Goal: Task Accomplishment & Management: Use online tool/utility

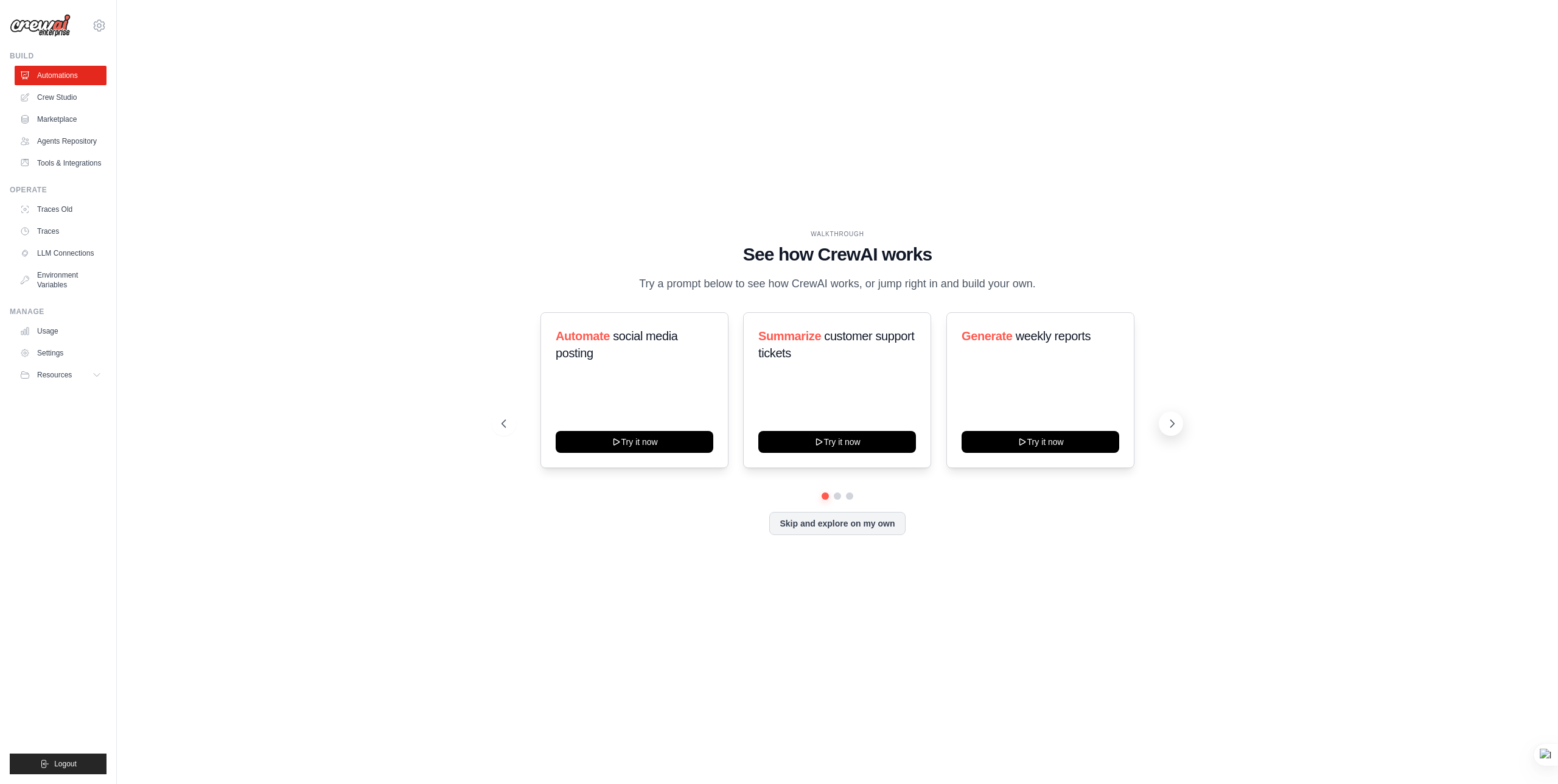
click at [1168, 418] on icon at bounding box center [1171, 423] width 12 height 12
click at [1169, 418] on icon at bounding box center [1171, 423] width 12 height 12
click at [1169, 420] on icon at bounding box center [1171, 423] width 12 height 12
click at [1061, 436] on button "Try it now" at bounding box center [1040, 441] width 158 height 22
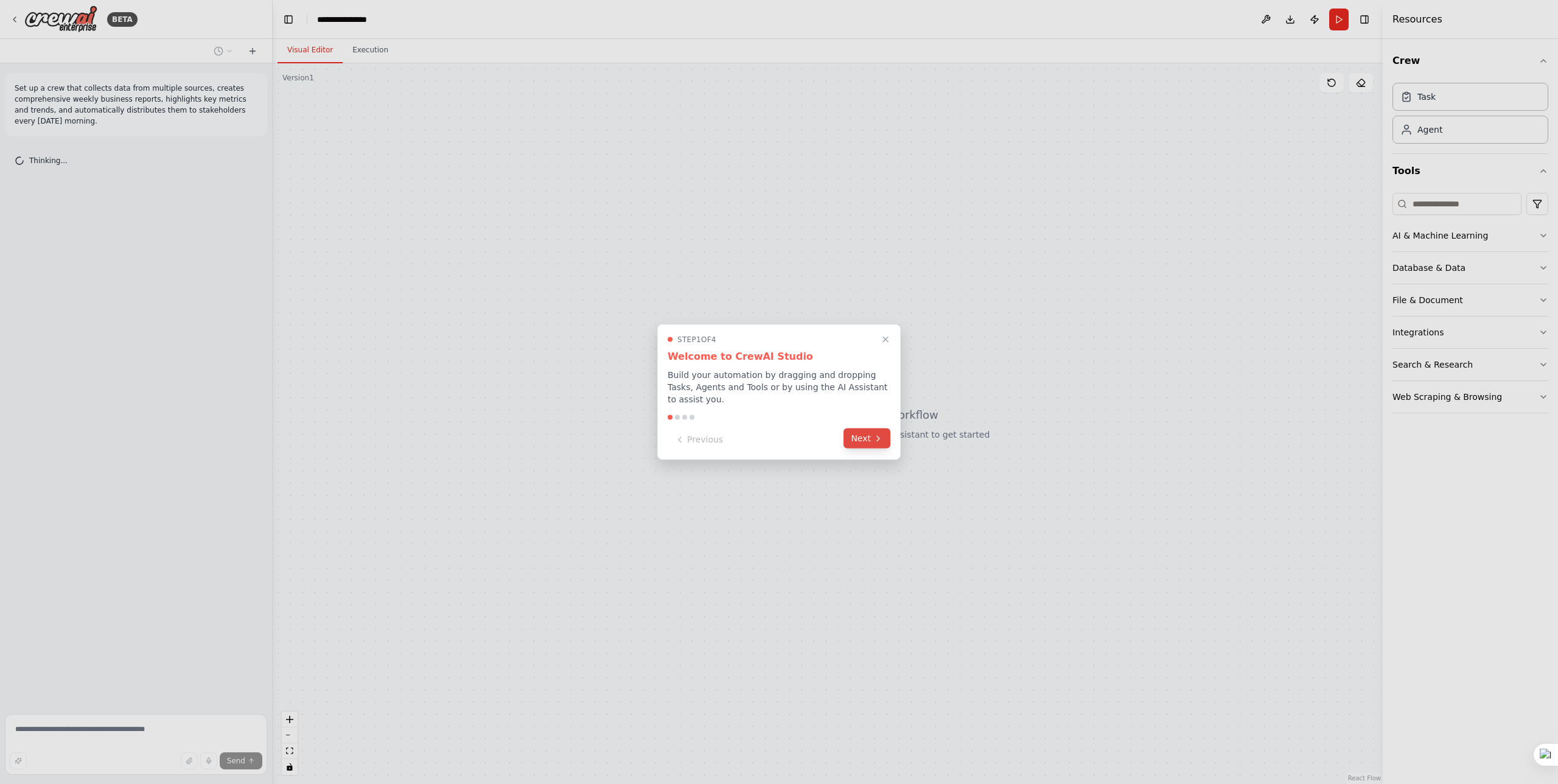
click at [887, 430] on button "Next" at bounding box center [866, 439] width 47 height 20
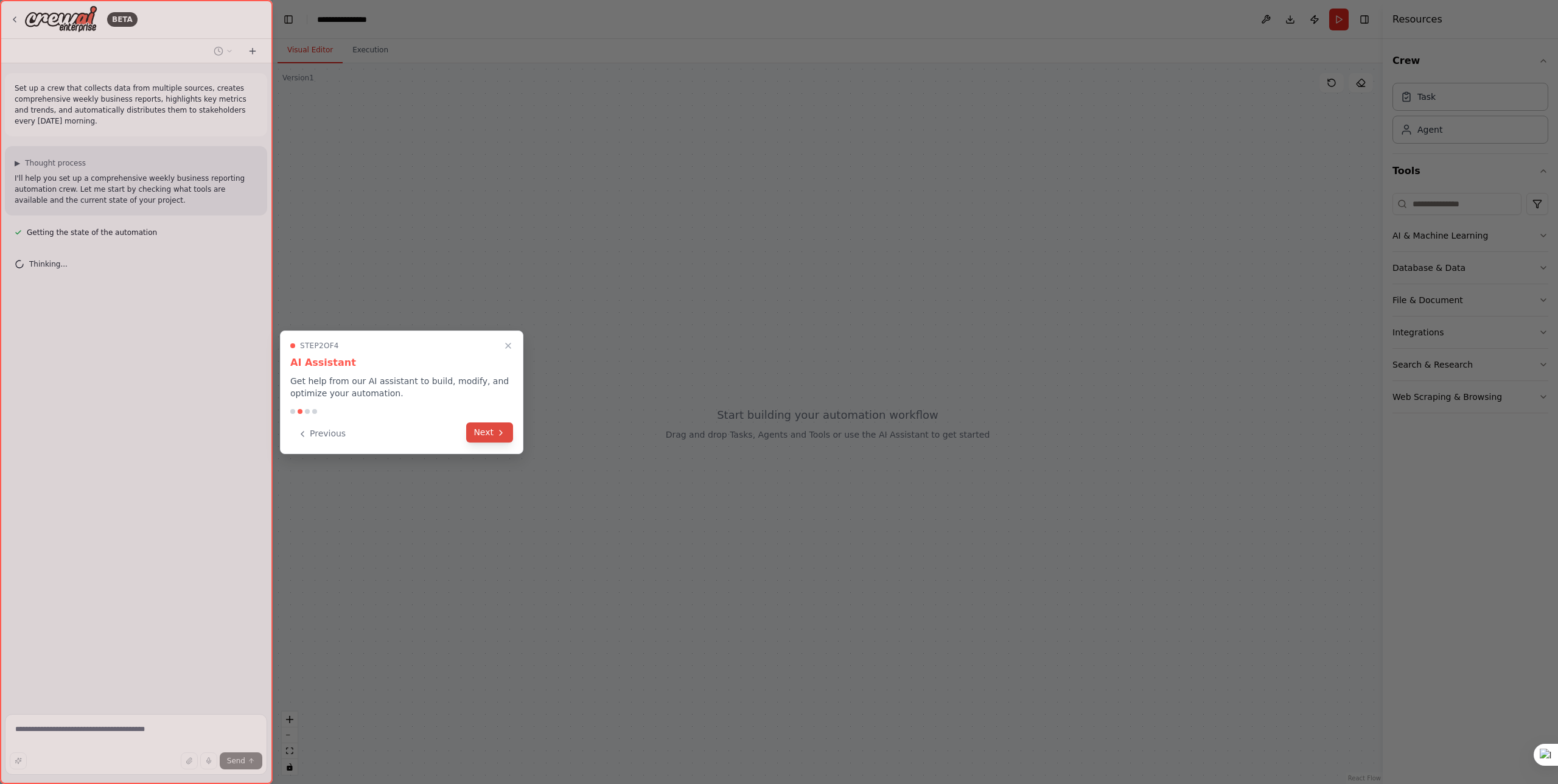
click at [494, 436] on button "Next" at bounding box center [489, 432] width 47 height 20
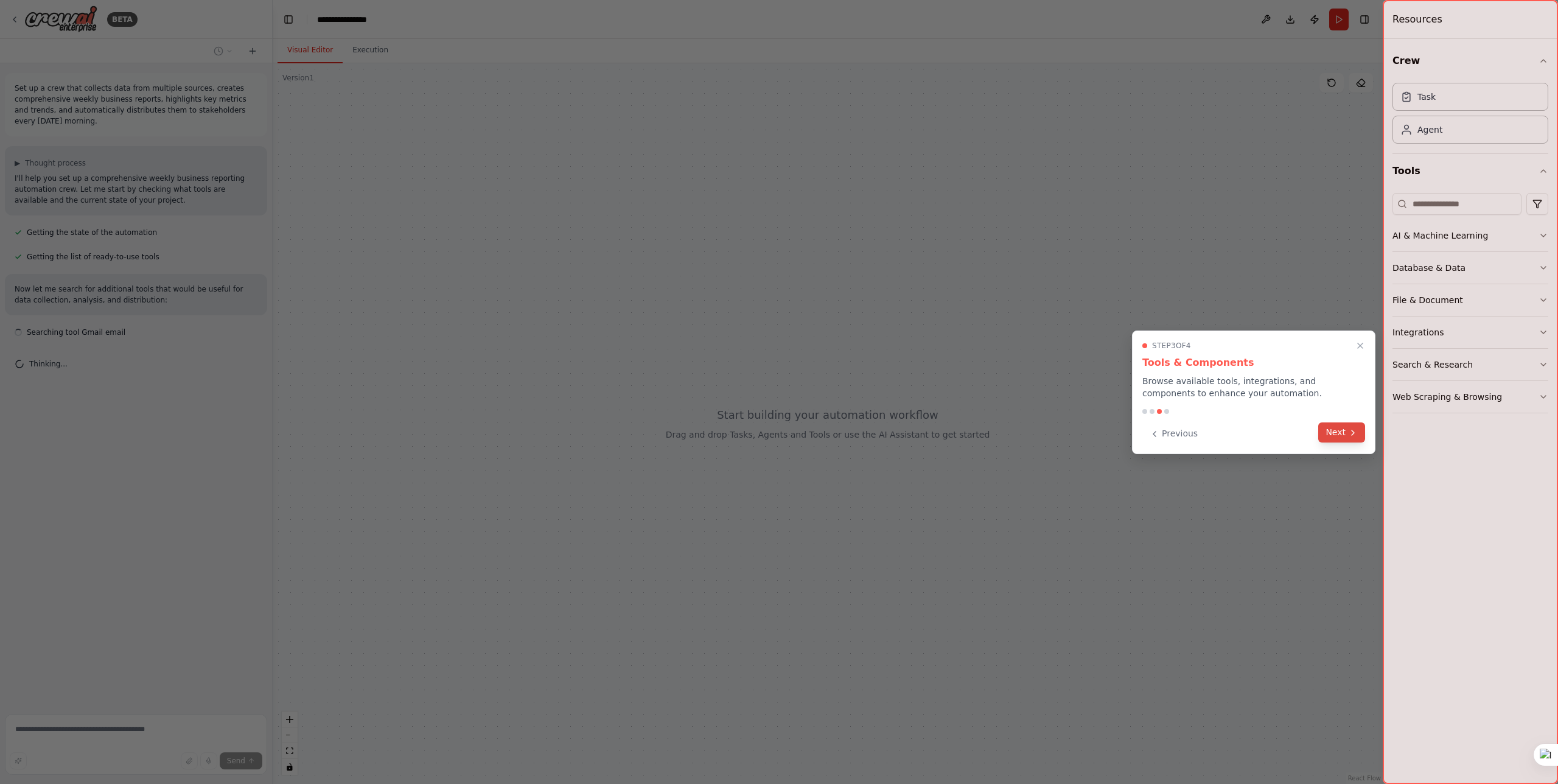
click at [1346, 438] on button "Next" at bounding box center [1341, 432] width 47 height 20
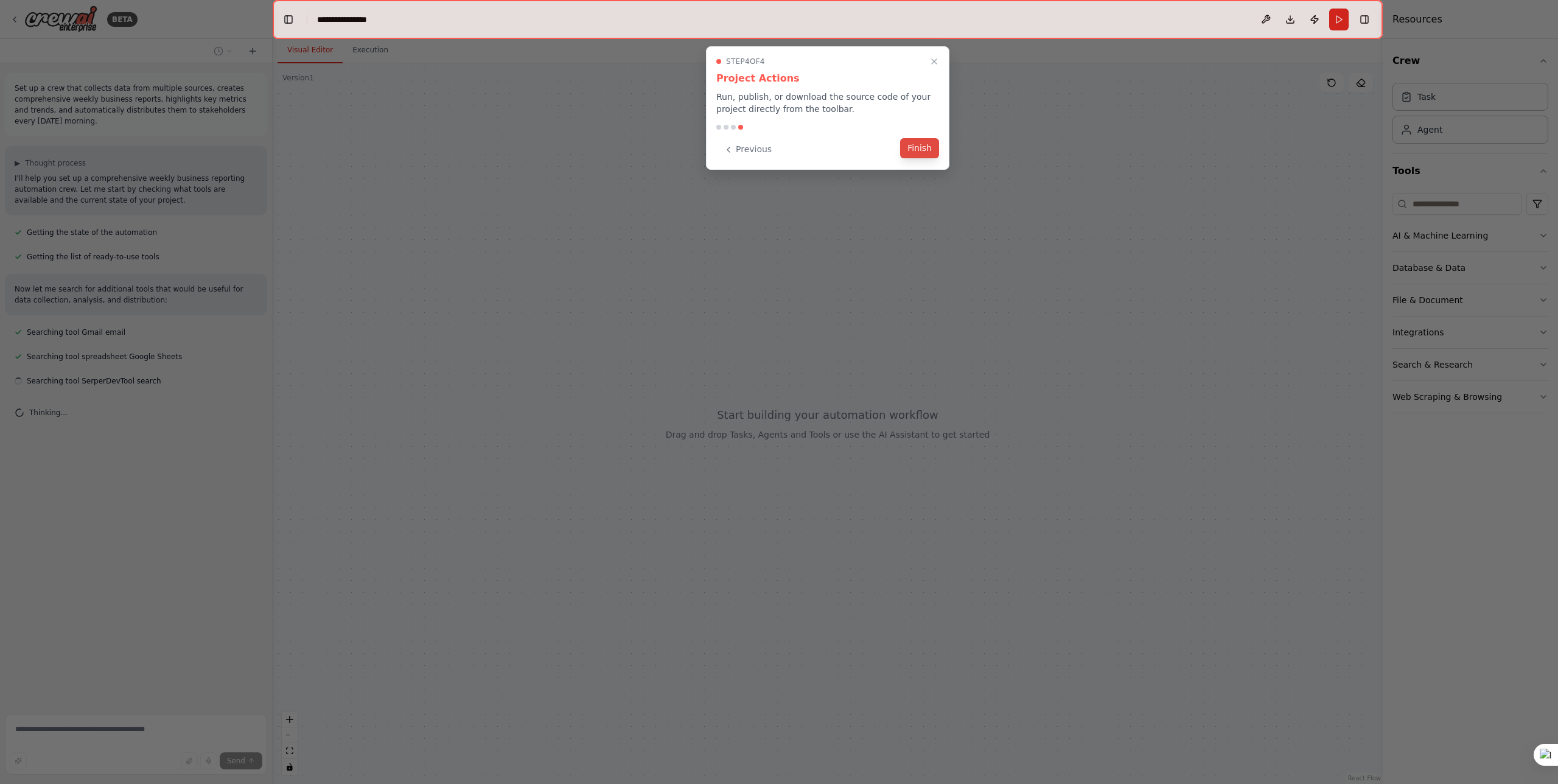
click at [928, 149] on button "Finish" at bounding box center [920, 148] width 39 height 20
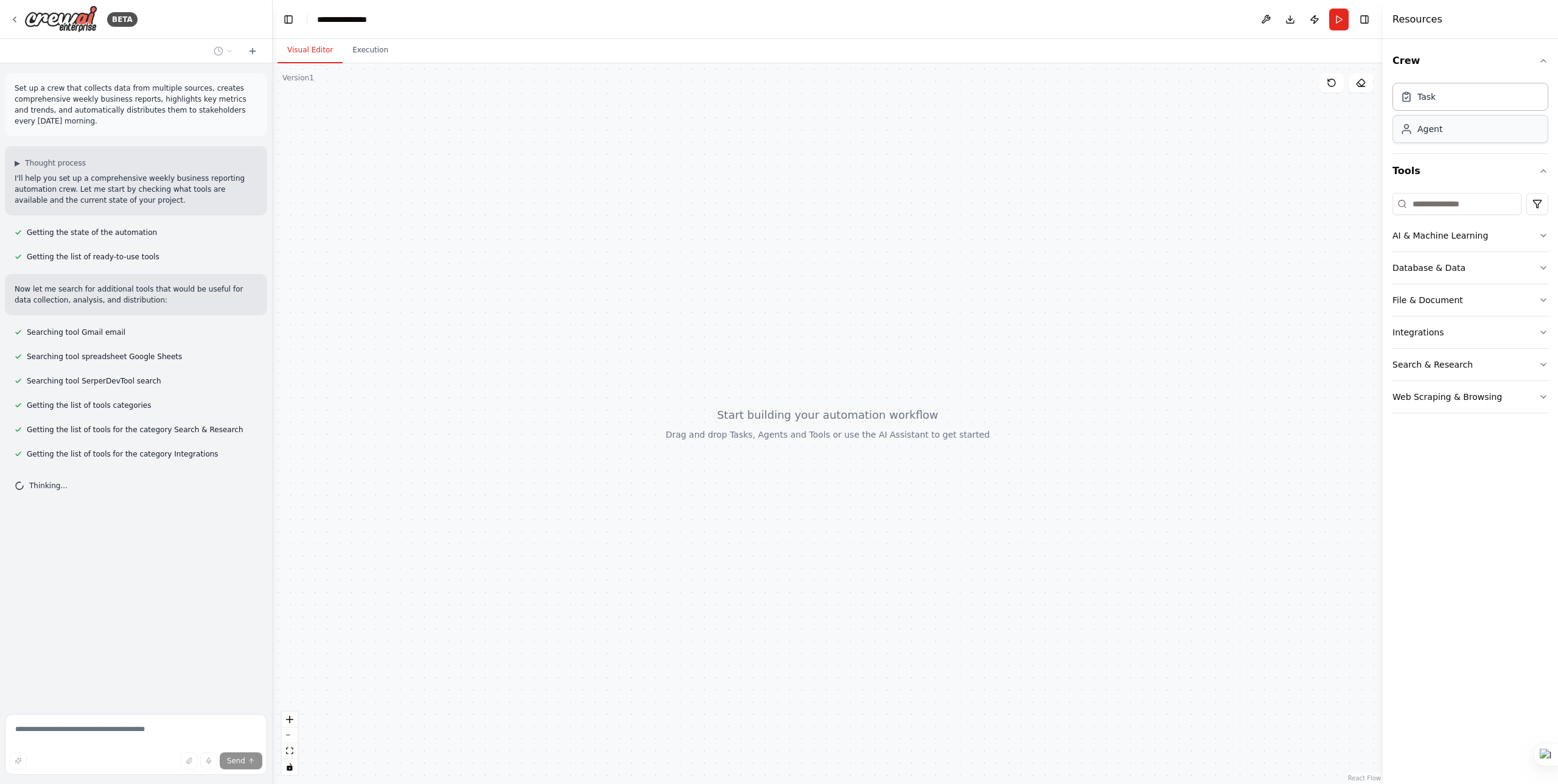
click at [1447, 132] on div "Agent" at bounding box center [1471, 129] width 156 height 28
click at [773, 306] on div "gpt-4o-mini" at bounding box center [787, 297] width 149 height 27
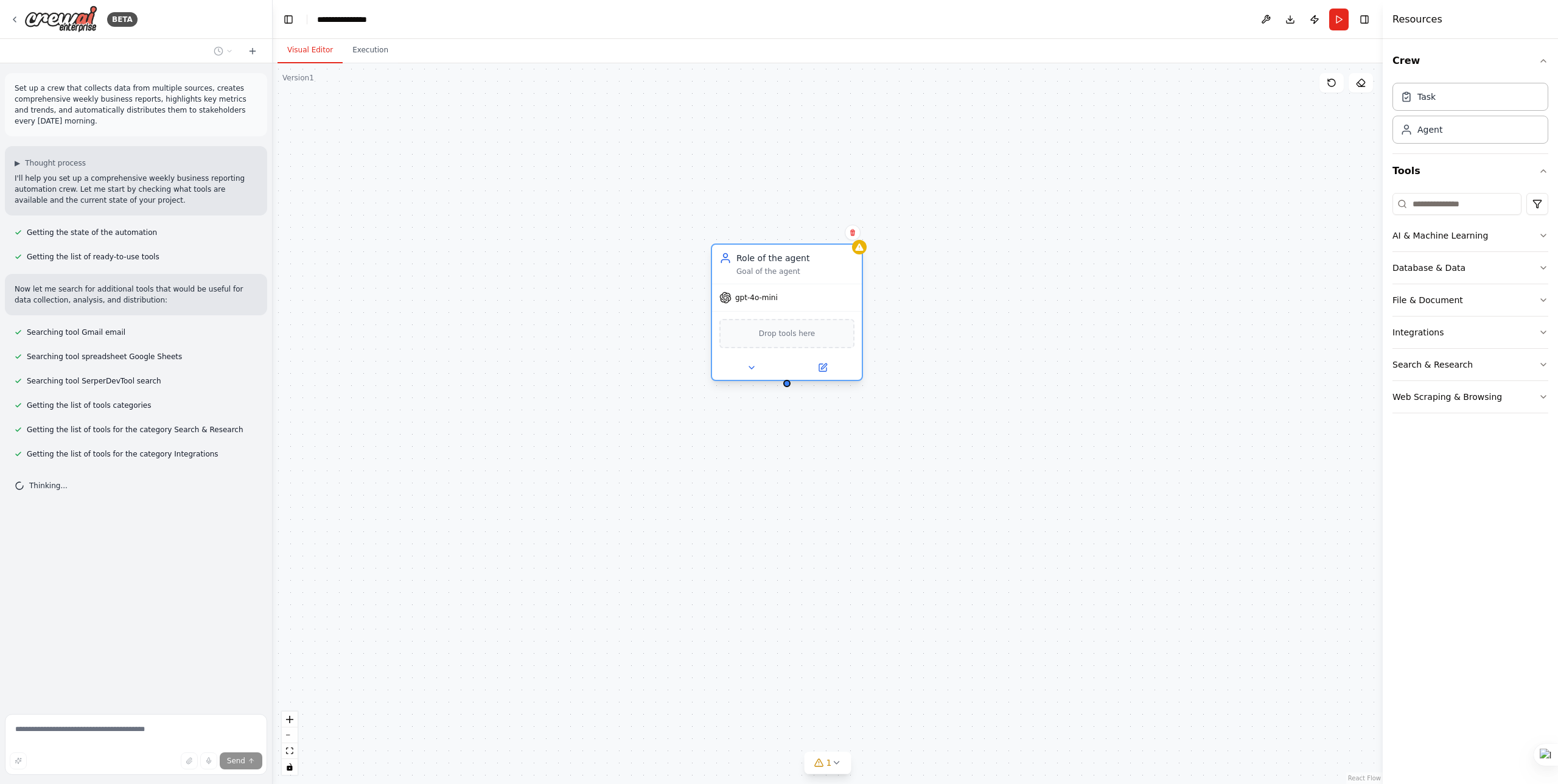
click at [789, 258] on div "Role of the agent" at bounding box center [795, 257] width 118 height 12
click at [757, 372] on button at bounding box center [751, 367] width 69 height 15
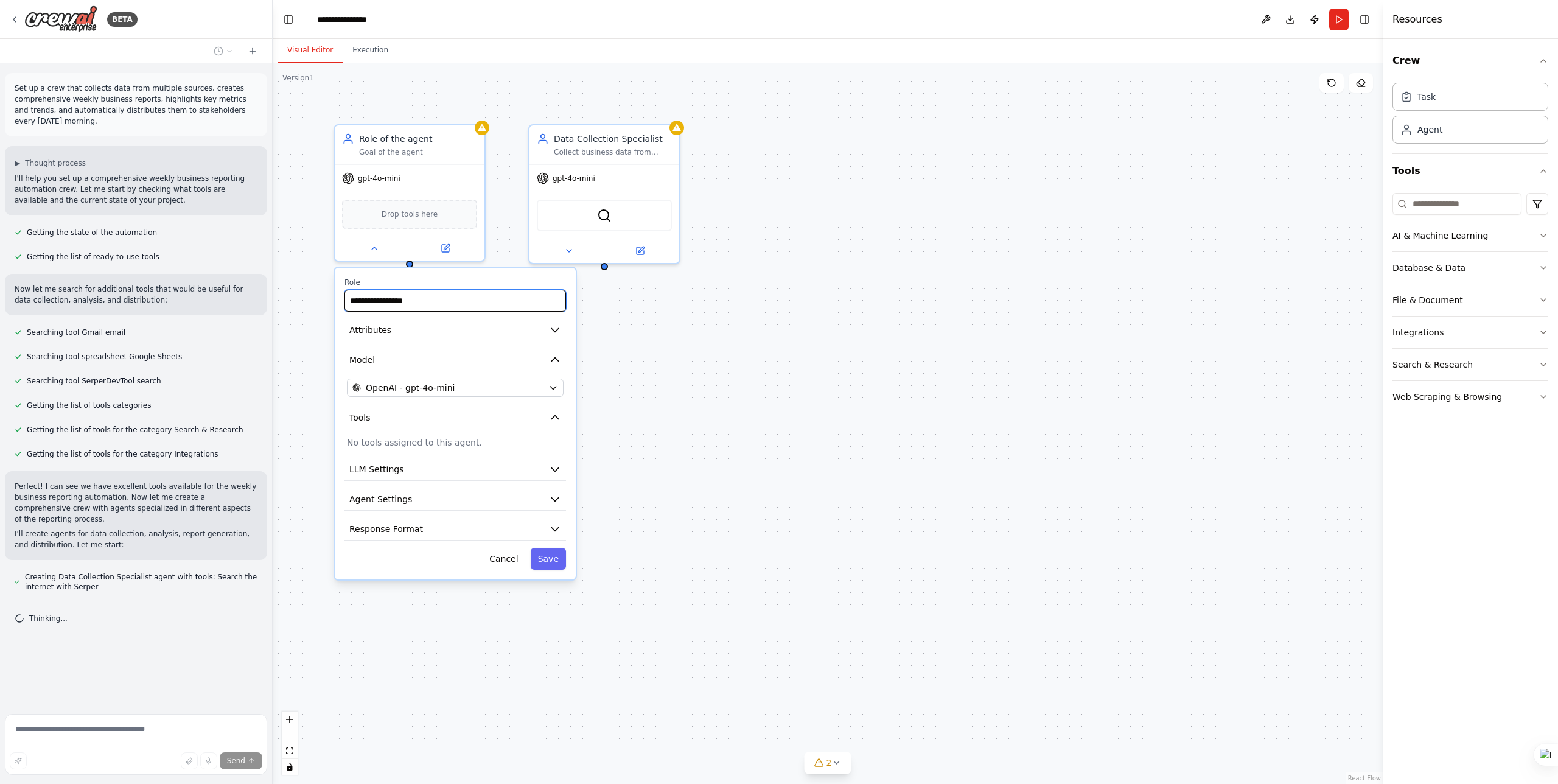
click at [476, 303] on input "**********" at bounding box center [455, 300] width 222 height 22
click at [498, 562] on button "Cancel" at bounding box center [503, 559] width 43 height 22
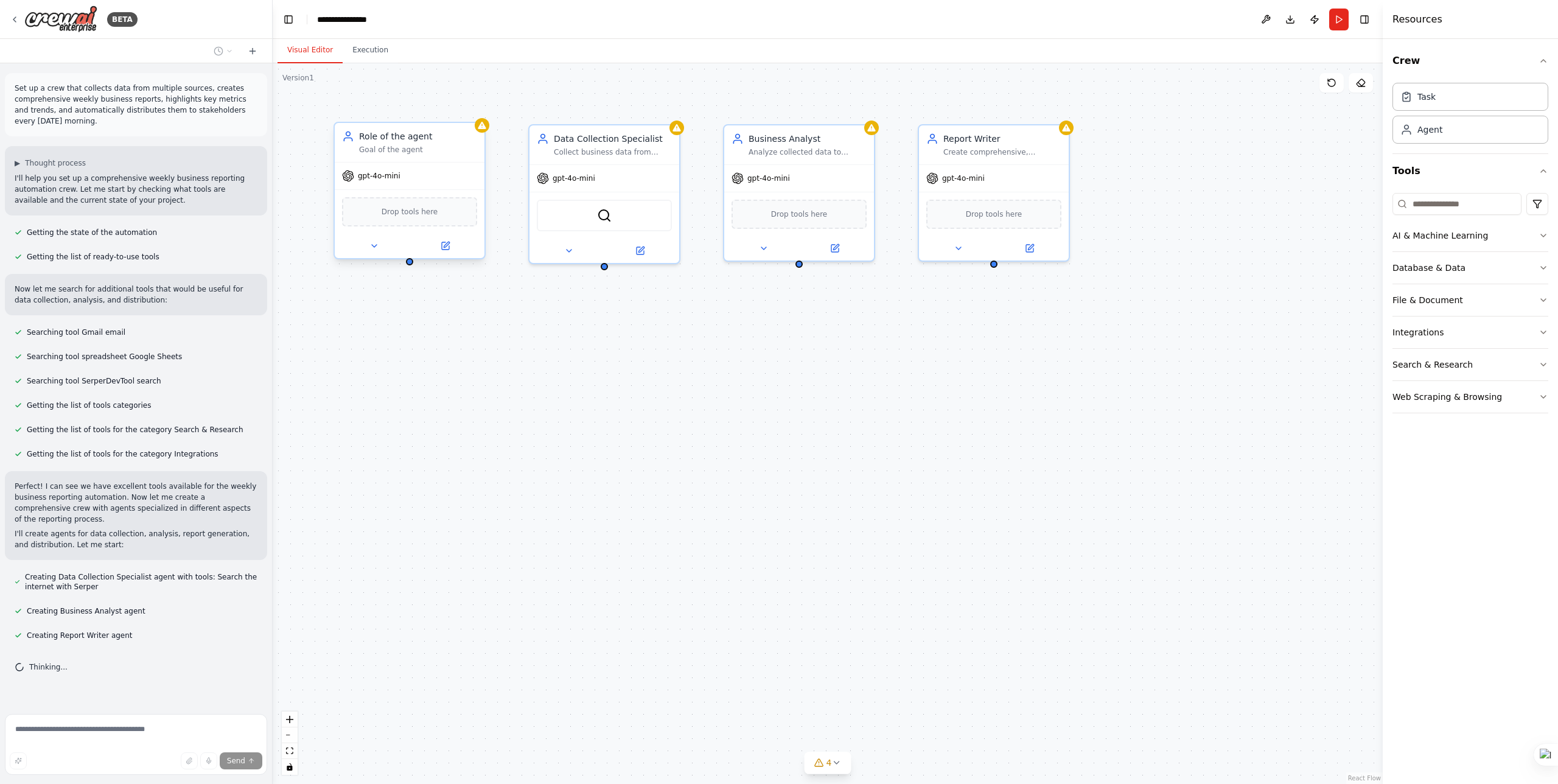
click at [473, 141] on div "Role of the agent" at bounding box center [418, 136] width 118 height 12
click at [479, 103] on div "Confirm" at bounding box center [474, 110] width 16 height 16
click at [477, 108] on icon at bounding box center [474, 111] width 5 height 6
click at [441, 114] on button "Confirm" at bounding box center [441, 111] width 43 height 15
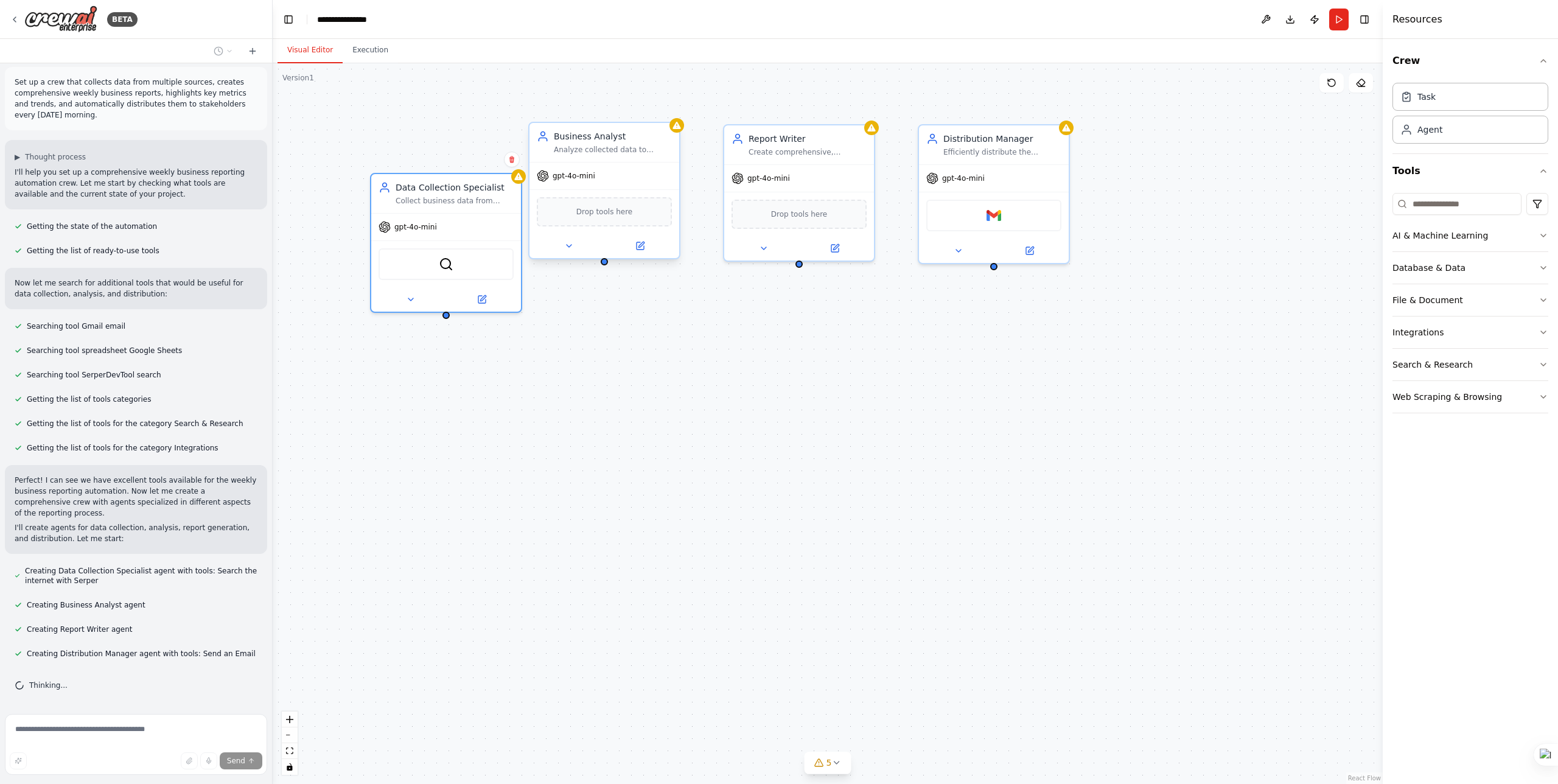
drag, startPoint x: 571, startPoint y: 157, endPoint x: 607, endPoint y: 200, distance: 56.1
click at [607, 200] on div "Data Collection Specialist Collect business data from multiple sources includin…" at bounding box center [828, 423] width 1110 height 721
click at [589, 387] on div "Data Collection Specialist Collect business data from multiple sources includin…" at bounding box center [828, 423] width 1110 height 721
drag, startPoint x: 473, startPoint y: 191, endPoint x: 894, endPoint y: 375, distance: 459.5
click at [818, 375] on div "Data Collection Specialist Collect business data from multiple sources includin…" at bounding box center [758, 374] width 118 height 25
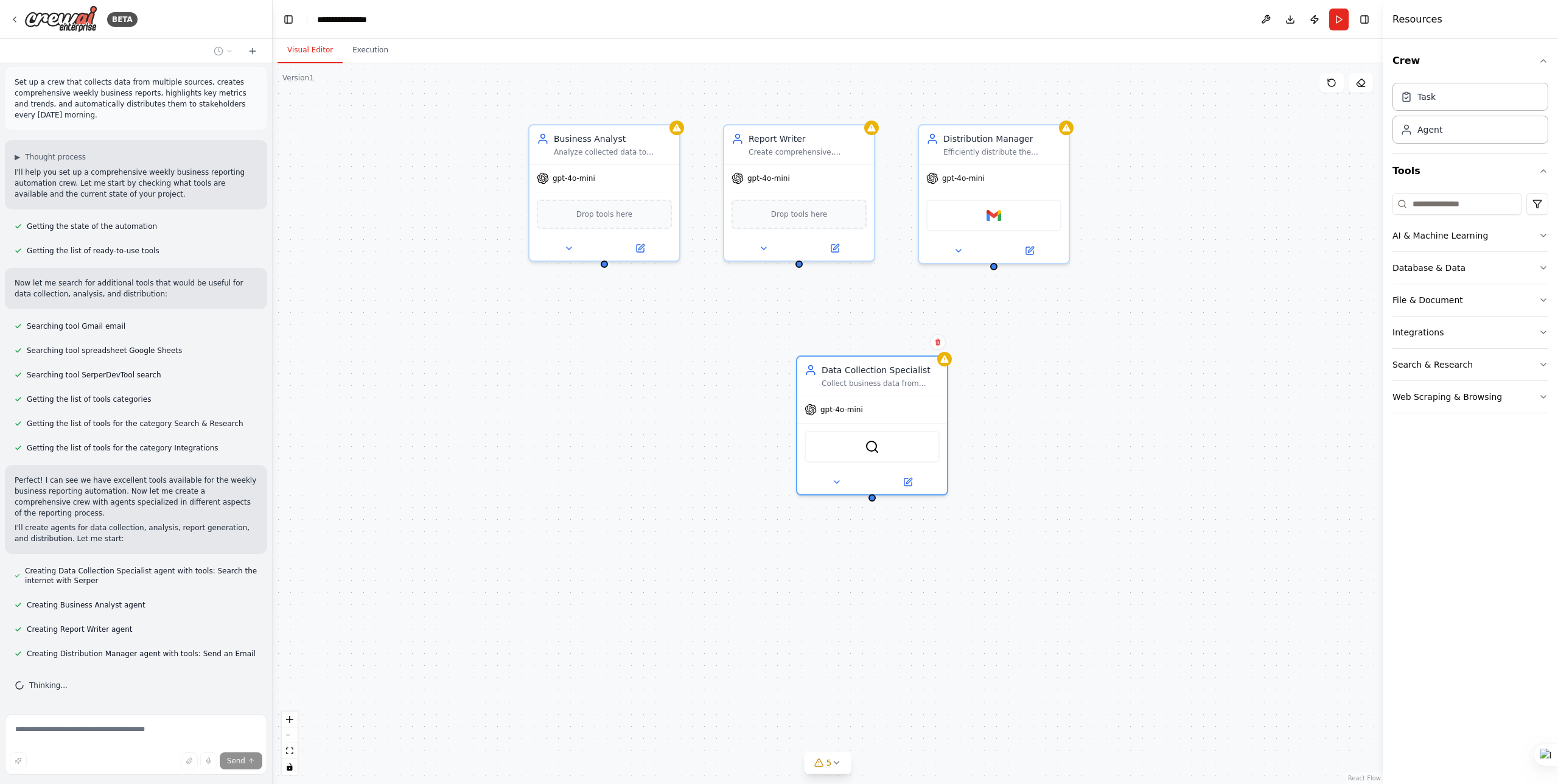
click at [614, 379] on div "Data Collection Specialist Collect business data from multiple sources includin…" at bounding box center [828, 423] width 1110 height 721
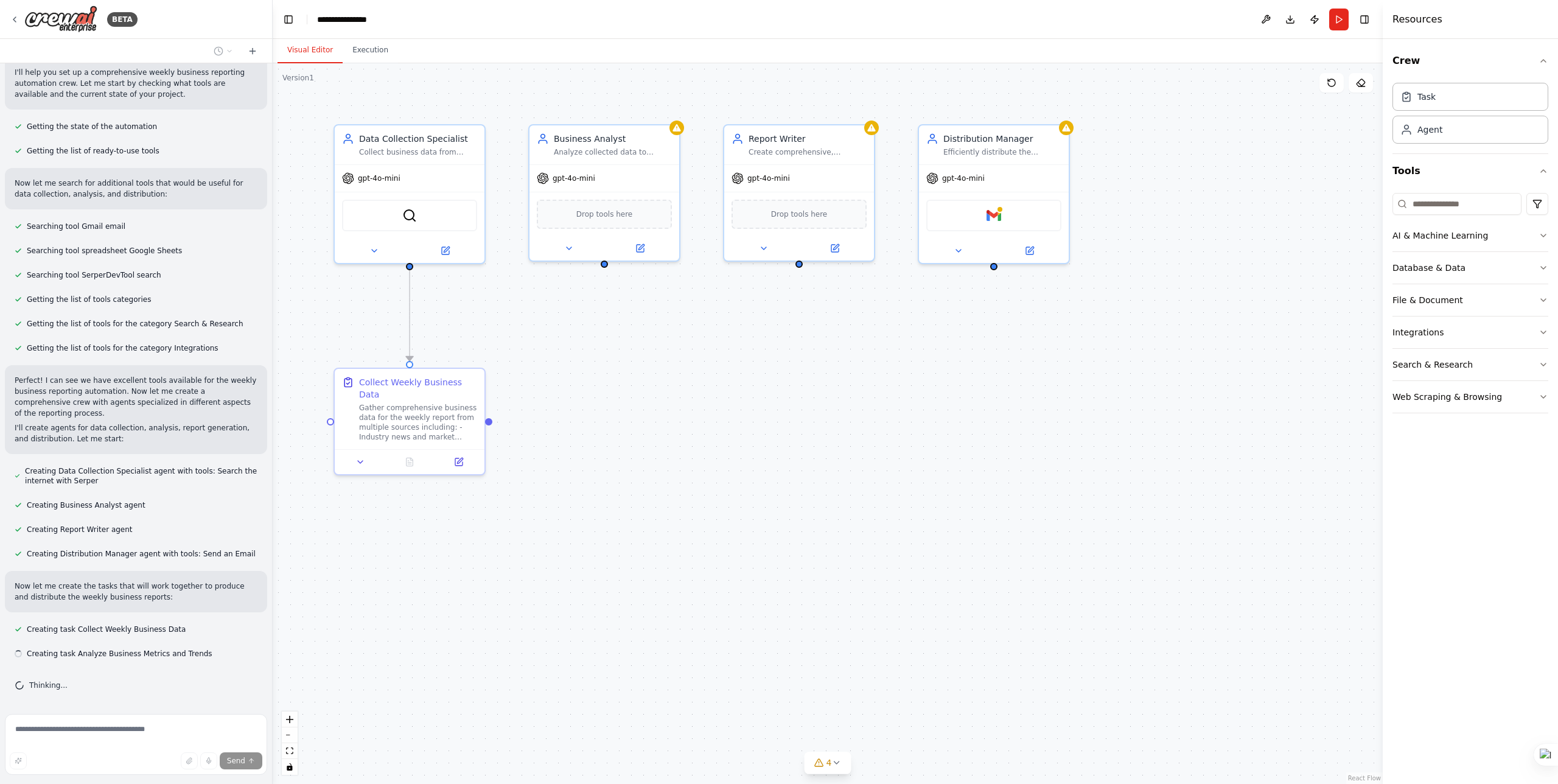
scroll to position [0, 0]
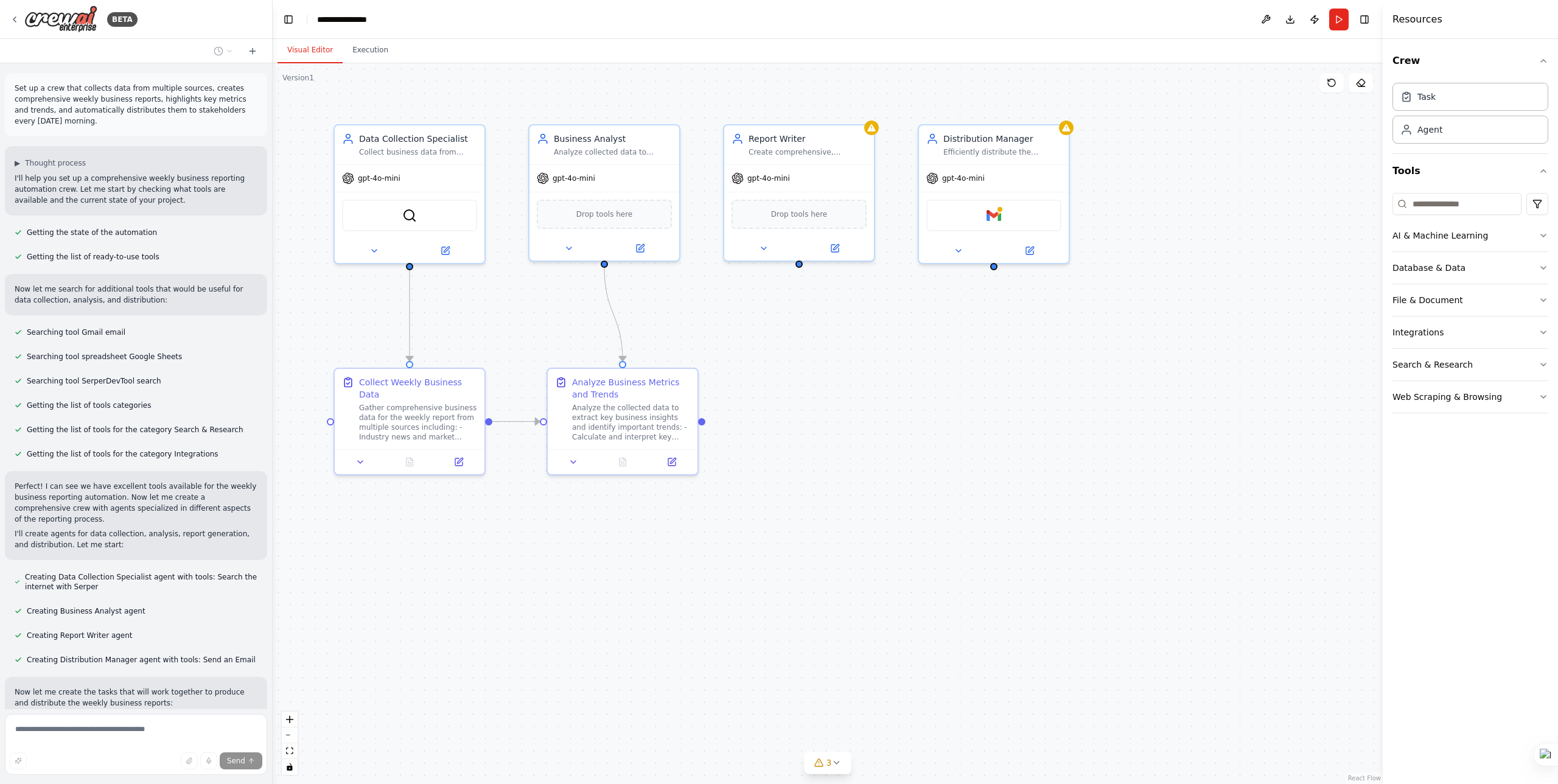
click at [159, 118] on p "Set up a crew that collects data from multiple sources, creates comprehensive w…" at bounding box center [136, 104] width 243 height 44
drag, startPoint x: 18, startPoint y: 99, endPoint x: 69, endPoint y: 125, distance: 57.2
click at [66, 126] on p "Set up a crew that collects data from multiple sources, creates comprehensive w…" at bounding box center [136, 104] width 243 height 44
click at [119, 122] on p "Set up a crew that collects data from multiple sources, creates comprehensive w…" at bounding box center [136, 104] width 243 height 44
click at [106, 122] on p "Set up a crew that collects data from multiple sources, creates comprehensive w…" at bounding box center [136, 104] width 243 height 44
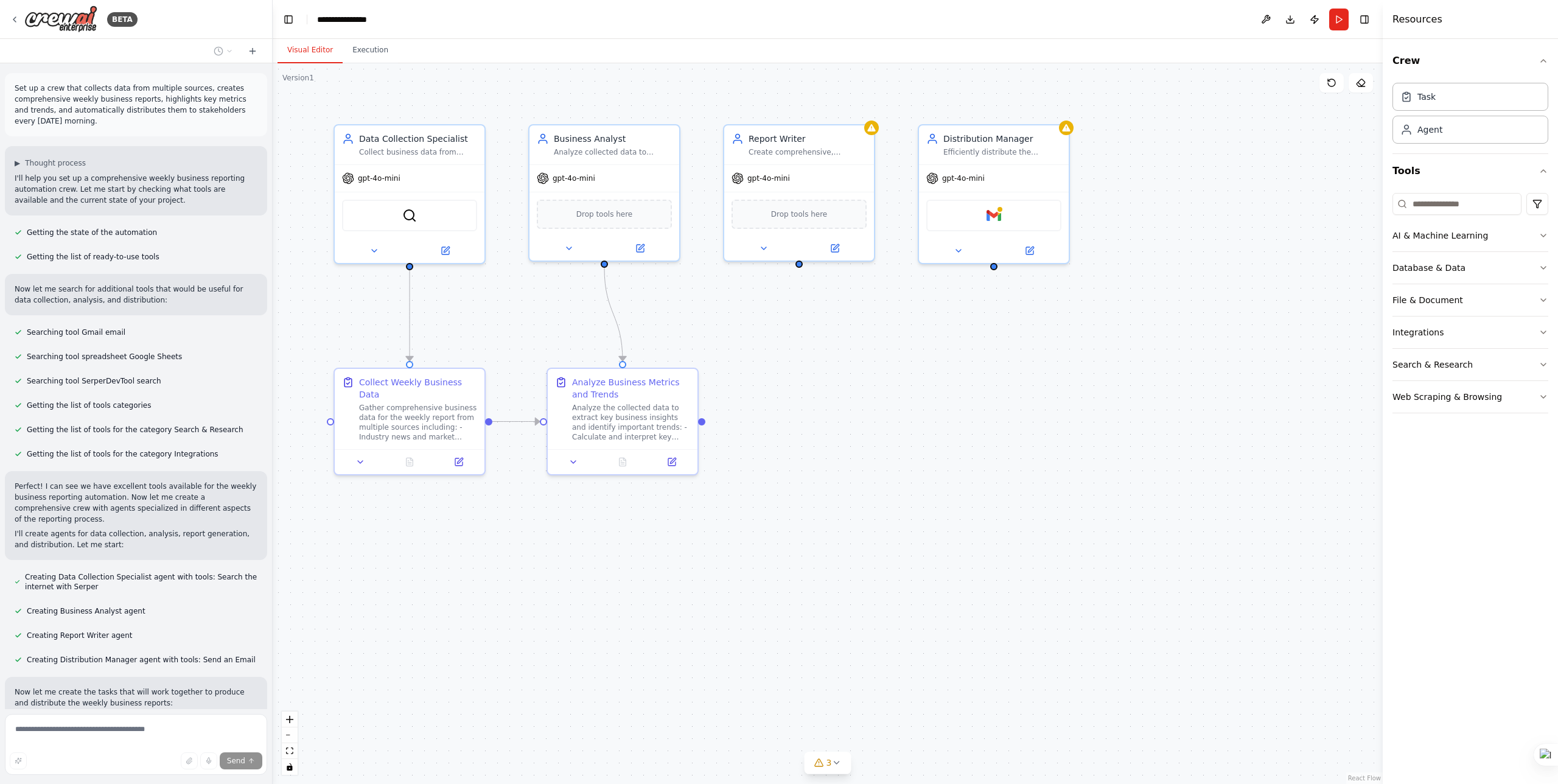
click at [108, 121] on p "Set up a crew that collects data from multiple sources, creates comprehensive w…" at bounding box center [136, 104] width 243 height 44
click at [104, 125] on p "Set up a crew that collects data from multiple sources, creates comprehensive w…" at bounding box center [136, 104] width 243 height 44
click at [157, 252] on div "Getting the list of ready-to-use tools" at bounding box center [86, 256] width 164 height 15
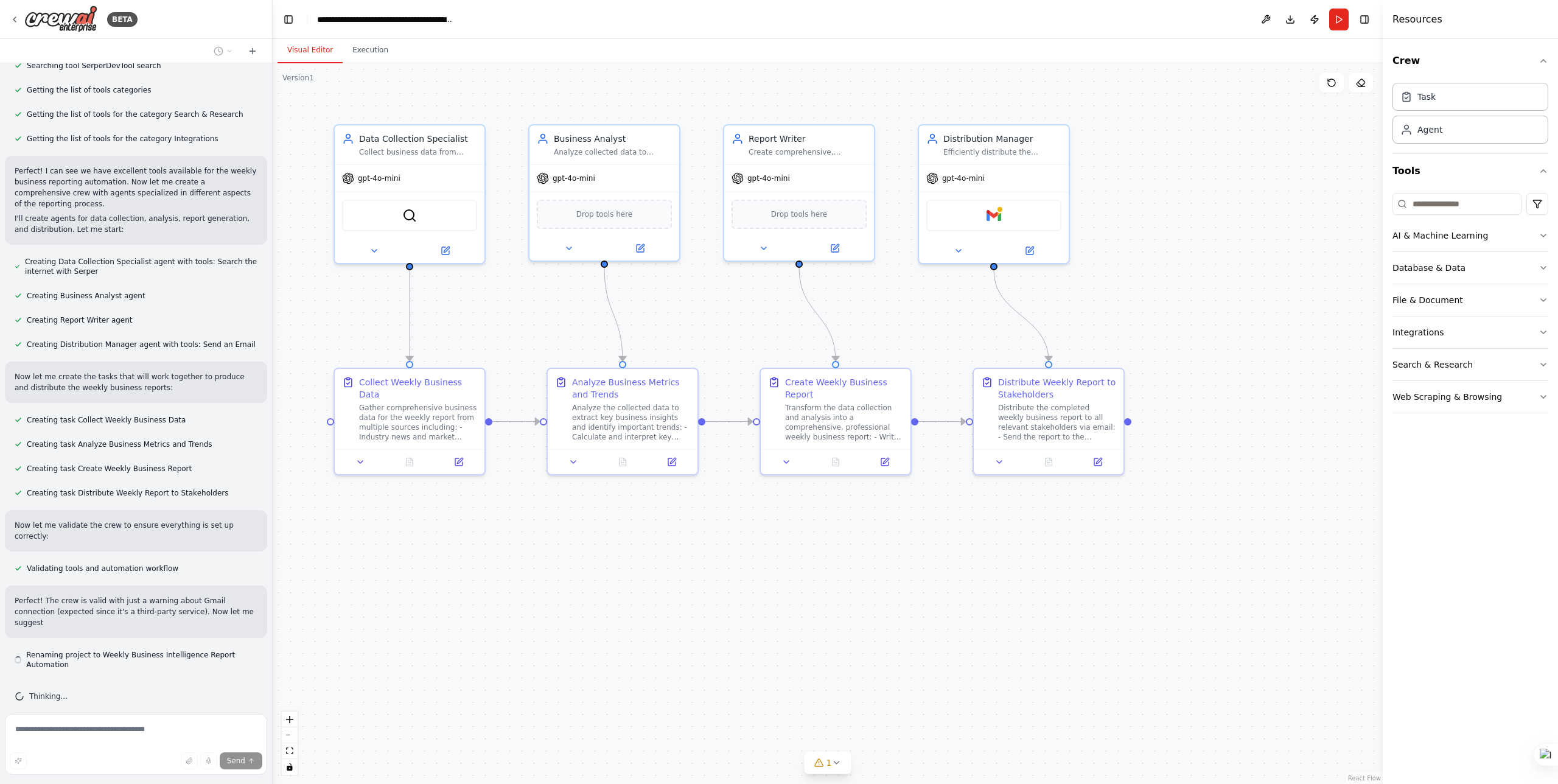
scroll to position [326, 0]
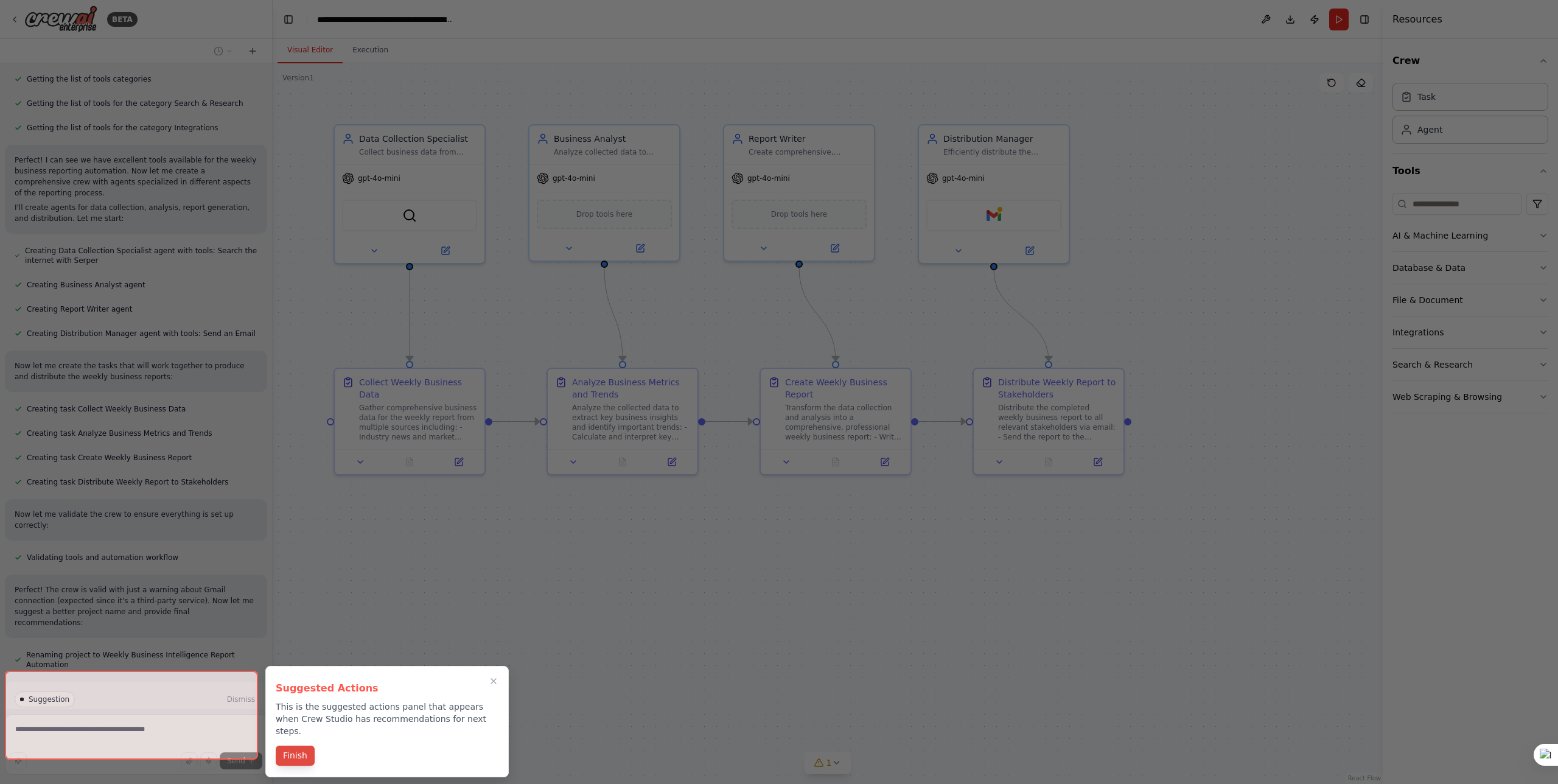
click at [294, 747] on button "Finish" at bounding box center [295, 756] width 39 height 20
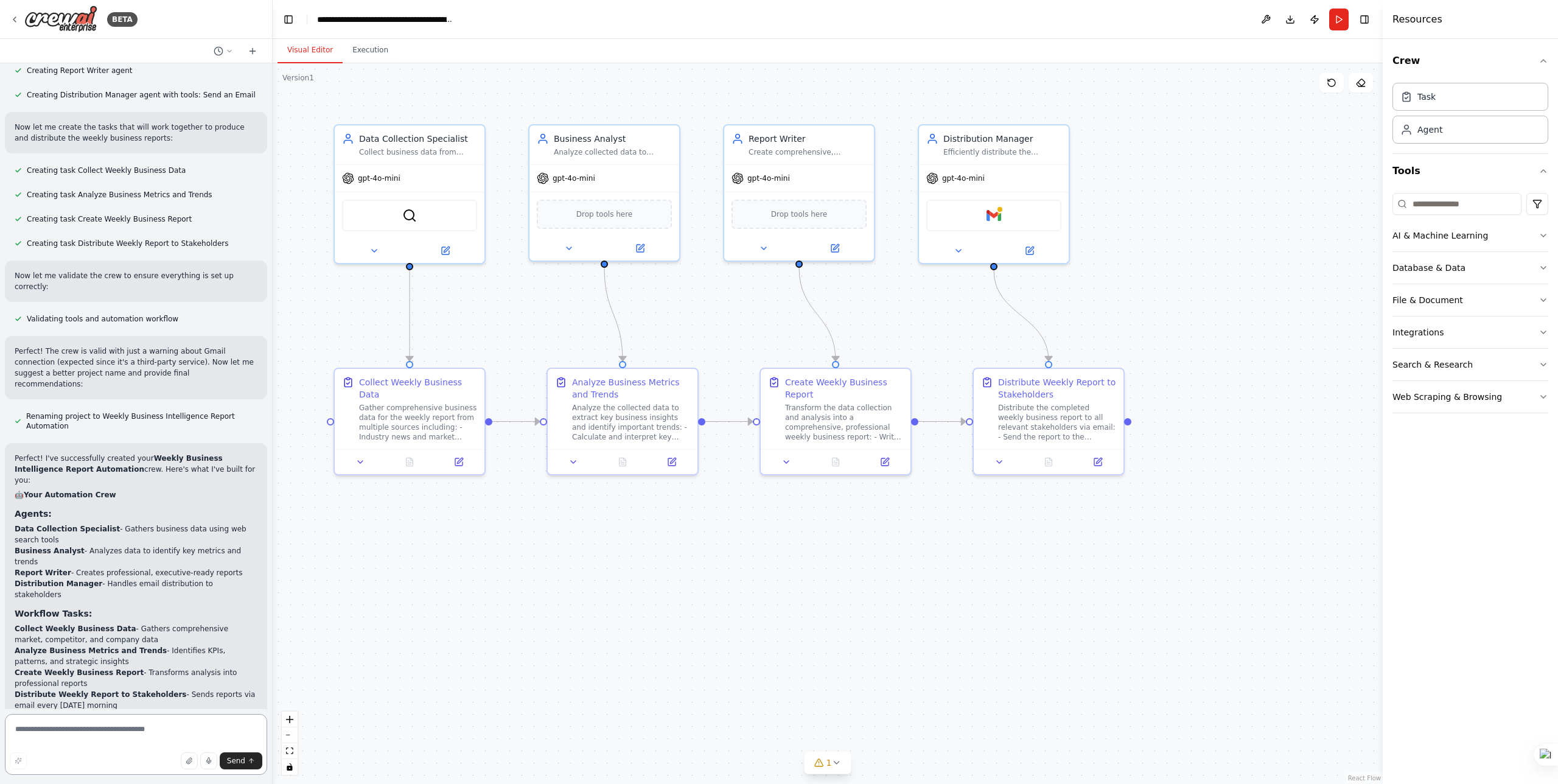
scroll to position [589, 0]
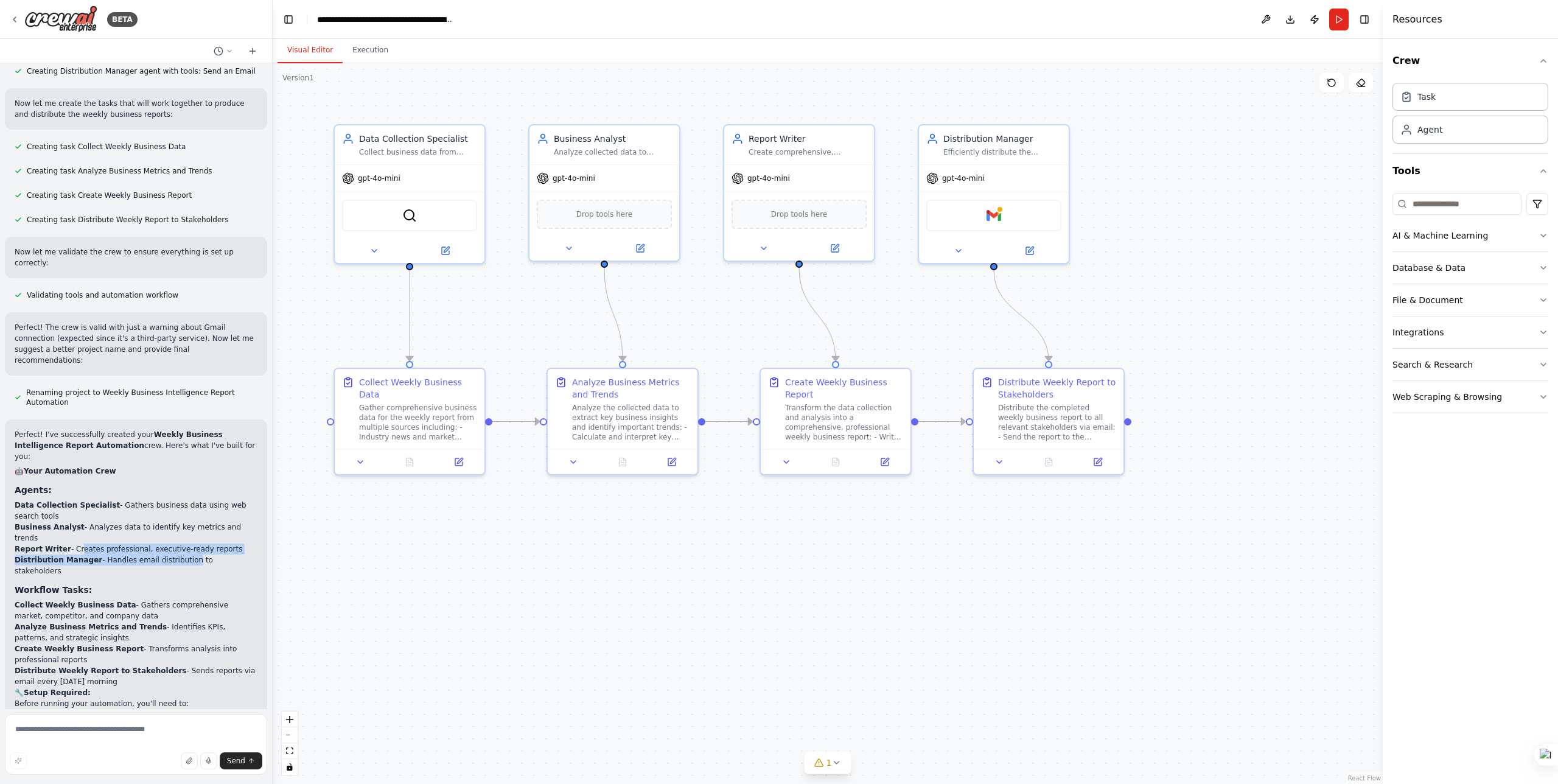
drag, startPoint x: 75, startPoint y: 536, endPoint x: 194, endPoint y: 555, distance: 120.5
click at [188, 554] on div "Perfect! I've successfully created your Weekly Business Intelligence Report Aut…" at bounding box center [136, 688] width 243 height 517
click at [204, 554] on li "Distribution Manager - Handles email distribution to stakeholders" at bounding box center [136, 565] width 243 height 22
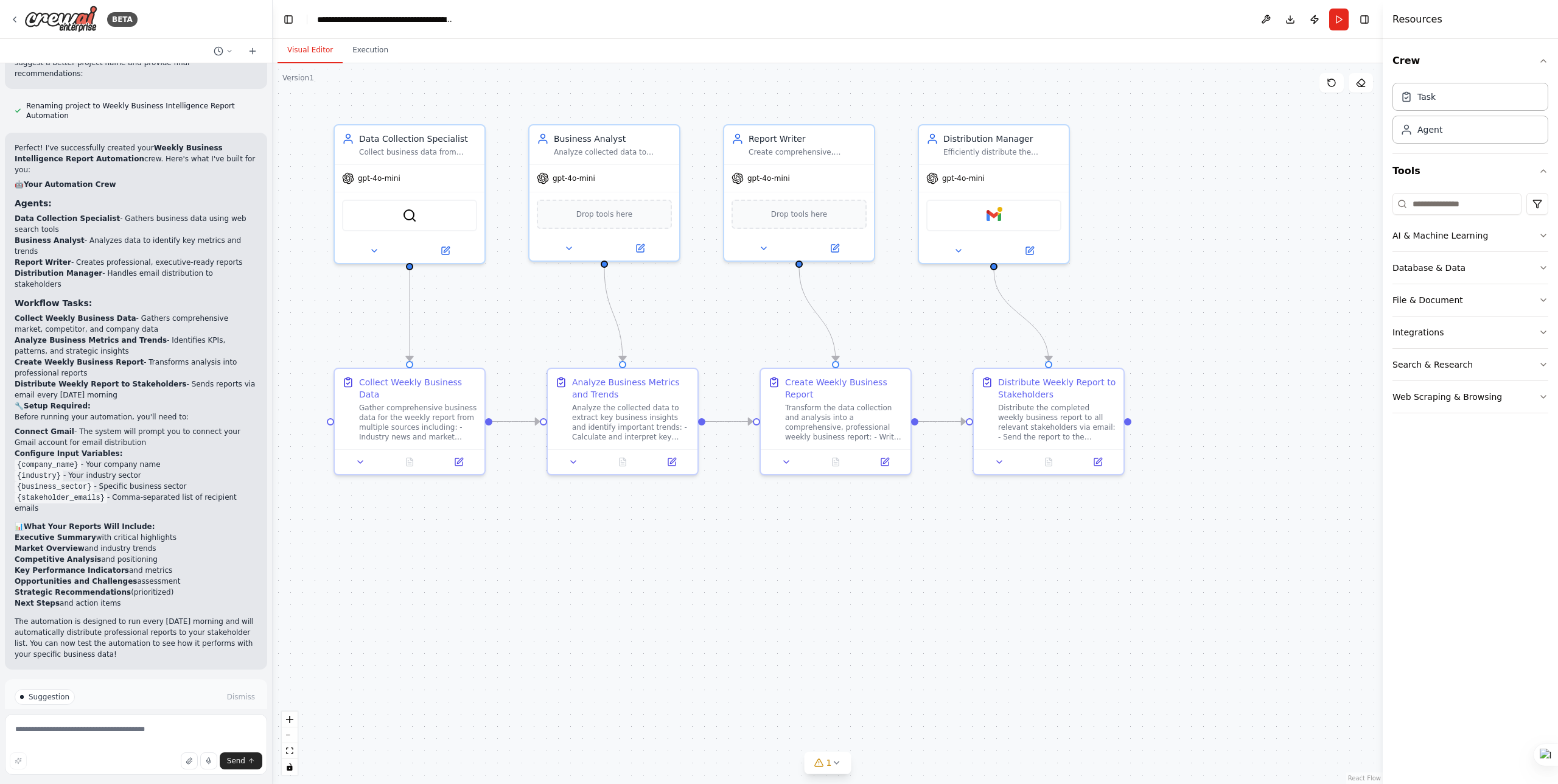
scroll to position [921, 0]
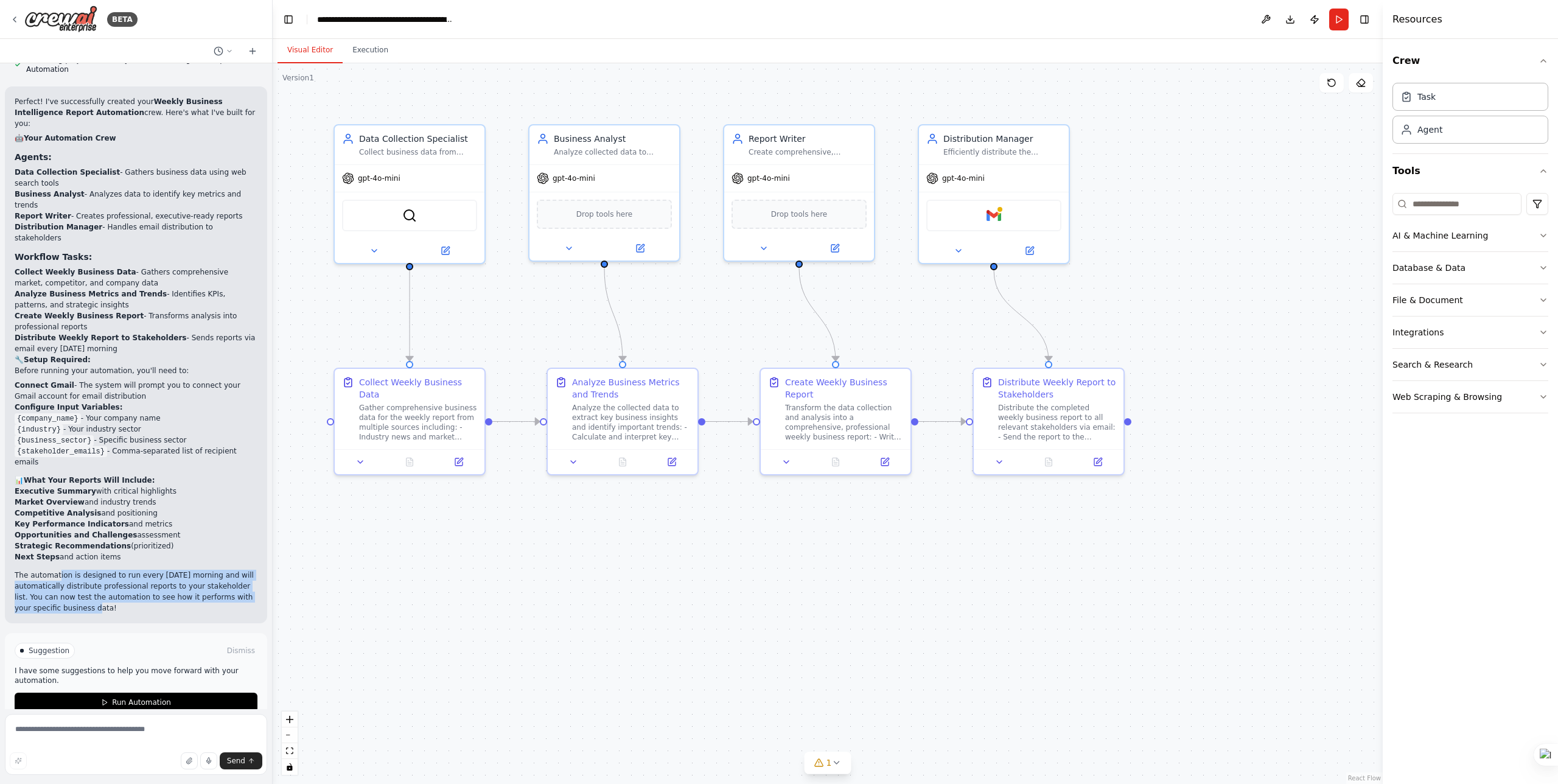
drag, startPoint x: 58, startPoint y: 556, endPoint x: 99, endPoint y: 587, distance: 51.4
click at [97, 587] on p "The automation is designed to run every Monday morning and will automatically d…" at bounding box center [136, 592] width 243 height 44
click at [142, 576] on p "The automation is designed to run every Monday morning and will automatically d…" at bounding box center [136, 592] width 243 height 44
click at [95, 571] on p "The automation is designed to run every Monday morning and will automatically d…" at bounding box center [136, 592] width 243 height 44
click at [92, 585] on p "The automation is designed to run every Monday morning and will automatically d…" at bounding box center [136, 592] width 243 height 44
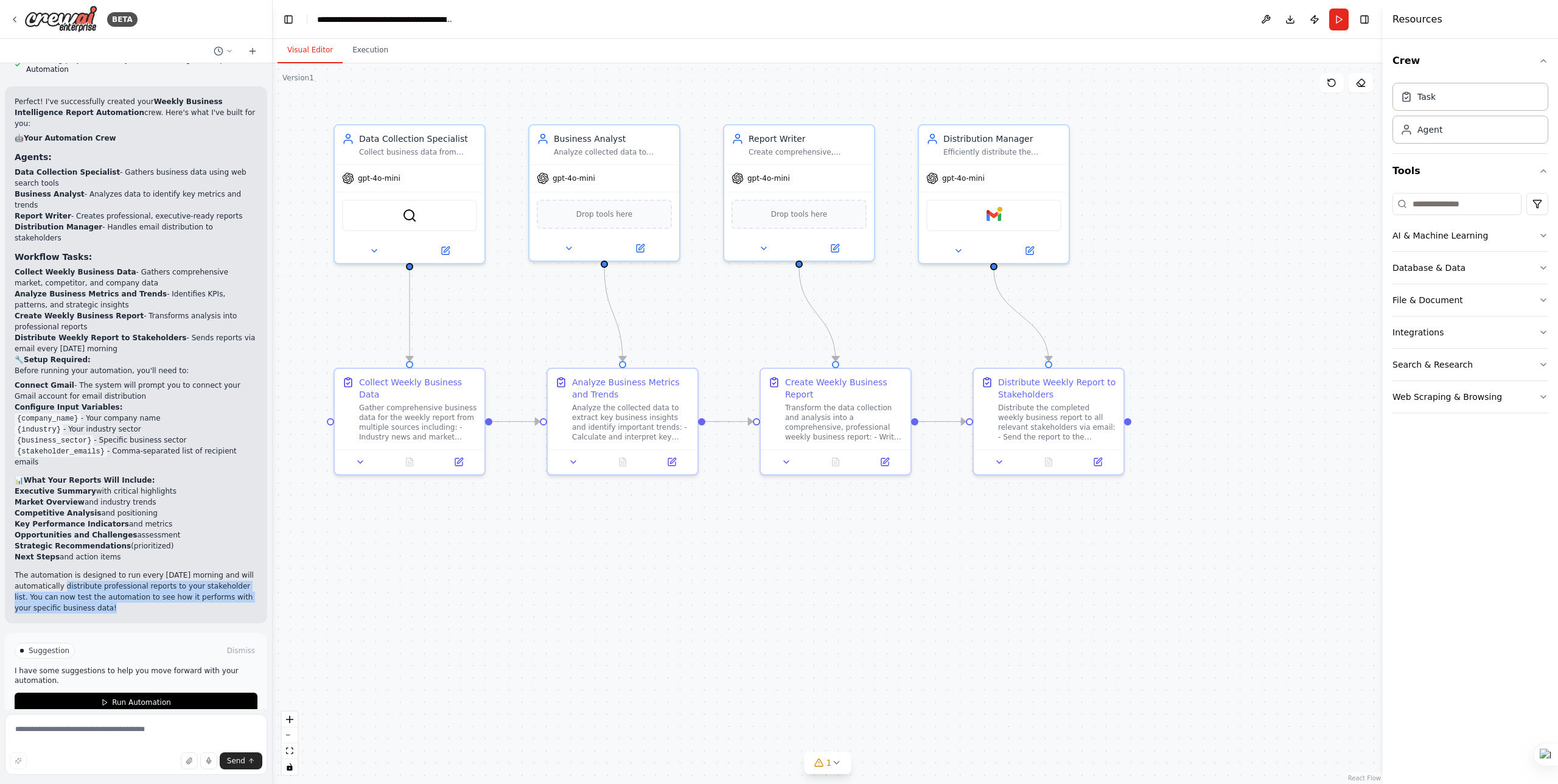
drag, startPoint x: 86, startPoint y: 574, endPoint x: 116, endPoint y: 587, distance: 32.7
click at [114, 587] on p "The automation is designed to run every Monday morning and will automatically d…" at bounding box center [136, 592] width 243 height 44
click at [132, 582] on p "The automation is designed to run every Monday morning and will automatically d…" at bounding box center [136, 592] width 243 height 44
click at [474, 506] on div ".deletable-edge-delete-btn { width: 20px; height: 20px; border: 0px solid #ffff…" at bounding box center [828, 423] width 1110 height 721
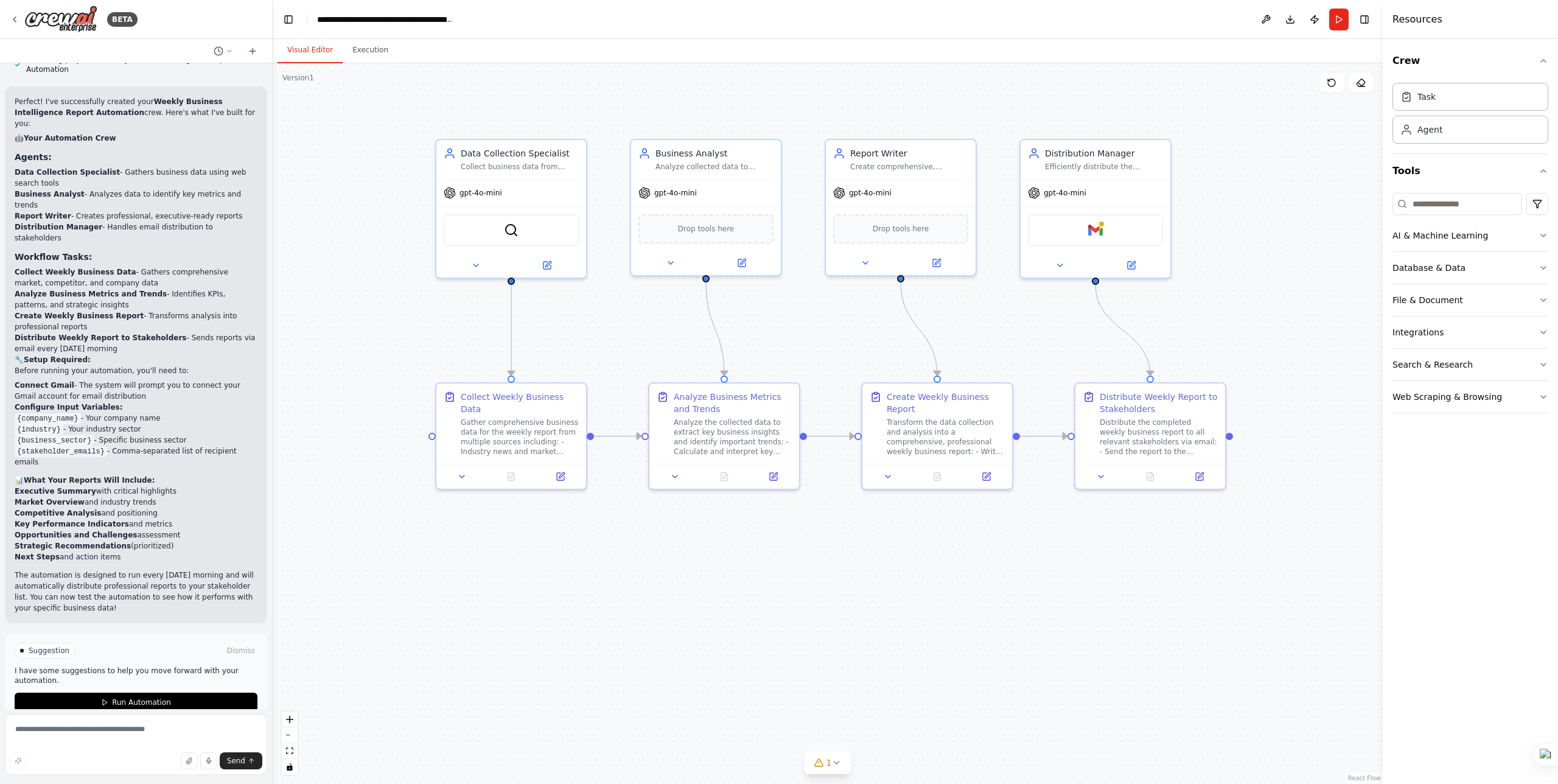
drag, startPoint x: 490, startPoint y: 504, endPoint x: 592, endPoint y: 518, distance: 103.0
click at [592, 518] on div ".deletable-edge-delete-btn { width: 20px; height: 20px; border: 0px solid #ffff…" at bounding box center [828, 423] width 1110 height 721
click at [936, 192] on div "gpt-4o-mini" at bounding box center [900, 190] width 149 height 27
click at [868, 268] on div at bounding box center [900, 260] width 149 height 25
click at [867, 262] on icon at bounding box center [866, 260] width 10 height 10
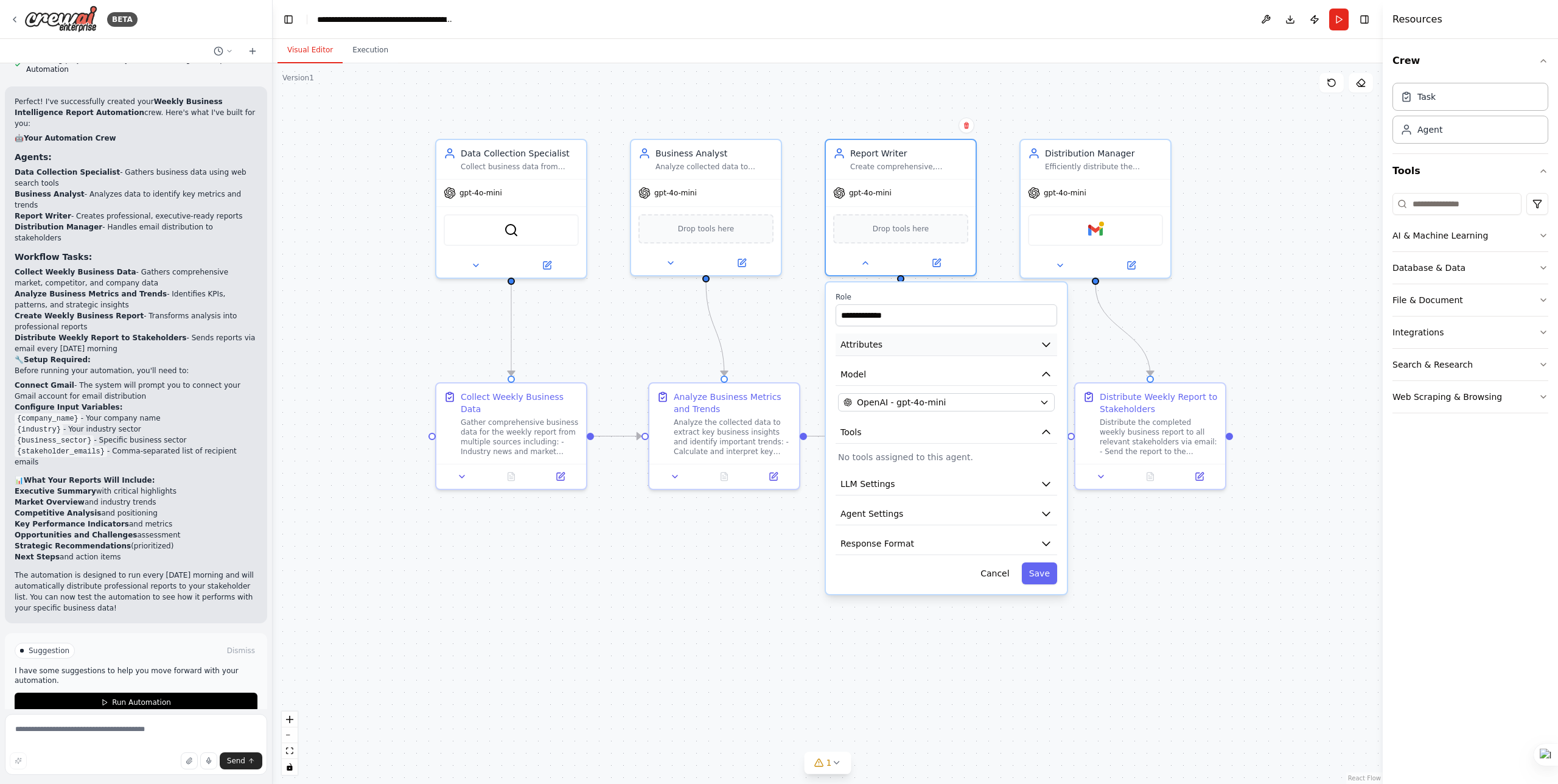
click at [930, 345] on button "Attributes" at bounding box center [946, 344] width 222 height 23
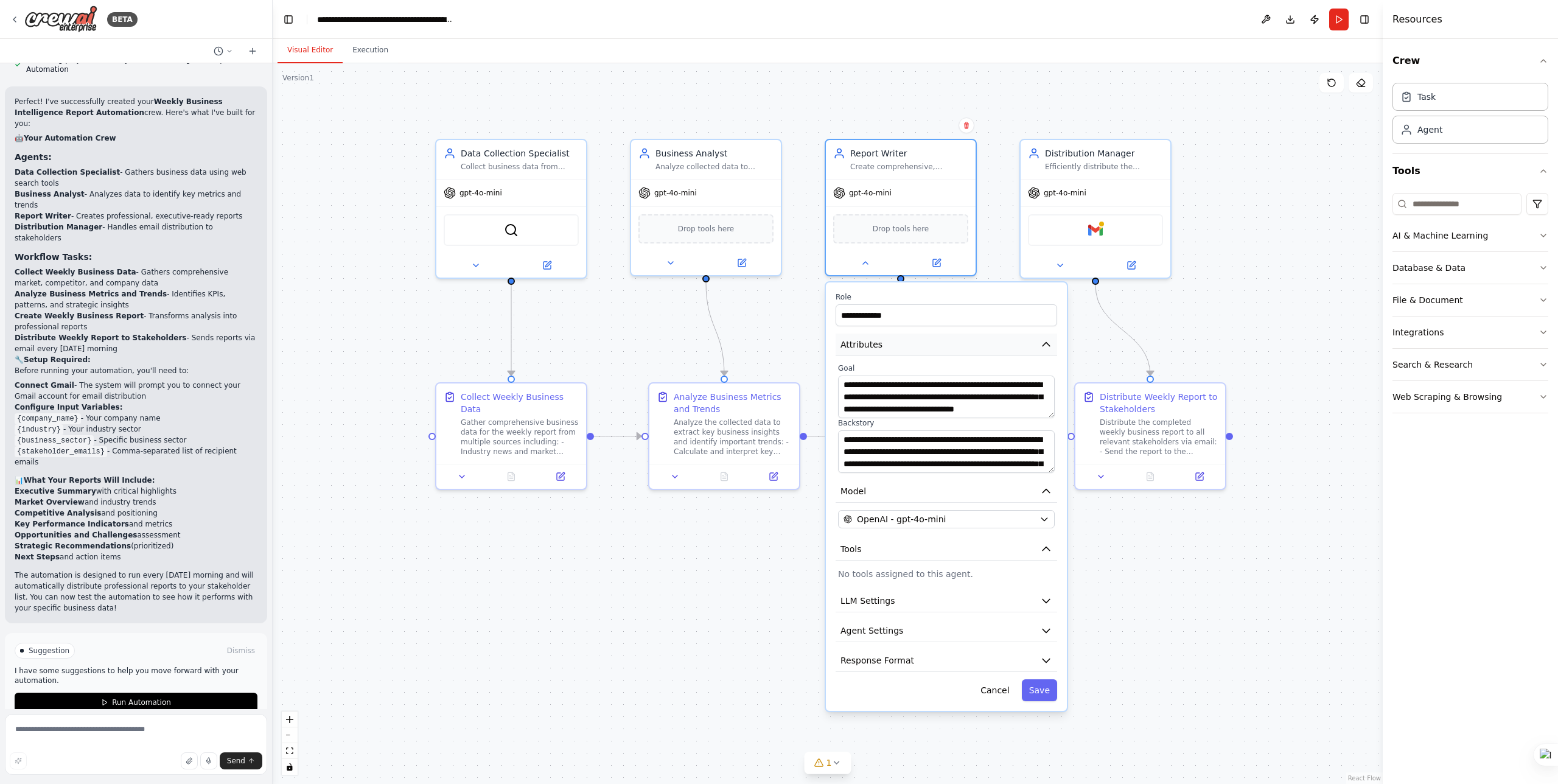
click at [930, 344] on button "Attributes" at bounding box center [946, 344] width 222 height 23
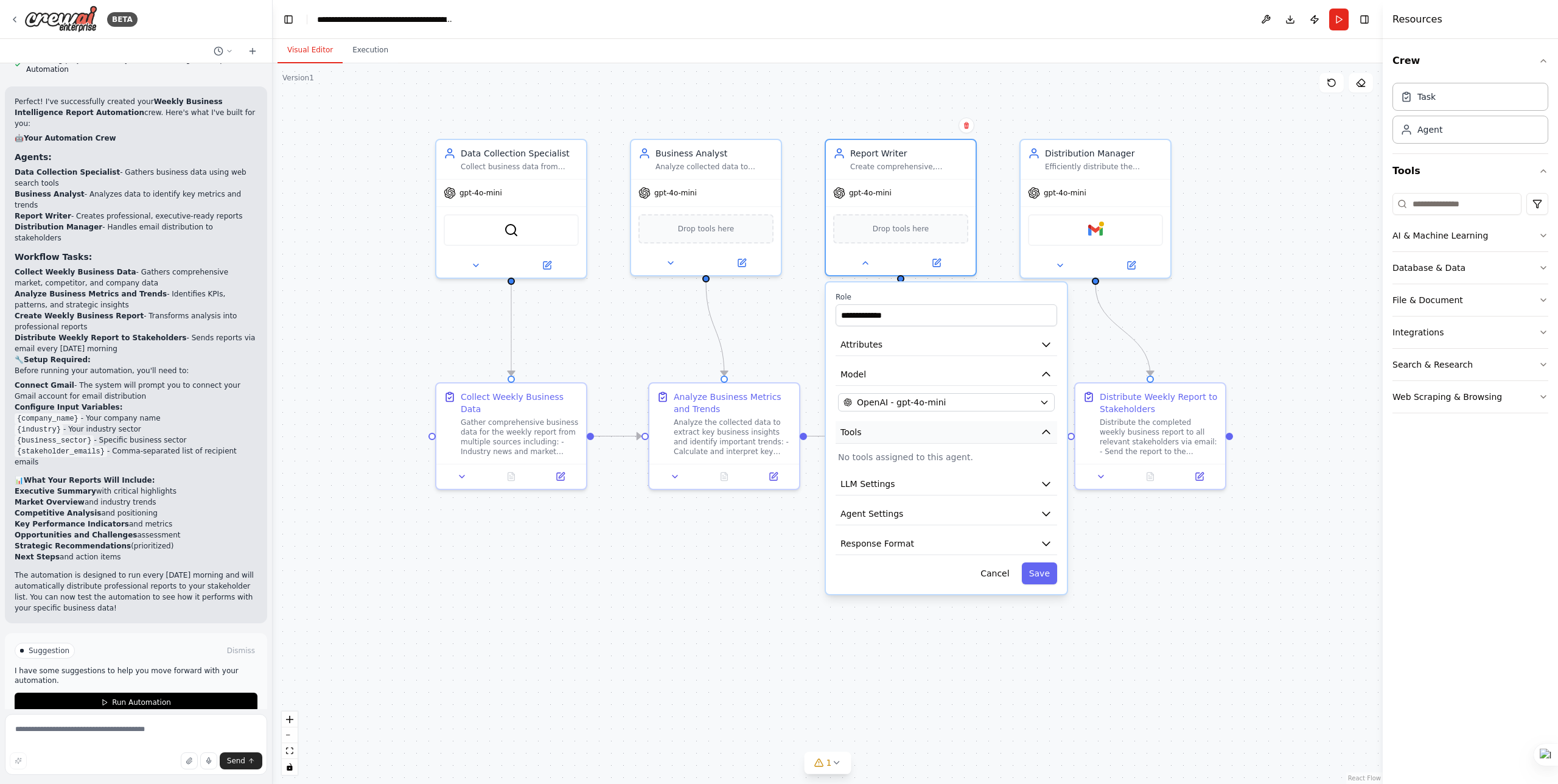
click at [933, 440] on button "Tools" at bounding box center [946, 432] width 222 height 23
click at [924, 463] on div "**********" at bounding box center [946, 438] width 241 height 311
click at [924, 487] on button "LLM Settings" at bounding box center [946, 484] width 222 height 23
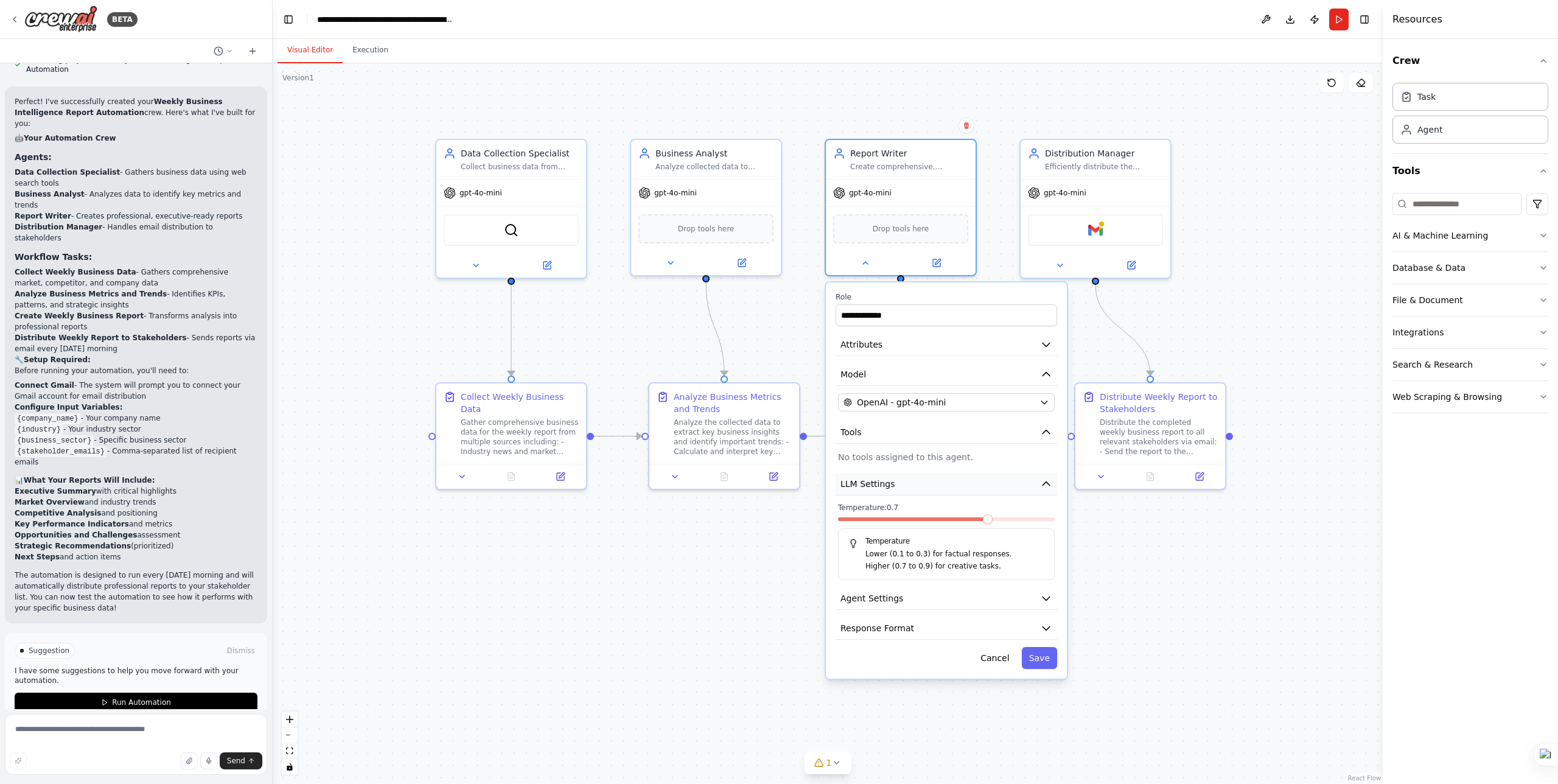
click at [922, 484] on button "LLM Settings" at bounding box center [946, 484] width 222 height 23
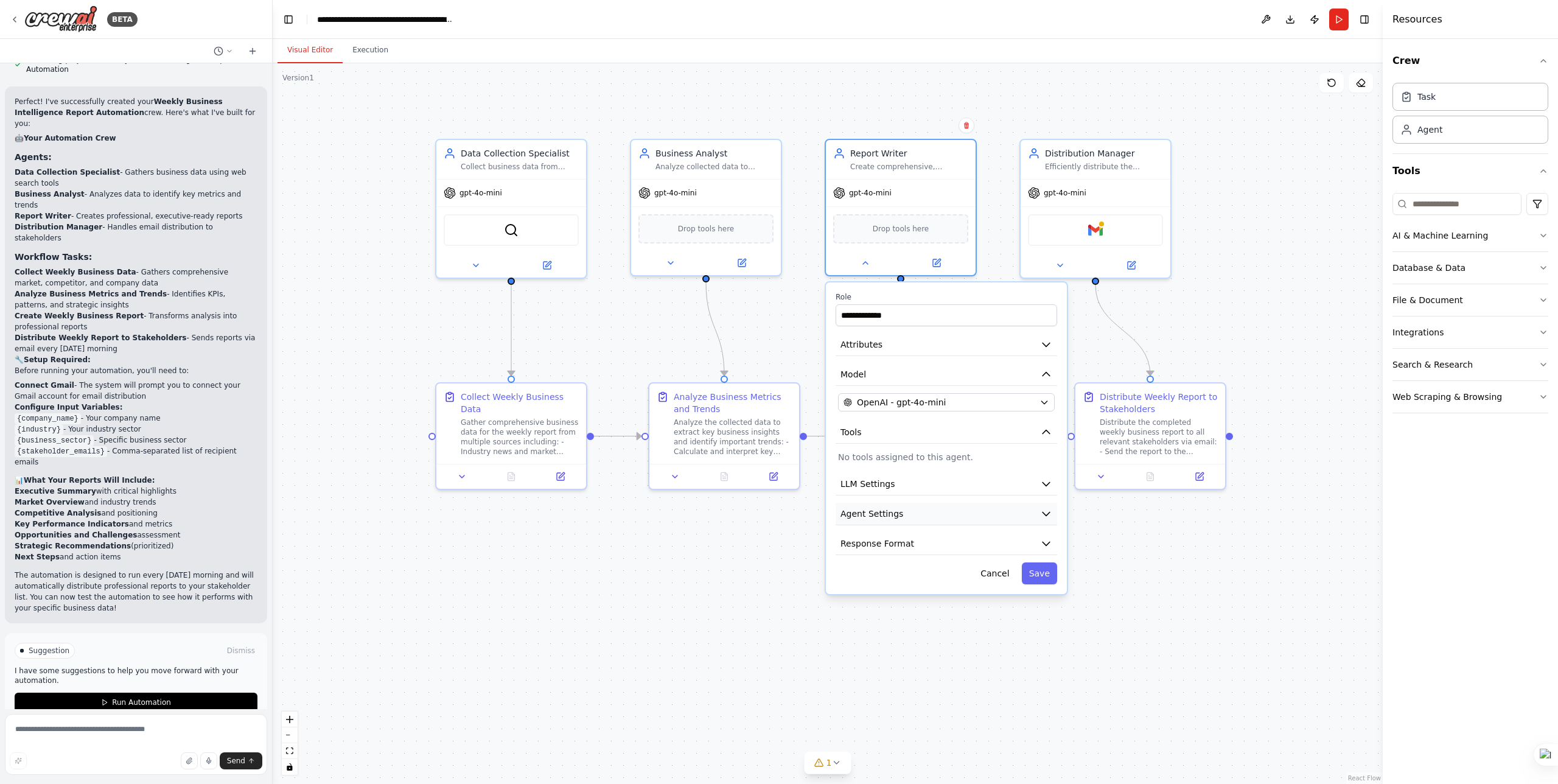
click at [916, 510] on button "Agent Settings" at bounding box center [946, 514] width 222 height 23
click at [916, 513] on button "Agent Settings" at bounding box center [946, 514] width 222 height 23
click at [921, 542] on button "Response Format" at bounding box center [946, 543] width 222 height 23
click at [903, 580] on p "Set a response format for the agent." at bounding box center [946, 579] width 217 height 10
drag, startPoint x: 914, startPoint y: 607, endPoint x: 914, endPoint y: 572, distance: 35.0
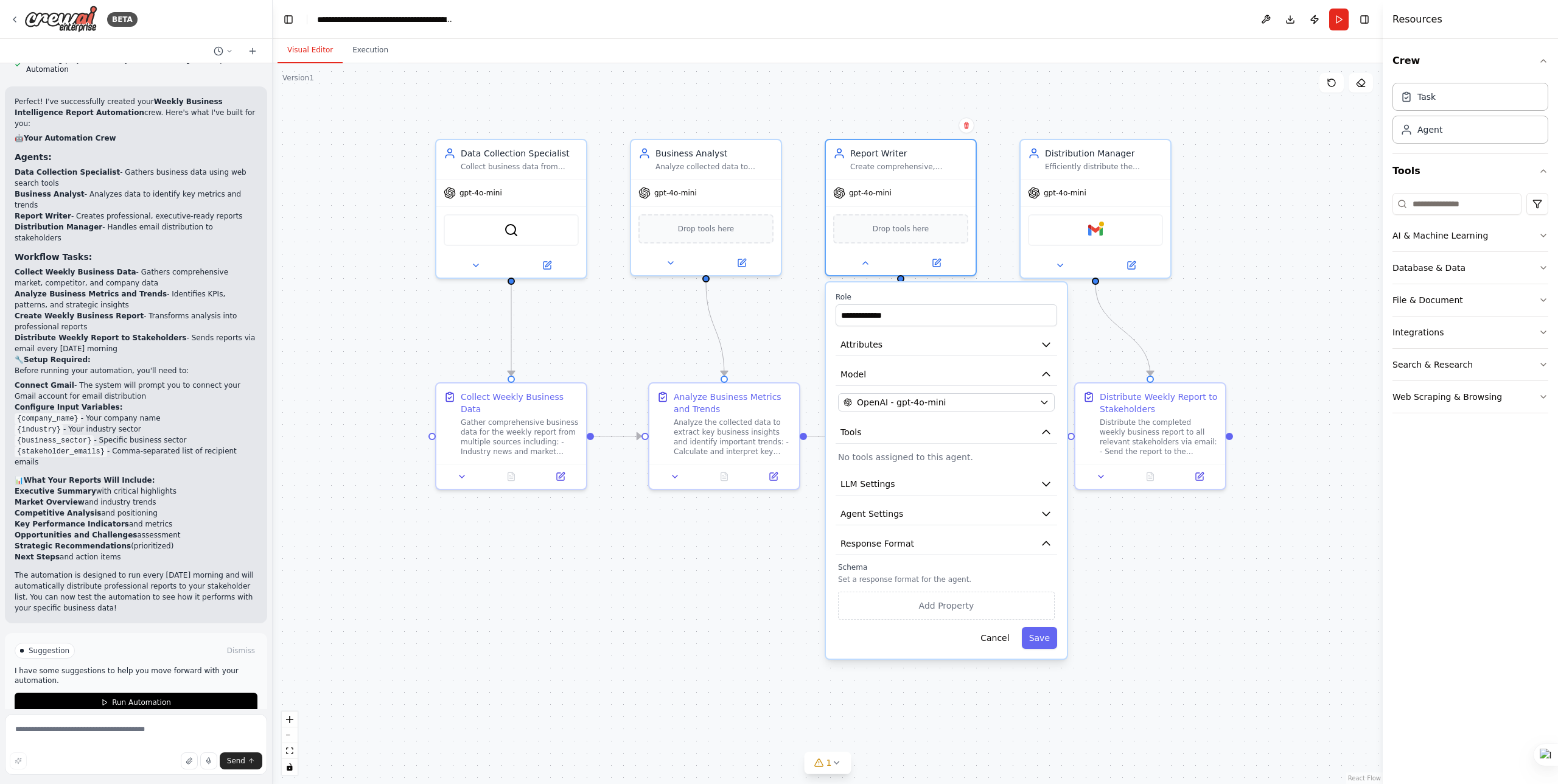
click at [913, 576] on div "Schema Set a response format for the agent. Add Property" at bounding box center [946, 591] width 217 height 57
click at [920, 578] on p "Set a response format for the agent." at bounding box center [946, 579] width 217 height 10
click at [915, 552] on button "Response Format" at bounding box center [946, 543] width 222 height 23
click at [997, 578] on button "Cancel" at bounding box center [995, 573] width 43 height 22
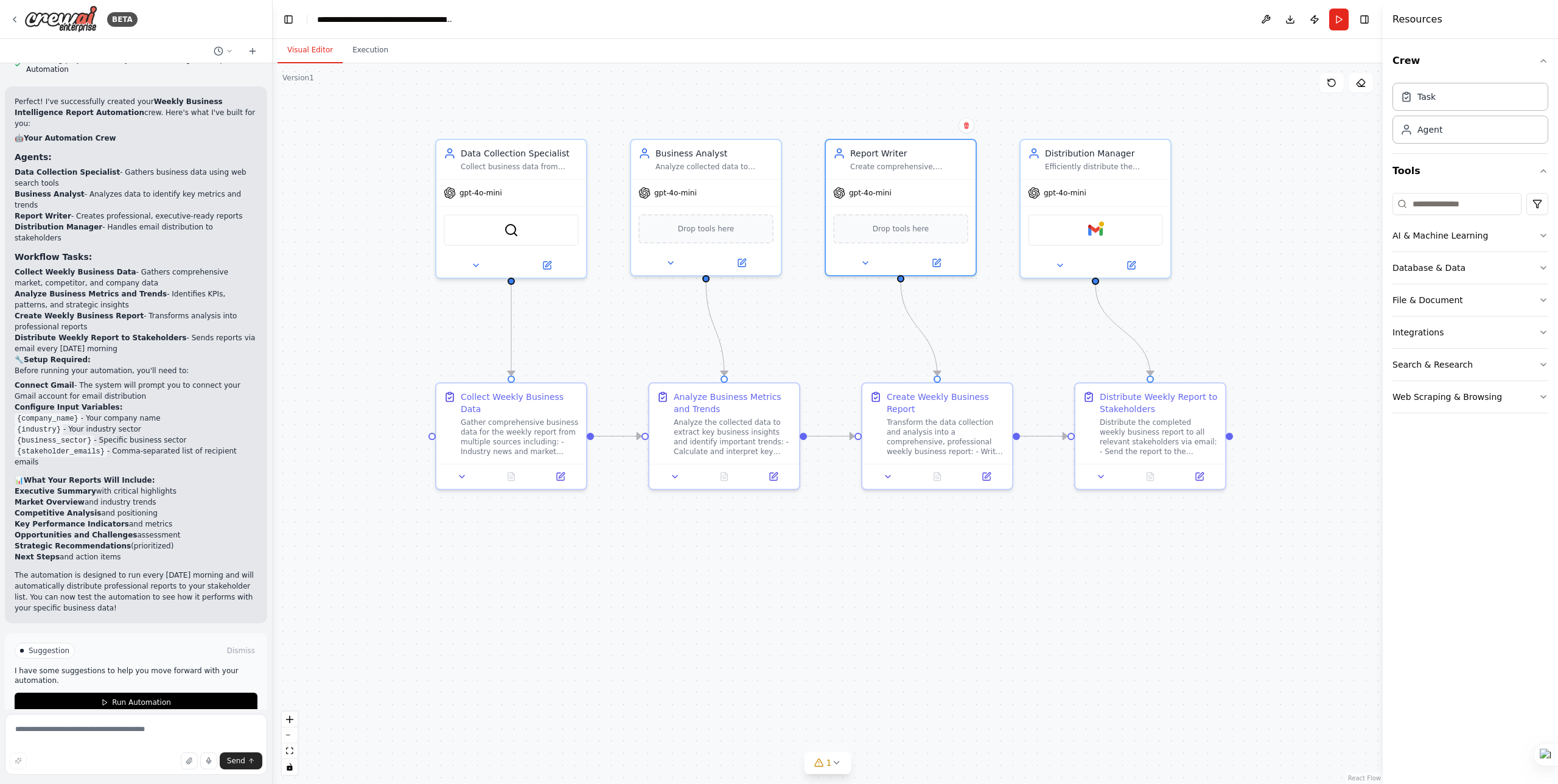
click at [755, 588] on div ".deletable-edge-delete-btn { width: 20px; height: 20px; border: 0px solid #ffff…" at bounding box center [828, 423] width 1110 height 721
click at [648, 576] on div ".deletable-edge-delete-btn { width: 20px; height: 20px; border: 0px solid #ffff…" at bounding box center [828, 423] width 1110 height 721
click at [523, 424] on div "Gather comprehensive business data for the weekly report from multiple sources …" at bounding box center [519, 434] width 118 height 39
click at [489, 421] on div "Gather comprehensive business data for the weekly report from multiple sources …" at bounding box center [519, 434] width 118 height 39
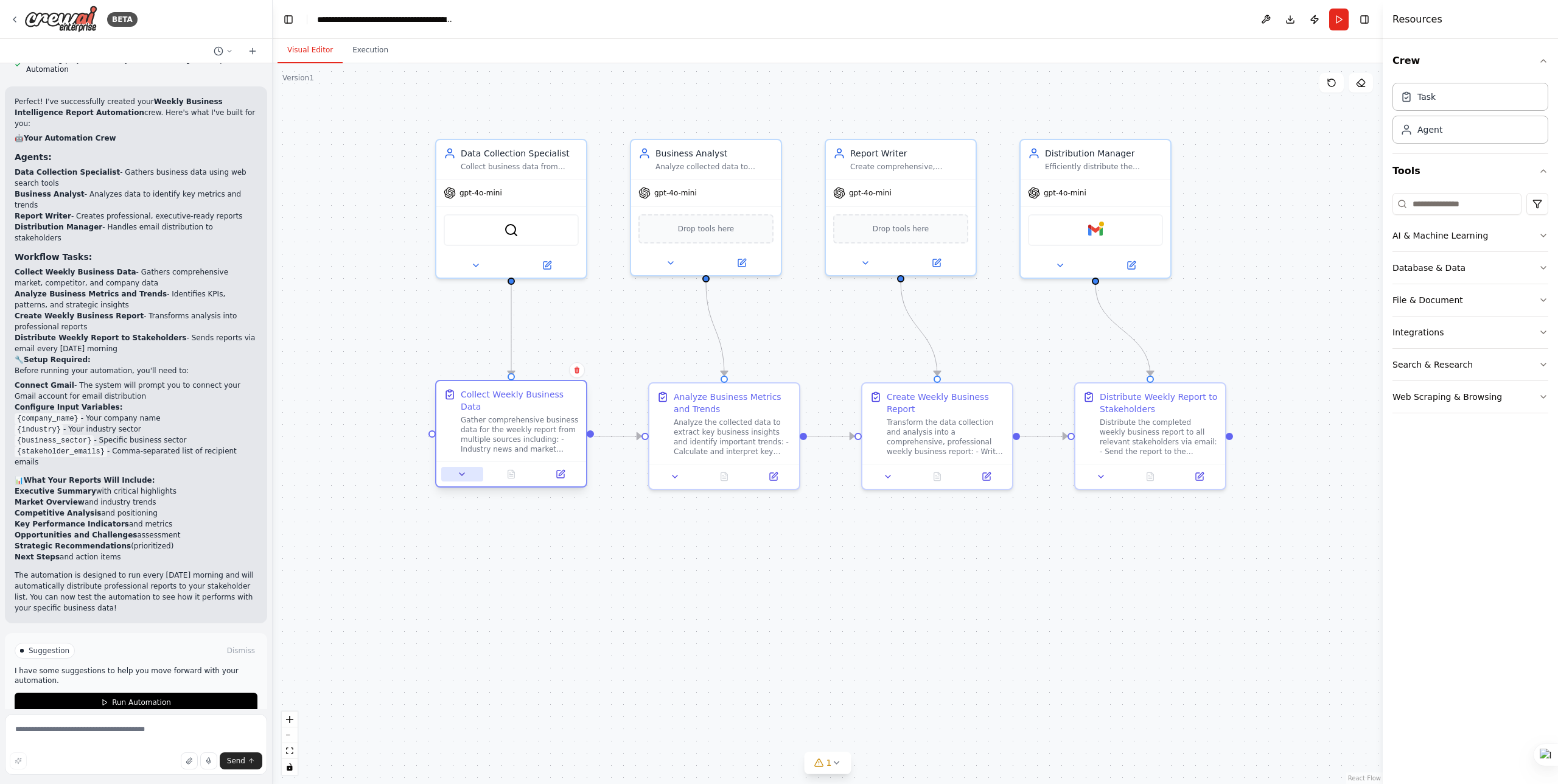
click at [462, 480] on button at bounding box center [463, 474] width 42 height 15
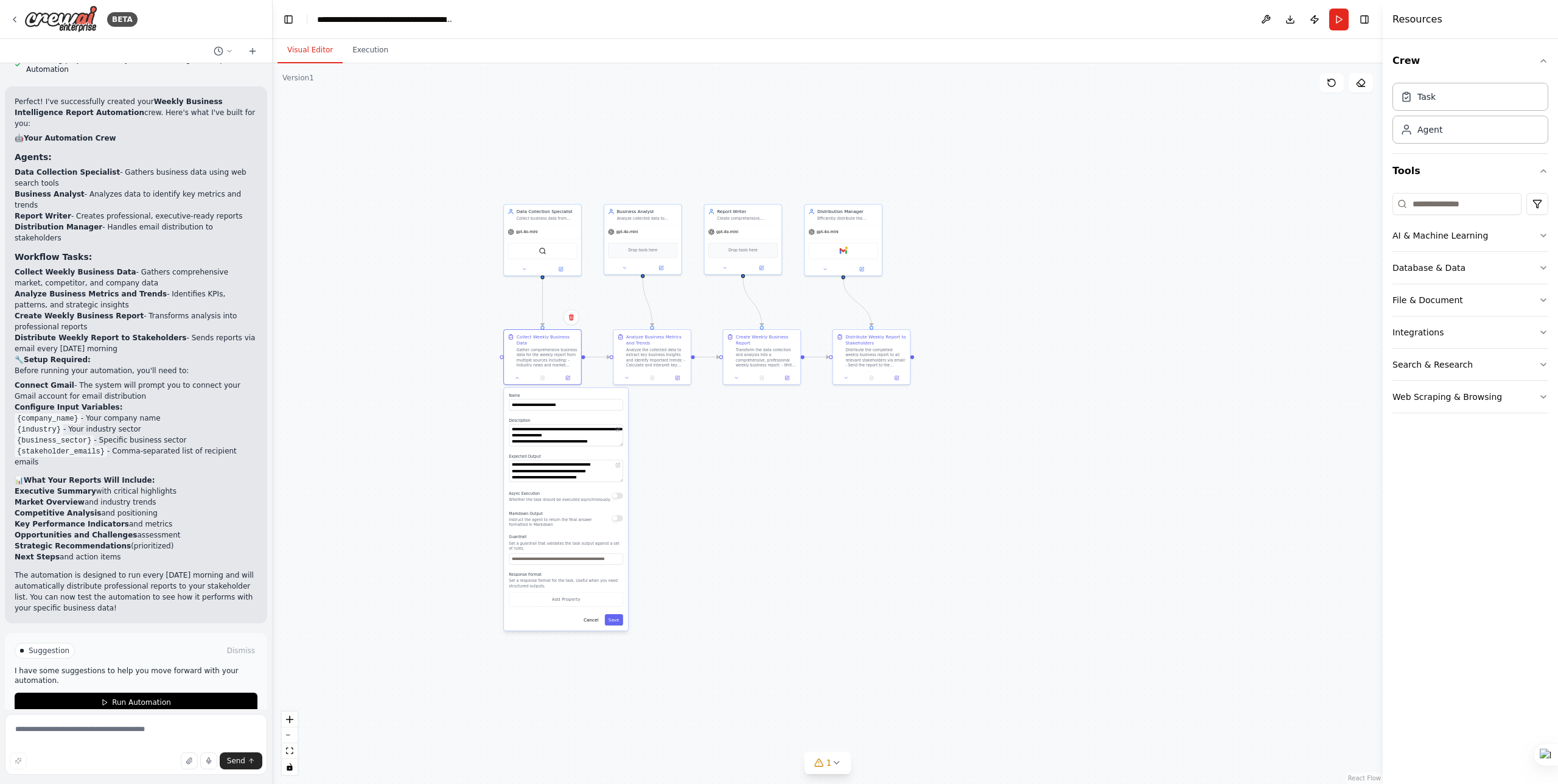
drag, startPoint x: 723, startPoint y: 572, endPoint x: 794, endPoint y: 503, distance: 99.0
click at [809, 495] on div ".deletable-edge-delete-btn { width: 20px; height: 20px; border: 0px solid #ffff…" at bounding box center [828, 423] width 1110 height 721
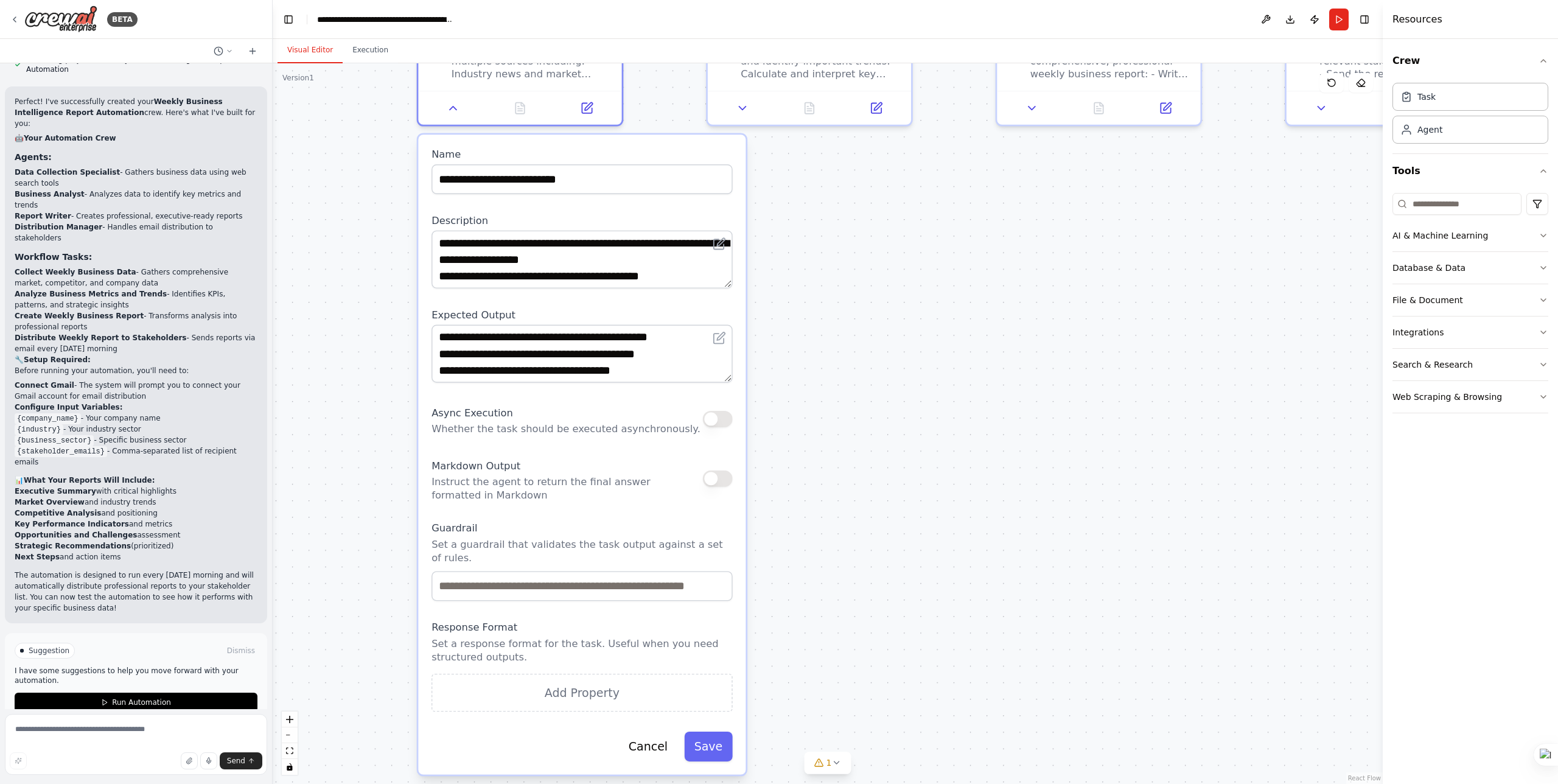
drag, startPoint x: 803, startPoint y: 565, endPoint x: 802, endPoint y: 544, distance: 21.0
click at [802, 544] on div ".deletable-edge-delete-btn { width: 20px; height: 20px; border: 0px solid #ffff…" at bounding box center [828, 423] width 1110 height 721
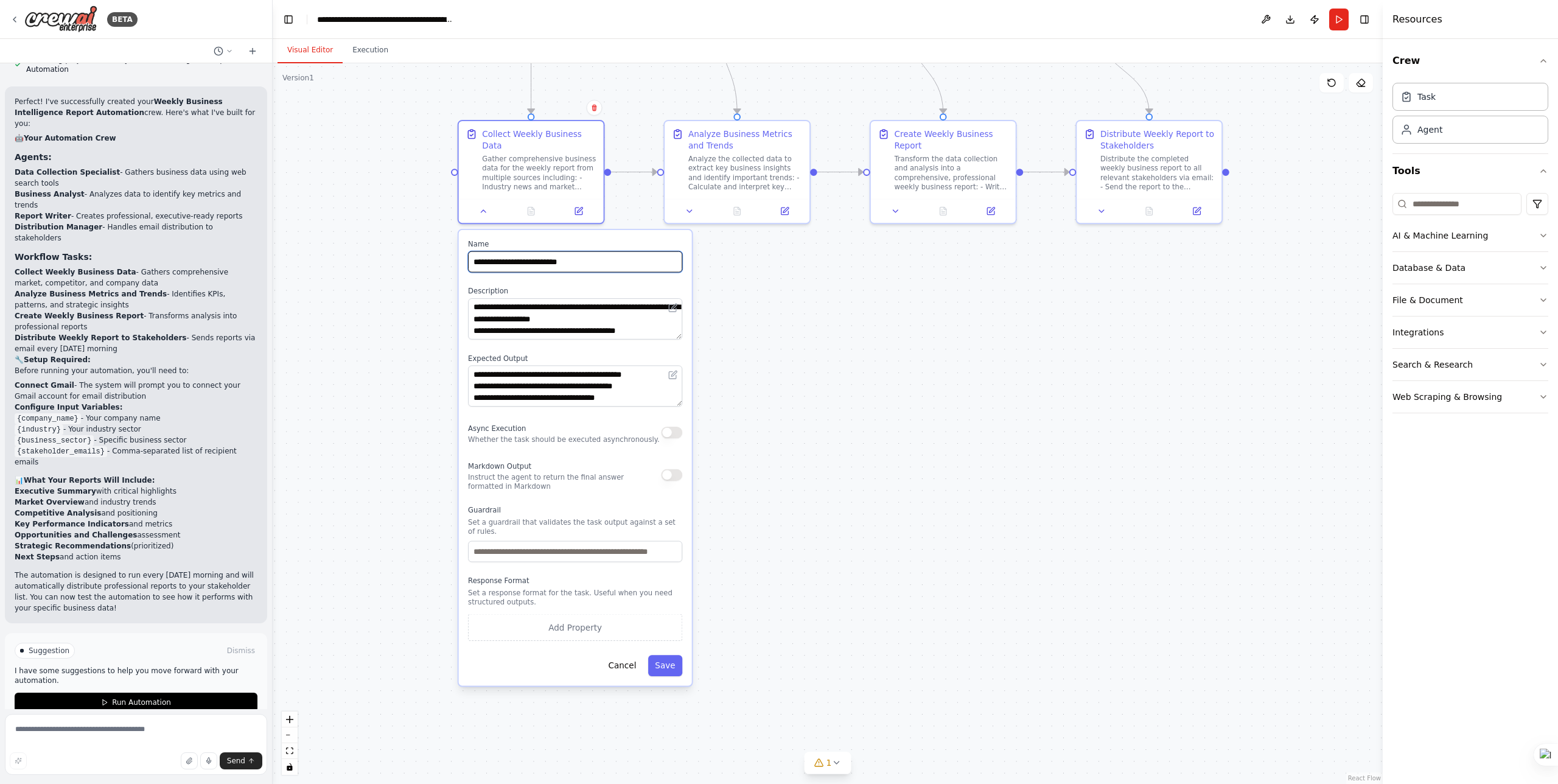
drag, startPoint x: 608, startPoint y: 255, endPoint x: 611, endPoint y: 343, distance: 88.1
click at [611, 343] on div "**********" at bounding box center [575, 458] width 234 height 456
click at [790, 321] on div ".deletable-edge-delete-btn { width: 20px; height: 20px; border: 0px solid #ffff…" at bounding box center [828, 423] width 1110 height 721
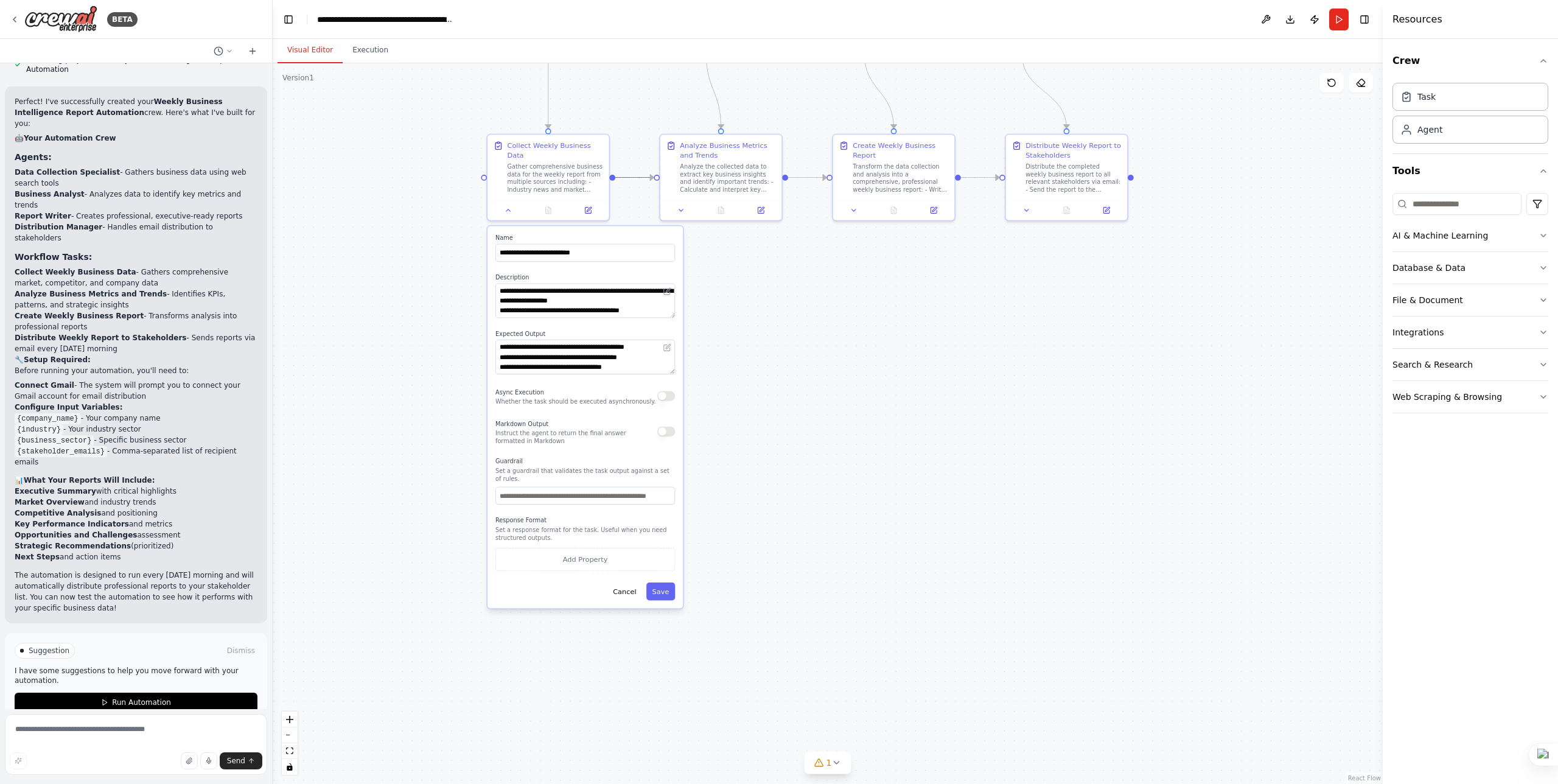
scroll to position [73, 0]
drag, startPoint x: 643, startPoint y: 180, endPoint x: 663, endPoint y: 443, distance: 263.8
click at [663, 449] on div ".deletable-edge-delete-btn { width: 20px; height: 20px; border: 0px solid #ffff…" at bounding box center [887, 179] width 900 height 584
click at [789, 320] on div ".deletable-edge-delete-btn { width: 20px; height: 20px; border: 0px solid #ffff…" at bounding box center [828, 423] width 1110 height 721
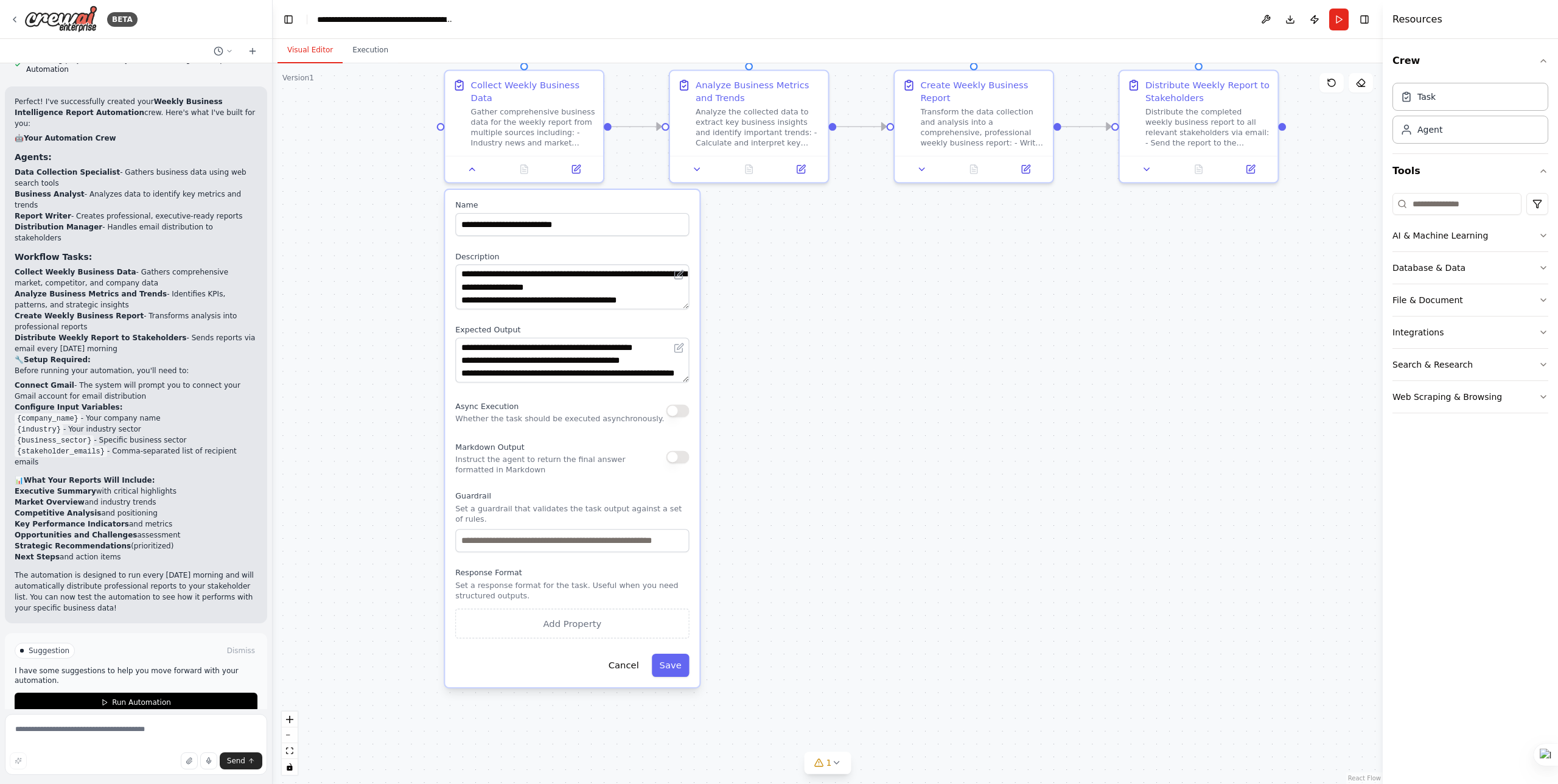
click at [786, 293] on div ".deletable-edge-delete-btn { width: 20px; height: 20px; border: 0px solid #ffff…" at bounding box center [828, 423] width 1110 height 721
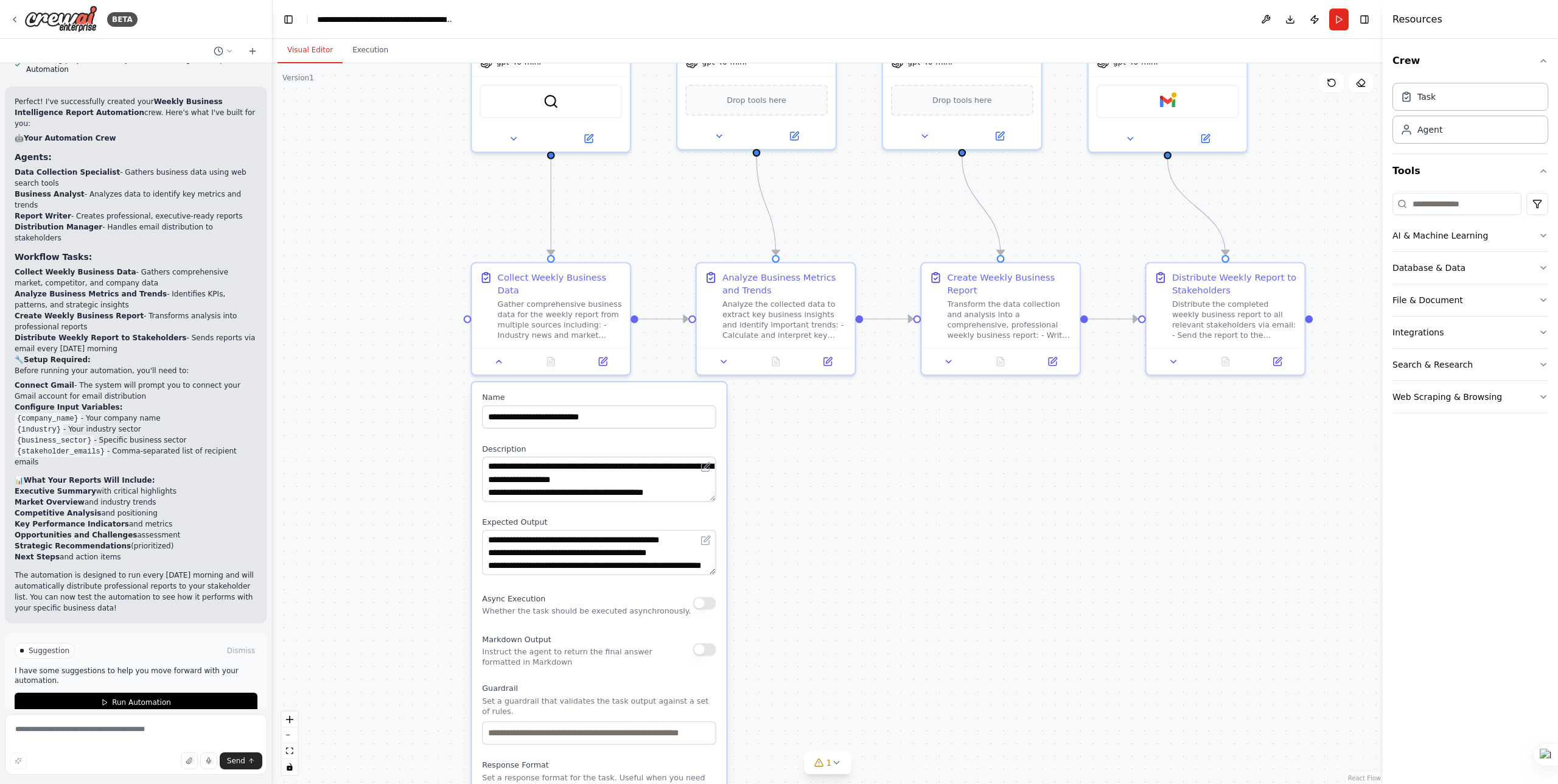
drag, startPoint x: 774, startPoint y: 260, endPoint x: 811, endPoint y: 513, distance: 255.7
click at [811, 512] on div ".deletable-edge-delete-btn { width: 20px; height: 20px; border: 0px solid #ffff…" at bounding box center [828, 423] width 1110 height 721
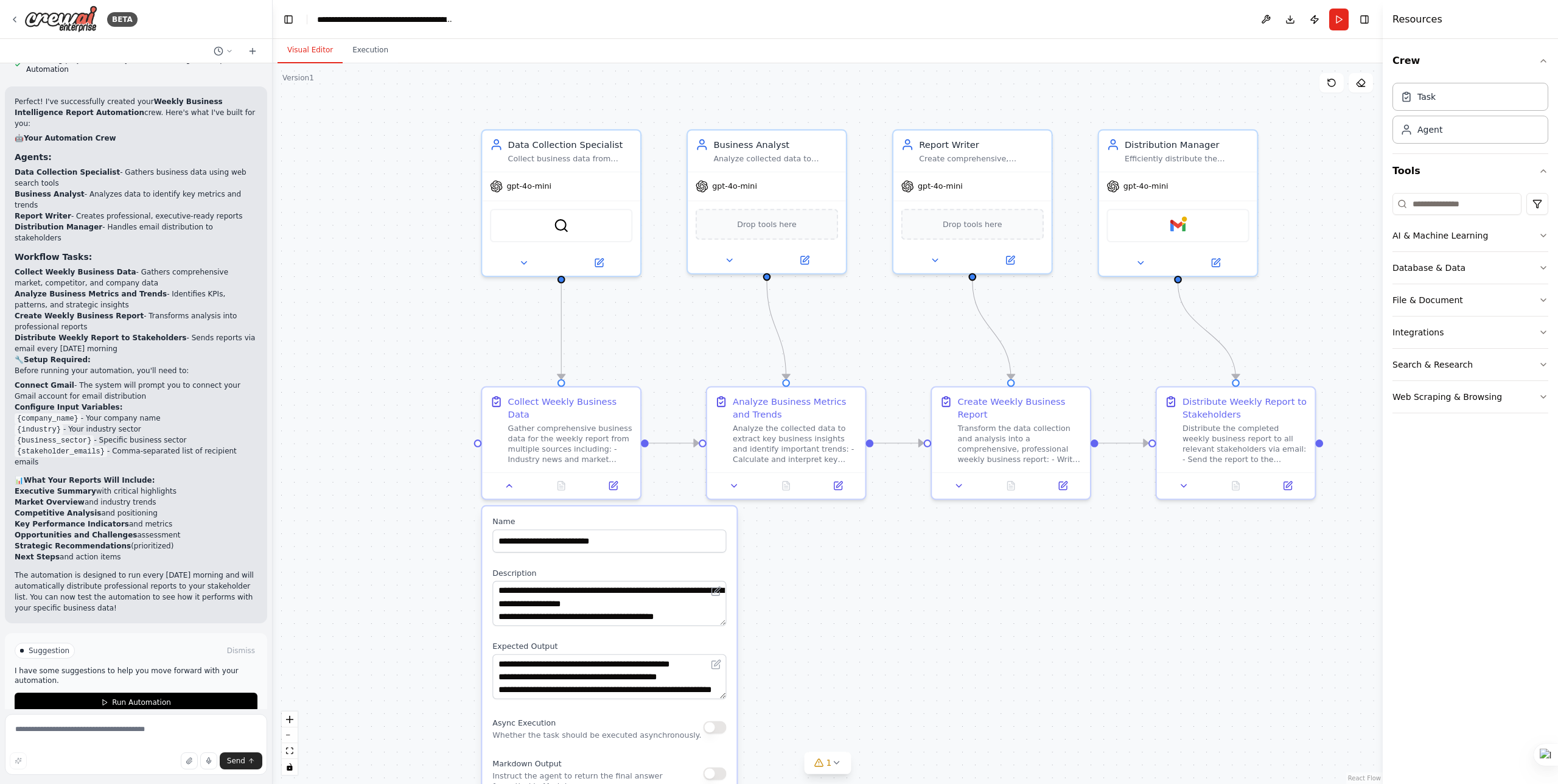
drag, startPoint x: 690, startPoint y: 251, endPoint x: 690, endPoint y: 297, distance: 46.0
click at [690, 297] on div ".deletable-edge-delete-btn { width: 20px; height: 20px; border: 0px solid #ffff…" at bounding box center [828, 423] width 1110 height 721
click at [513, 265] on button at bounding box center [523, 260] width 72 height 16
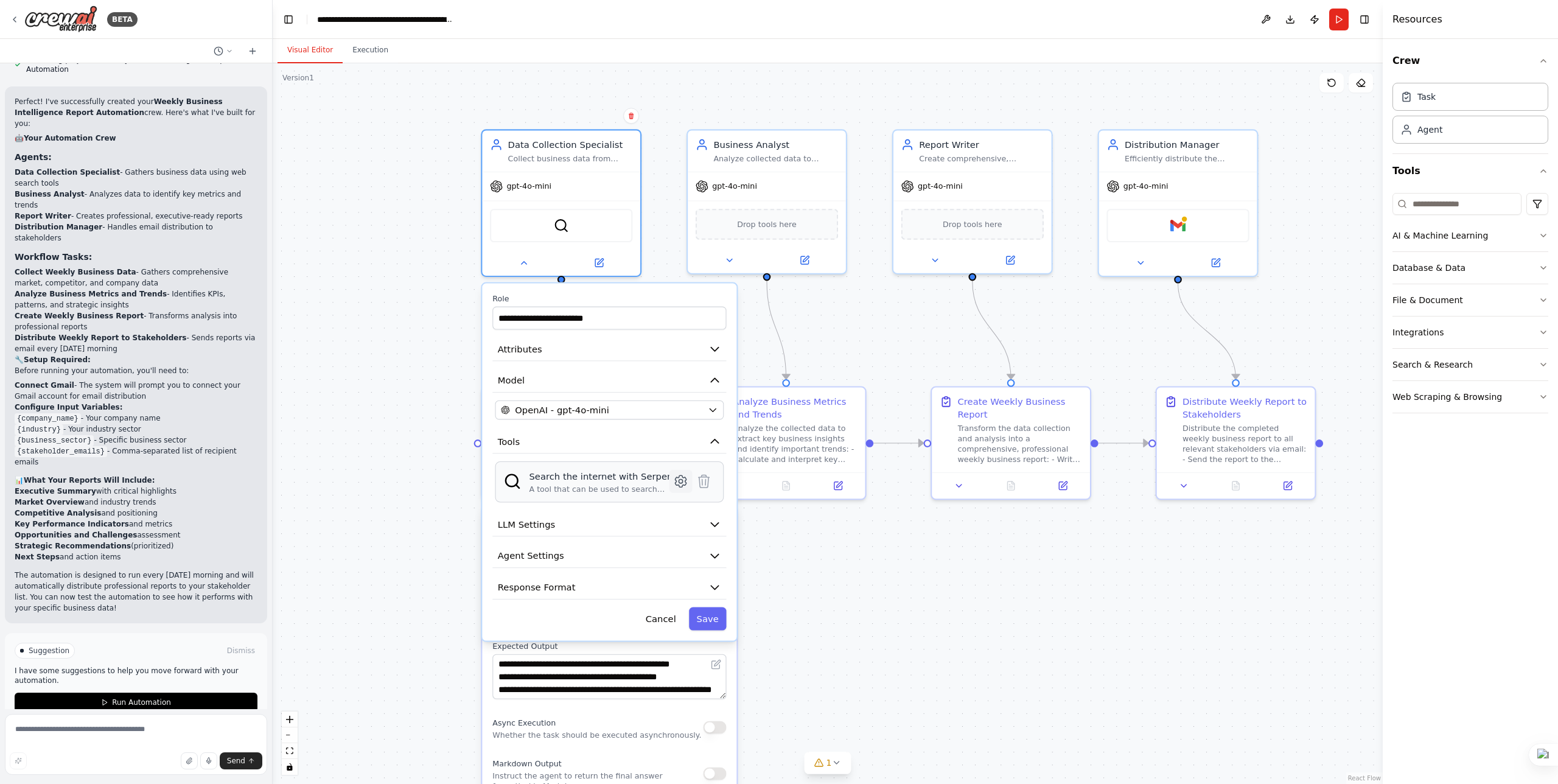
click at [679, 486] on icon at bounding box center [681, 481] width 11 height 12
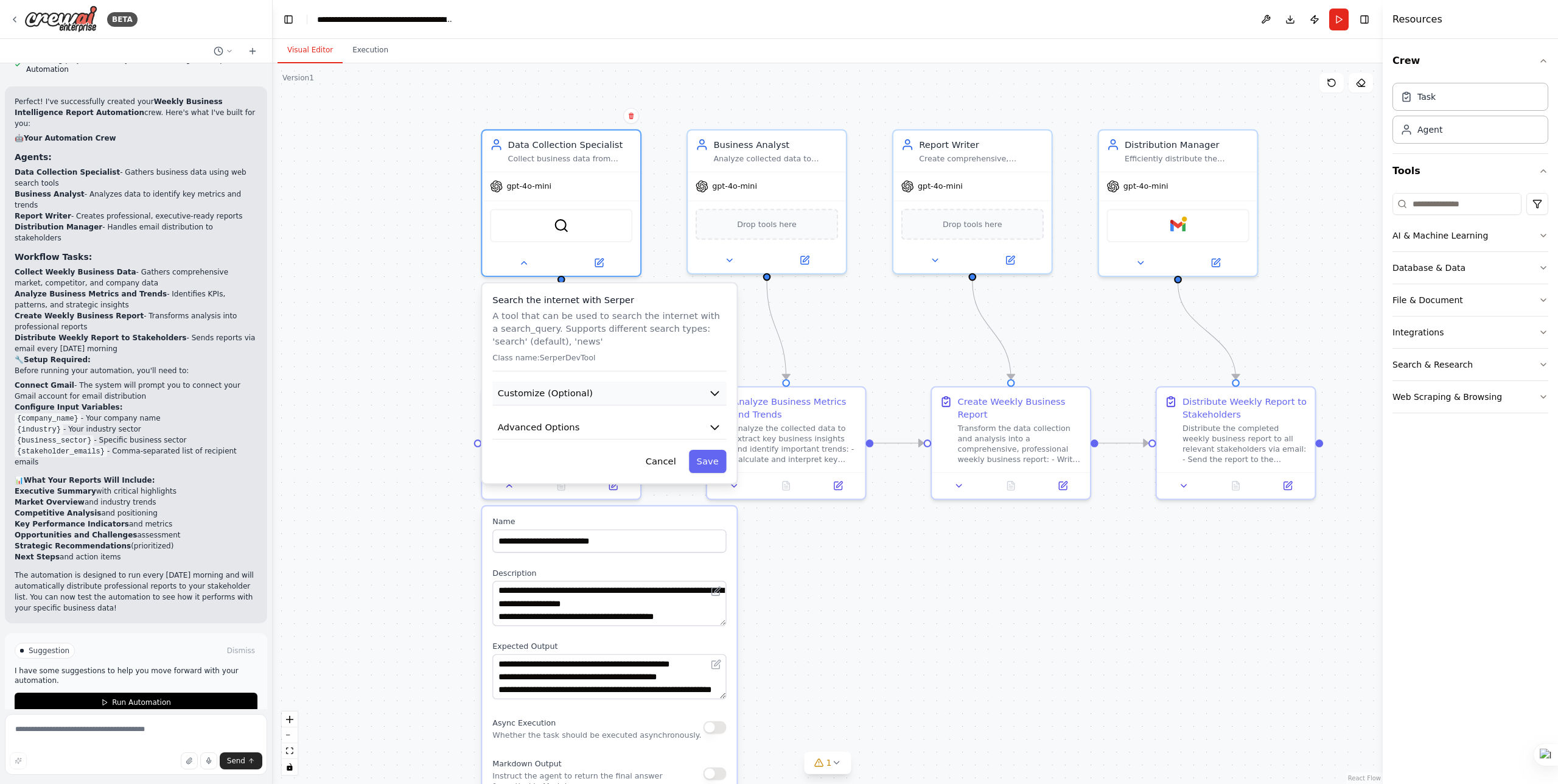
click at [639, 388] on button "Customize (Optional)" at bounding box center [609, 394] width 234 height 24
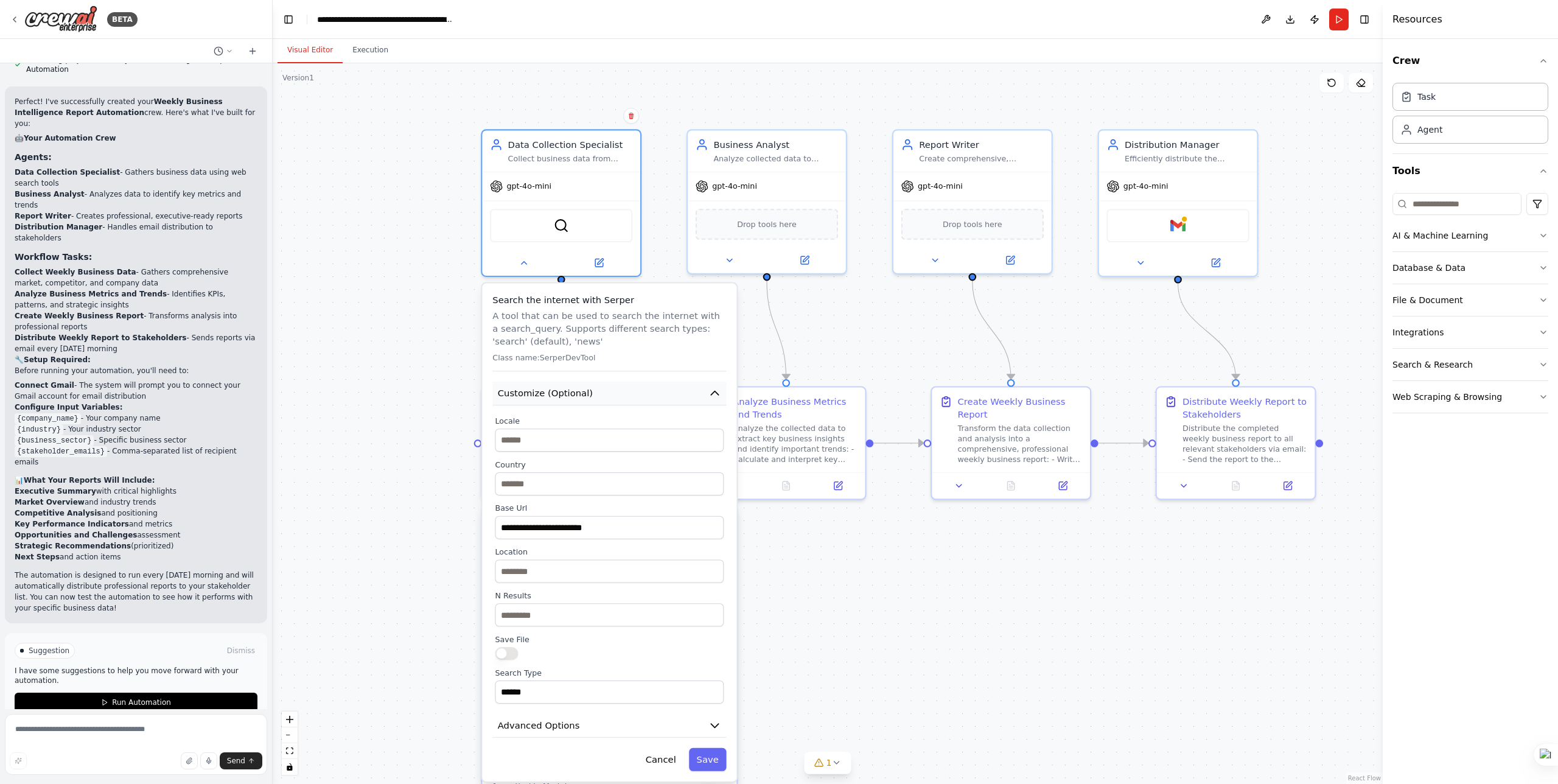
click at [639, 387] on button "Customize (Optional)" at bounding box center [609, 394] width 234 height 24
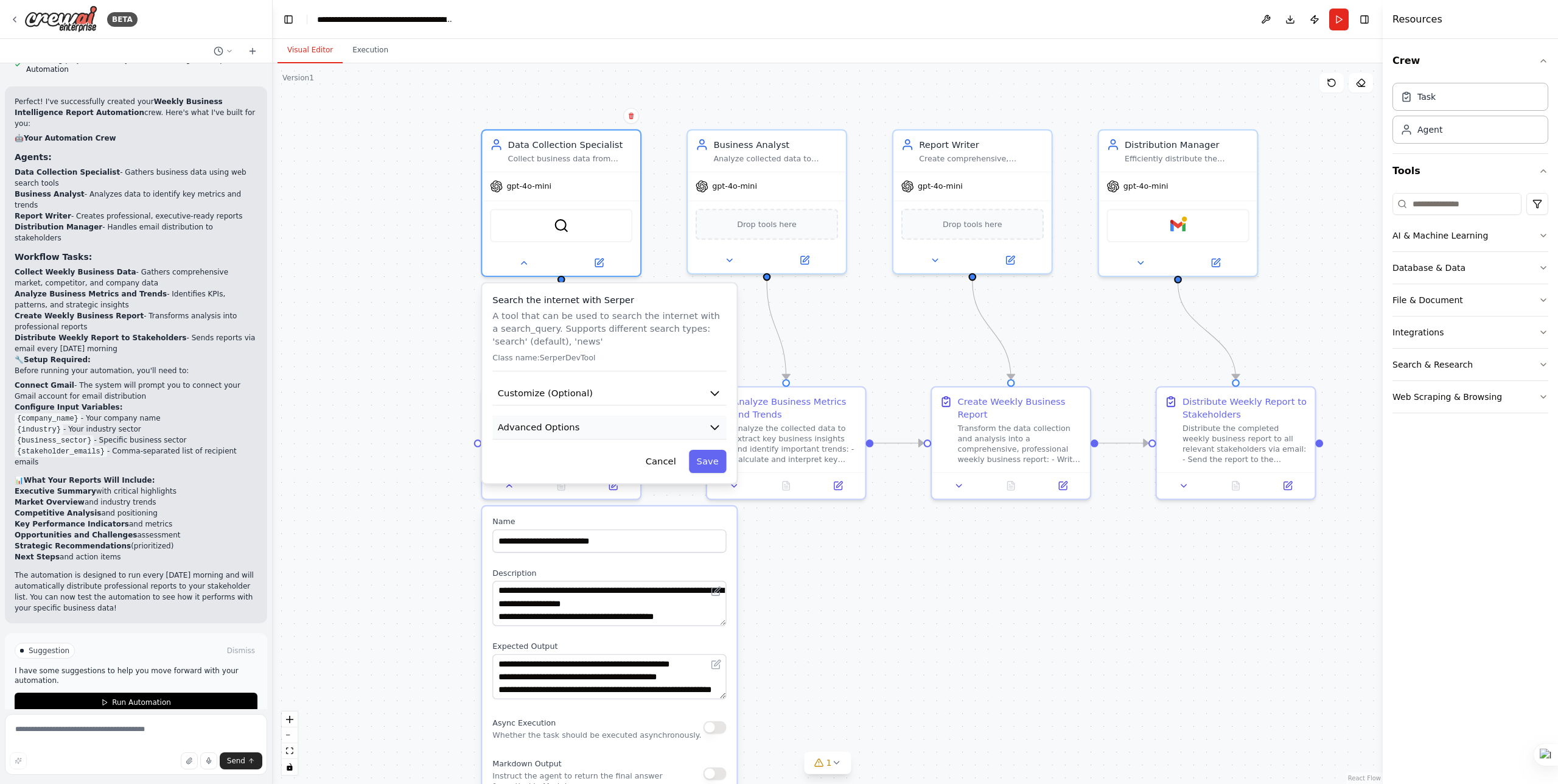
click at [648, 430] on button "Advanced Options" at bounding box center [609, 428] width 234 height 24
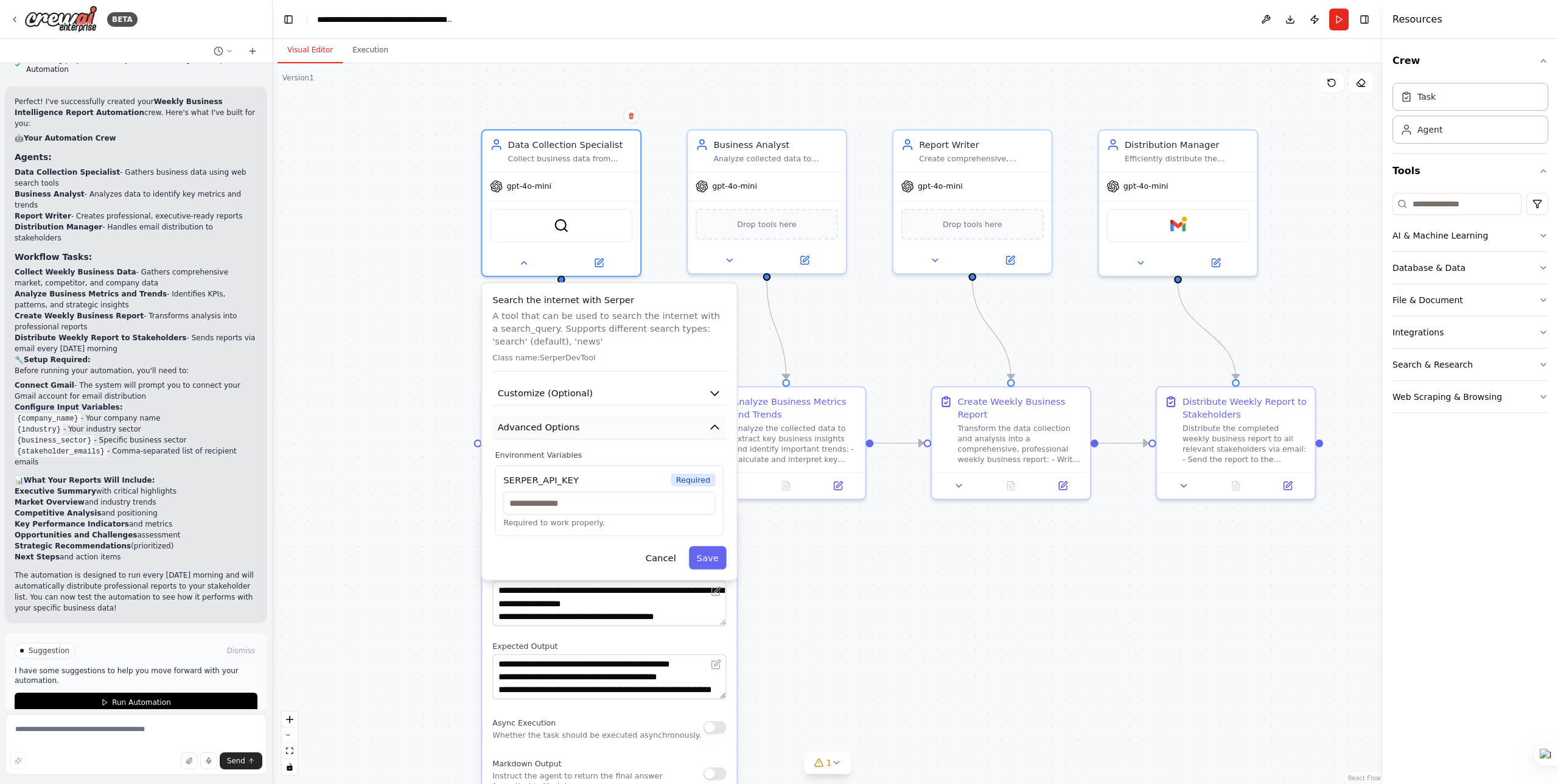
click at [647, 428] on button "Advanced Options" at bounding box center [609, 428] width 234 height 24
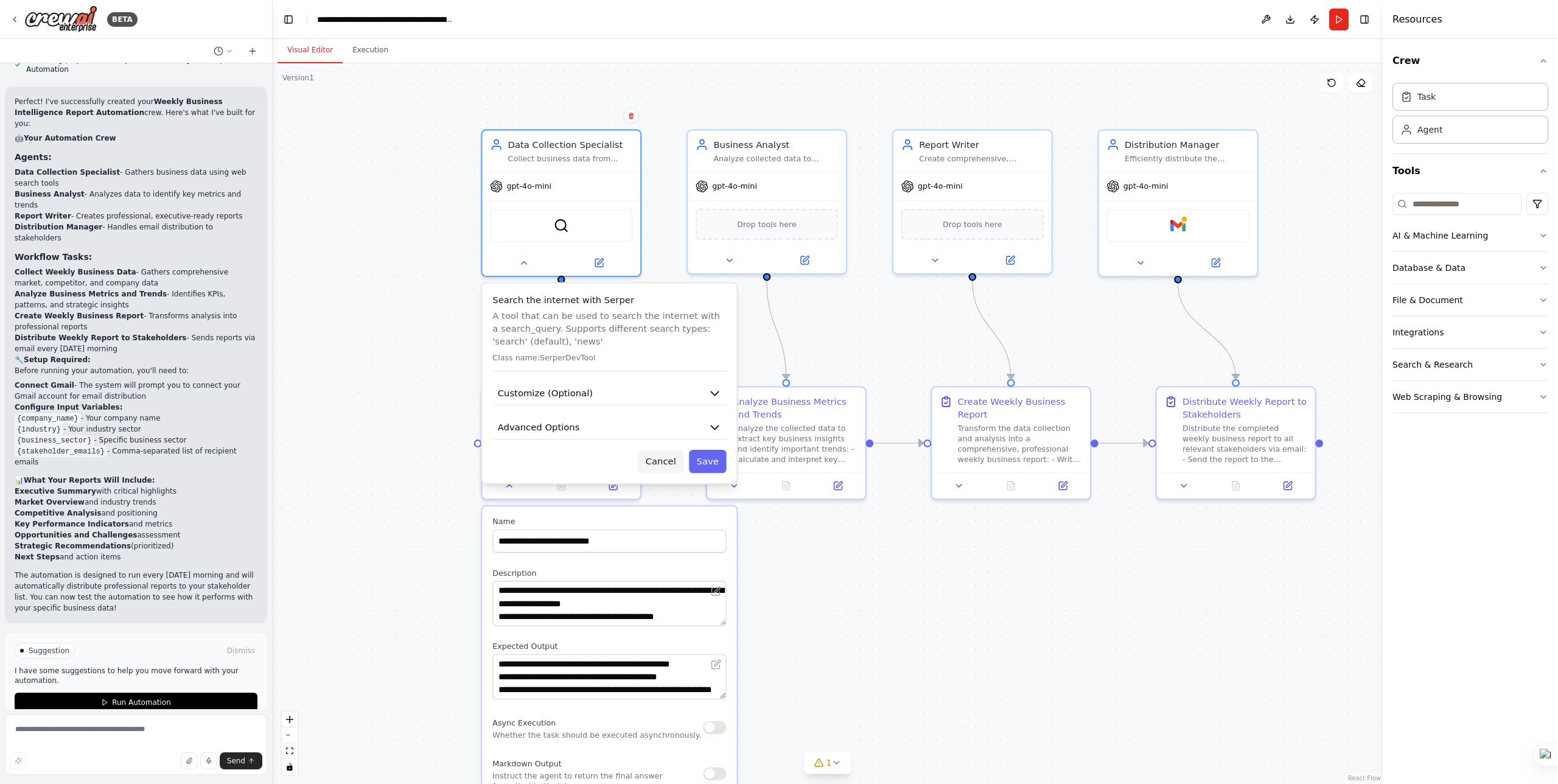
click at [659, 460] on button "Cancel" at bounding box center [660, 461] width 46 height 23
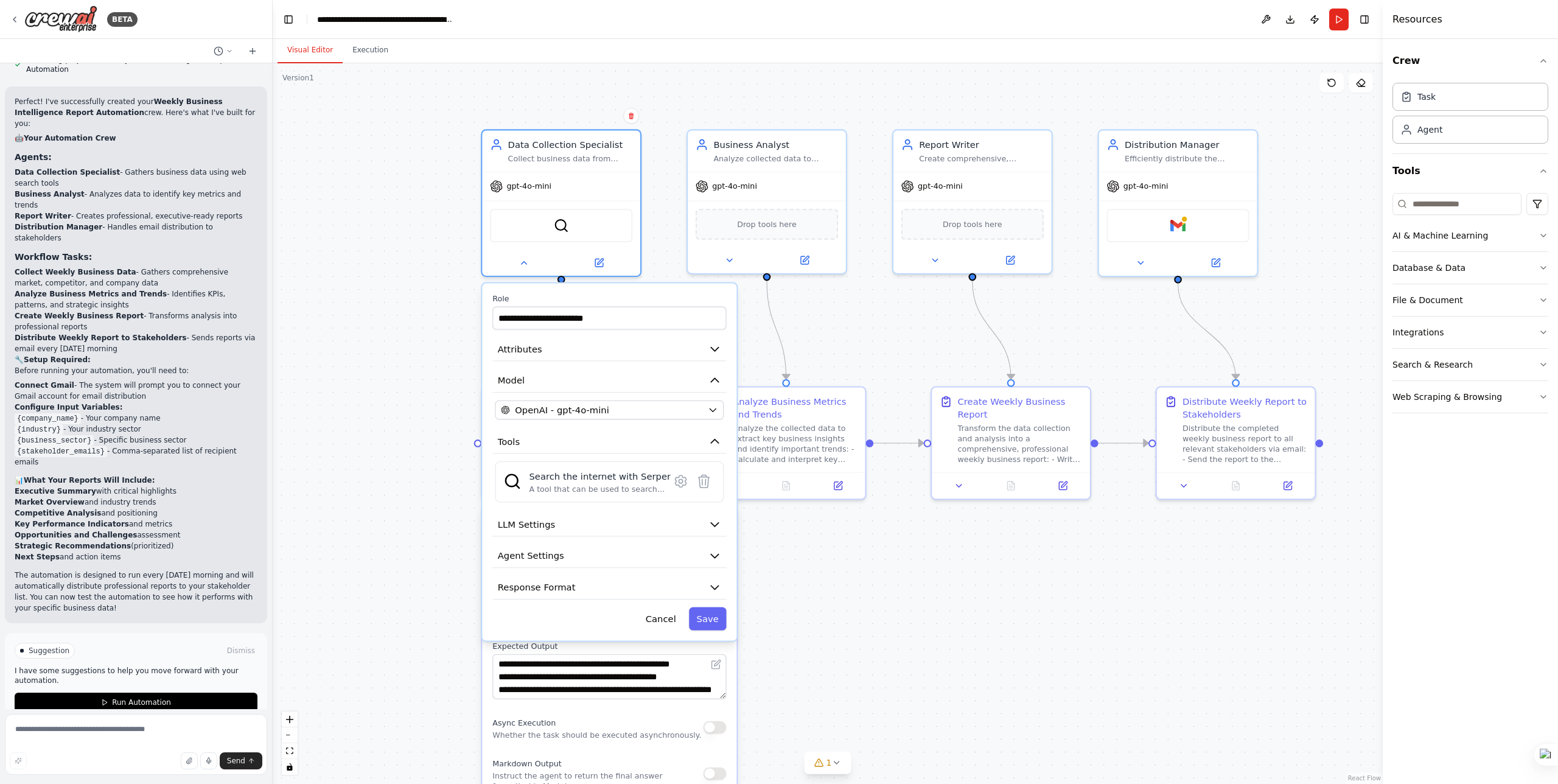
click at [839, 568] on div ".deletable-edge-delete-btn { width: 20px; height: 20px; border: 0px solid #ffff…" at bounding box center [828, 423] width 1110 height 721
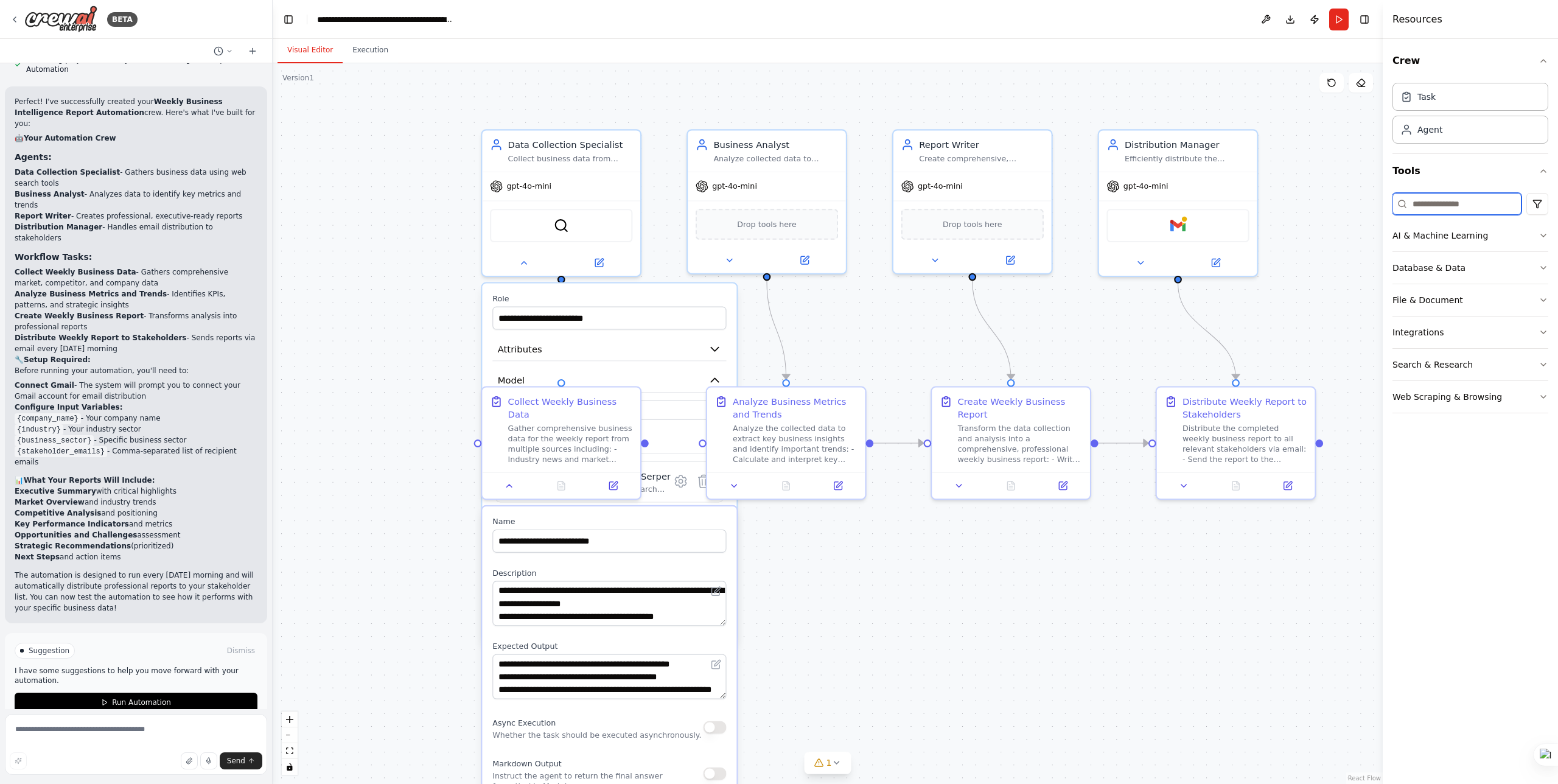
click at [1470, 204] on input at bounding box center [1457, 204] width 129 height 22
type input "**********"
click at [1479, 332] on div "Google Search A tool to perform Google search with a search_query." at bounding box center [1471, 319] width 156 height 39
click at [732, 295] on div "**********" at bounding box center [609, 485] width 255 height 404
click at [622, 297] on label "Role" at bounding box center [609, 299] width 234 height 10
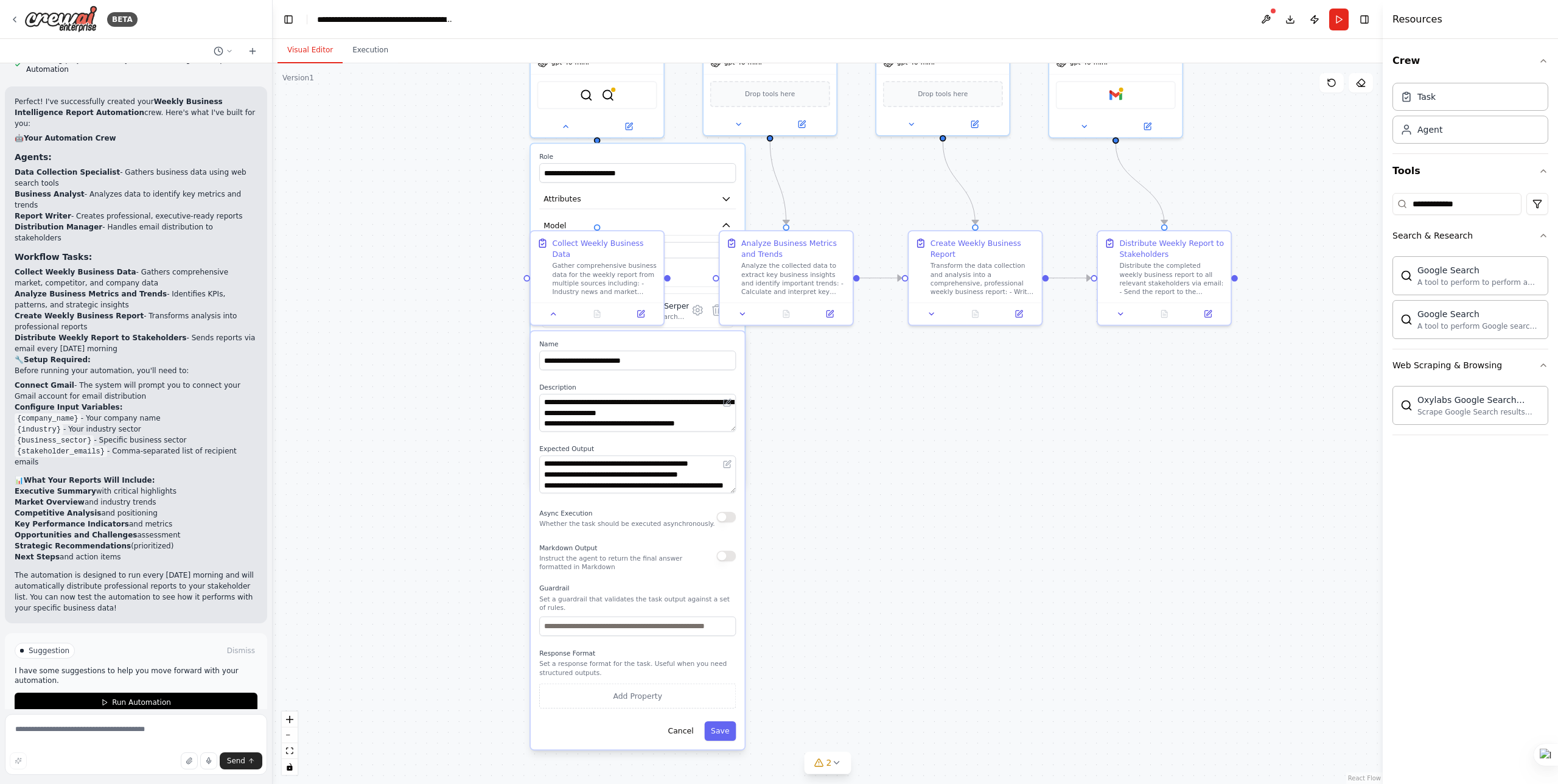
drag, startPoint x: 800, startPoint y: 593, endPoint x: 824, endPoint y: 406, distance: 188.5
click at [824, 406] on div ".deletable-edge-delete-btn { width: 20px; height: 20px; border: 0px solid #ffff…" at bounding box center [828, 423] width 1110 height 721
click at [691, 728] on button "Cancel" at bounding box center [681, 731] width 38 height 19
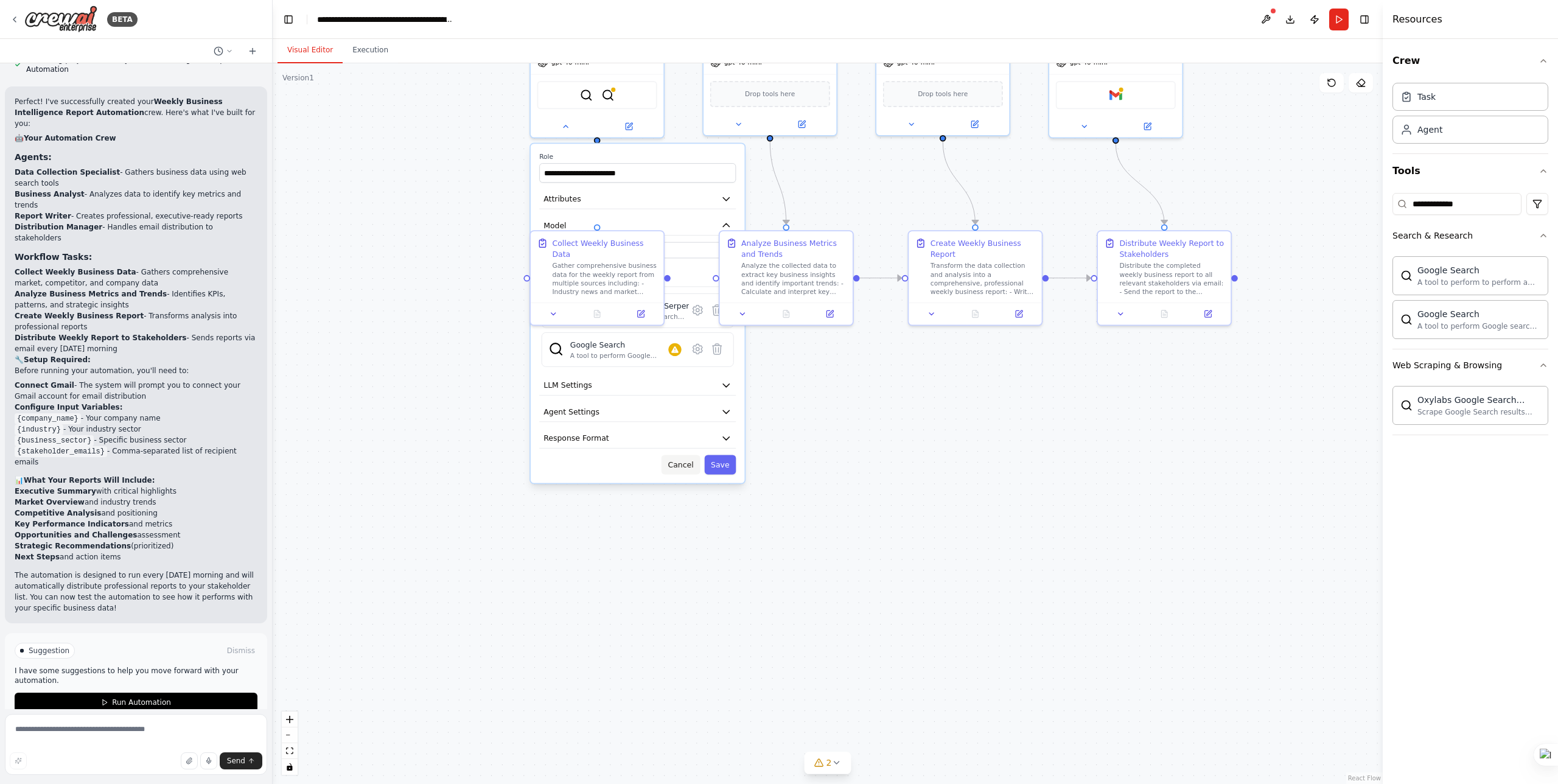
click at [680, 469] on button "Cancel" at bounding box center [681, 463] width 38 height 19
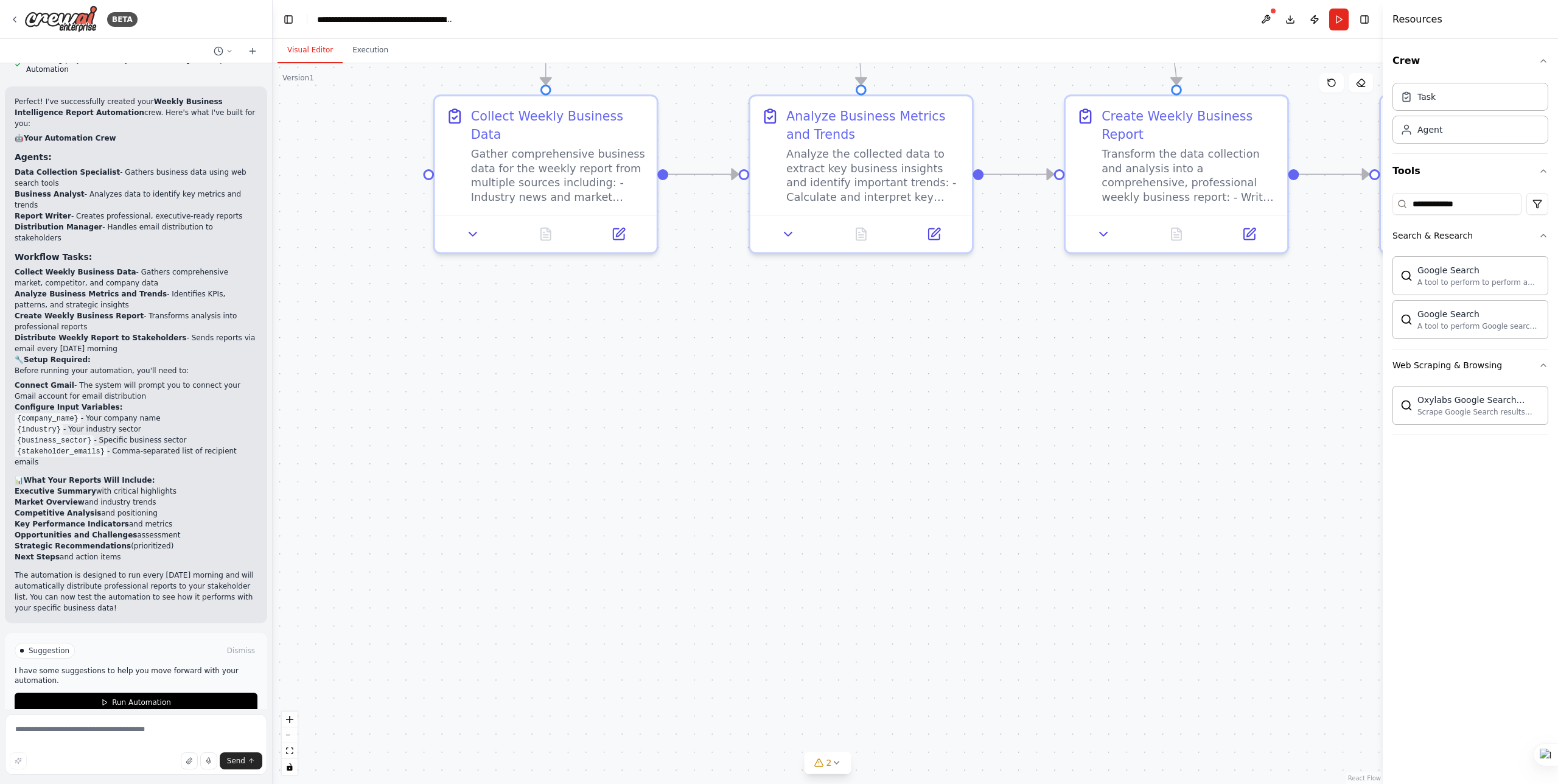
drag, startPoint x: 681, startPoint y: 353, endPoint x: 719, endPoint y: 605, distance: 254.8
click at [718, 569] on div ".deletable-edge-delete-btn { width: 20px; height: 20px; border: 0px solid #ffff…" at bounding box center [828, 423] width 1110 height 721
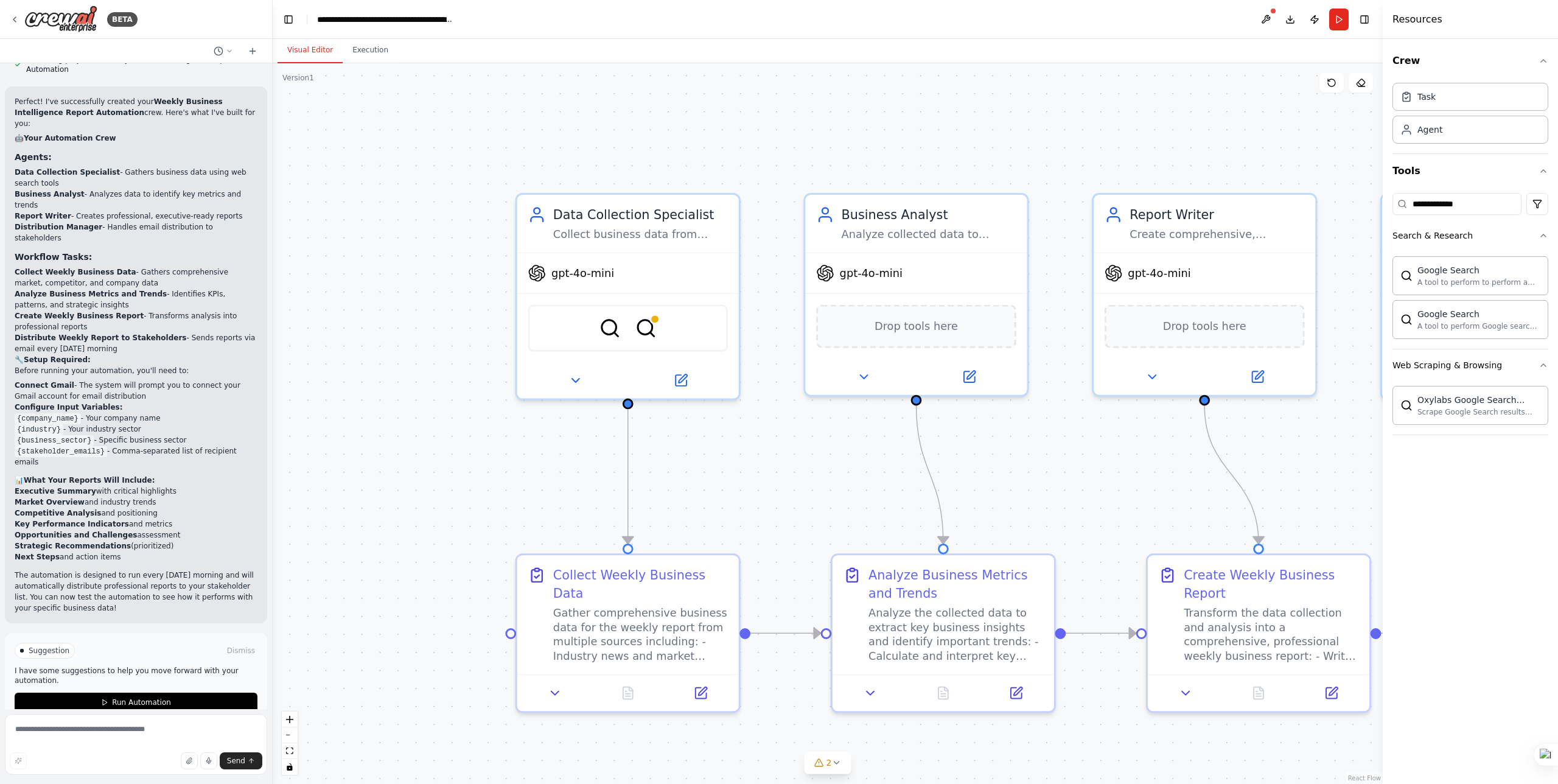
drag, startPoint x: 672, startPoint y: 234, endPoint x: 657, endPoint y: 417, distance: 183.6
click at [718, 476] on div ".deletable-edge-delete-btn { width: 20px; height: 20px; border: 0px solid #ffff…" at bounding box center [828, 423] width 1110 height 721
click at [568, 376] on icon at bounding box center [575, 376] width 15 height 15
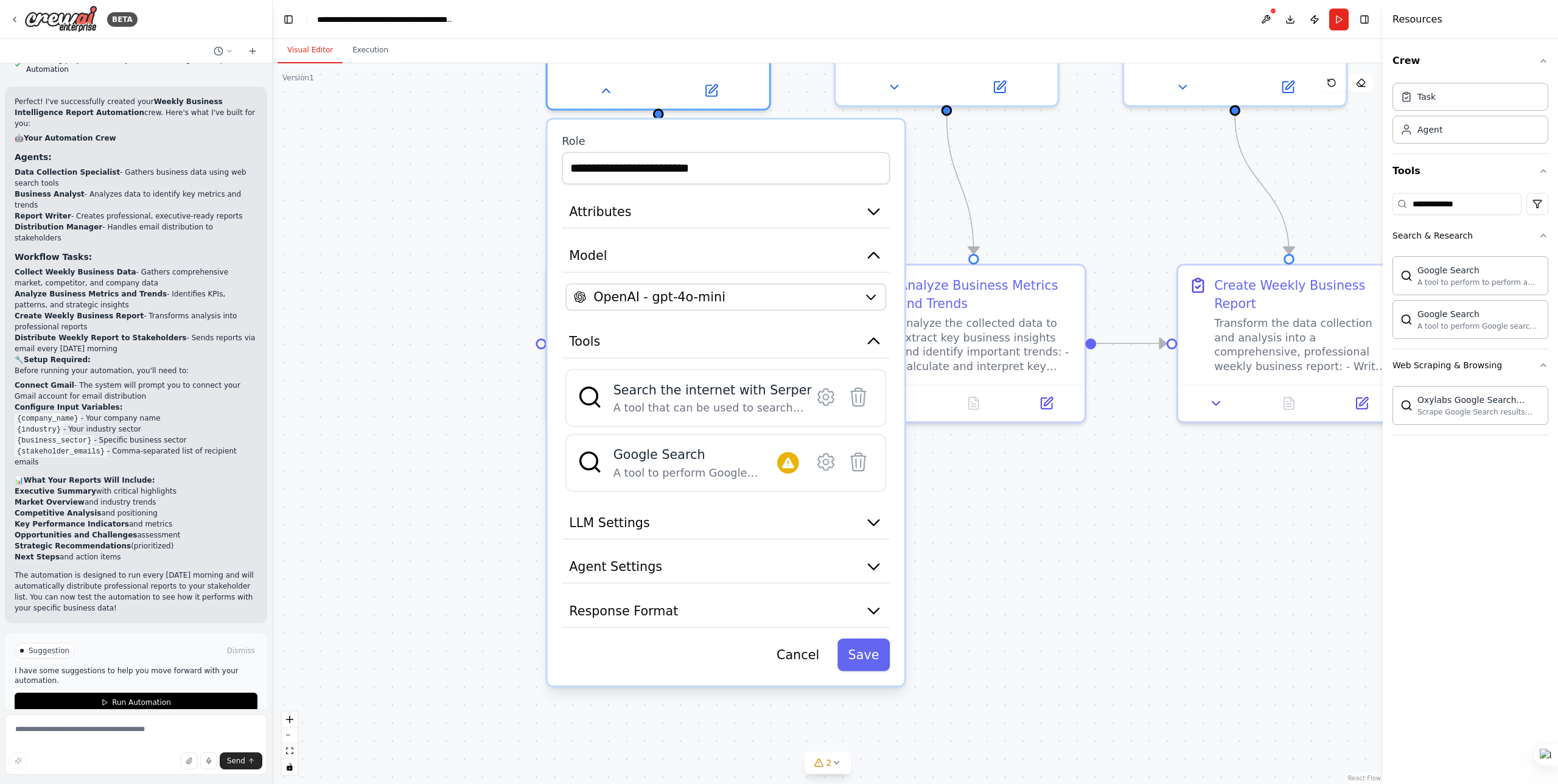
drag, startPoint x: 430, startPoint y: 572, endPoint x: 452, endPoint y: 291, distance: 281.9
click at [452, 291] on div ".deletable-edge-delete-btn { width: 20px; height: 20px; border: 0px solid #ffff…" at bounding box center [828, 423] width 1110 height 721
click at [825, 400] on icon at bounding box center [826, 397] width 5 height 5
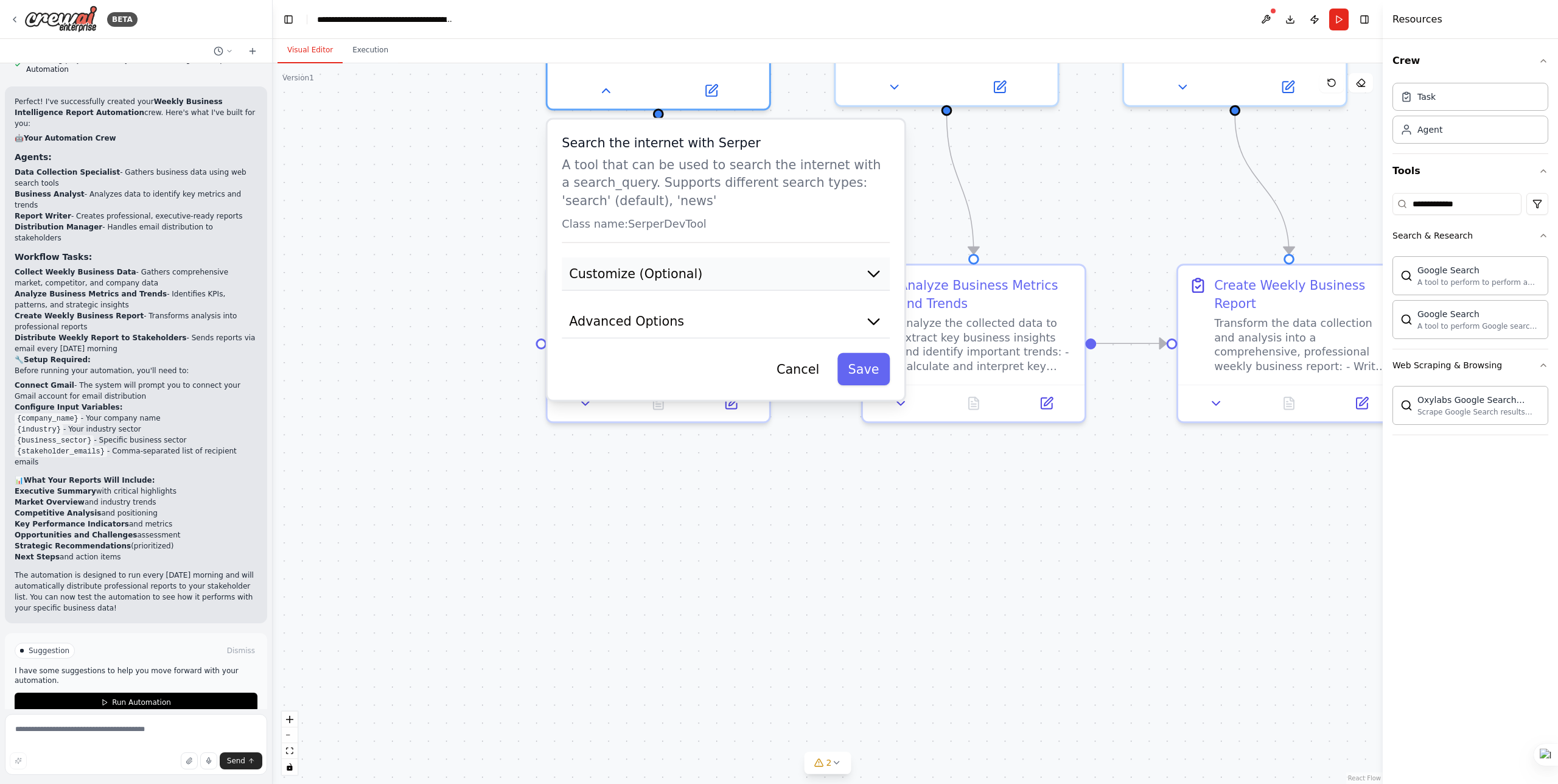
click at [723, 272] on button "Customize (Optional)" at bounding box center [725, 274] width 328 height 34
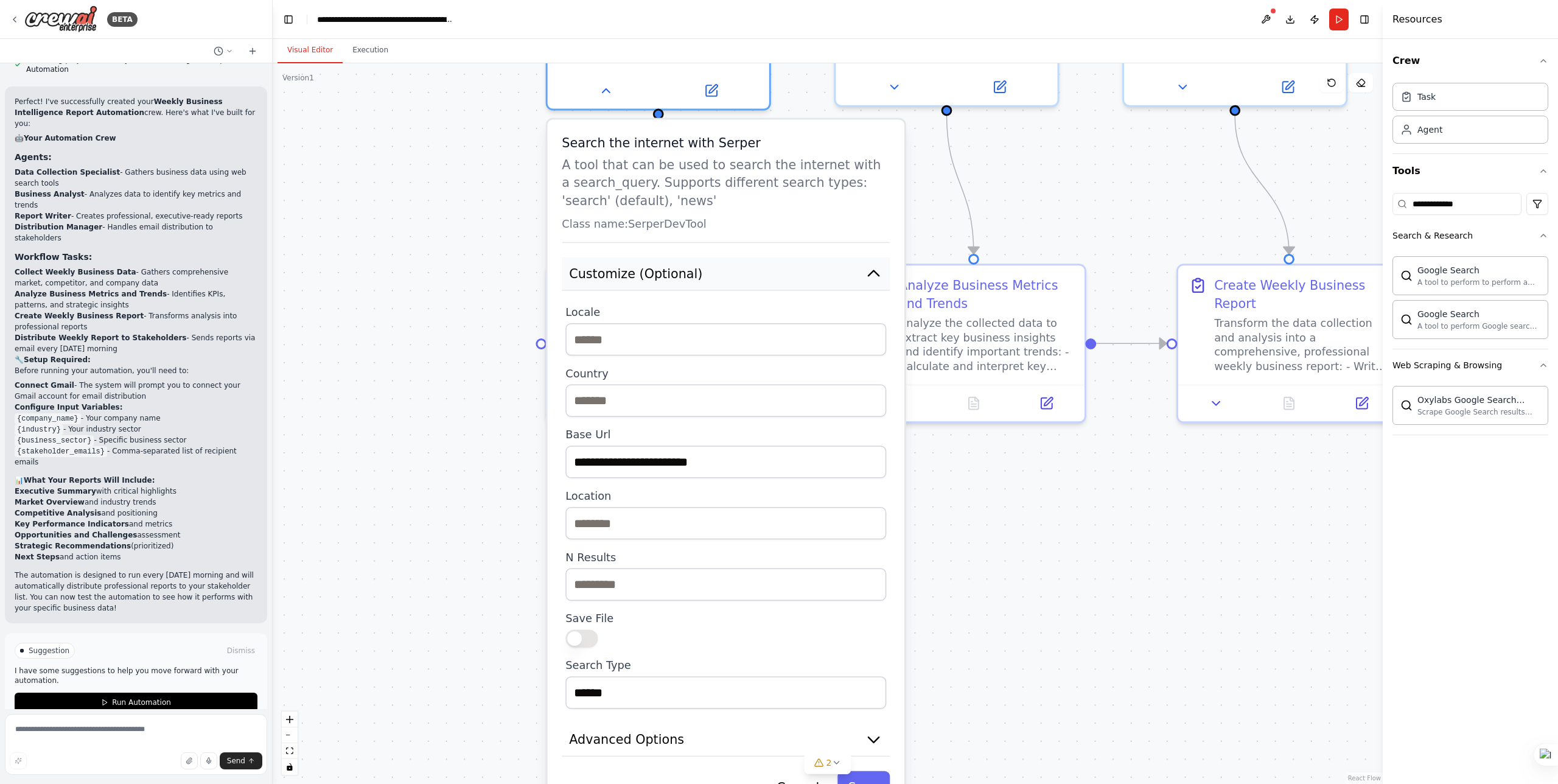
click at [723, 272] on button "Customize (Optional)" at bounding box center [725, 274] width 328 height 34
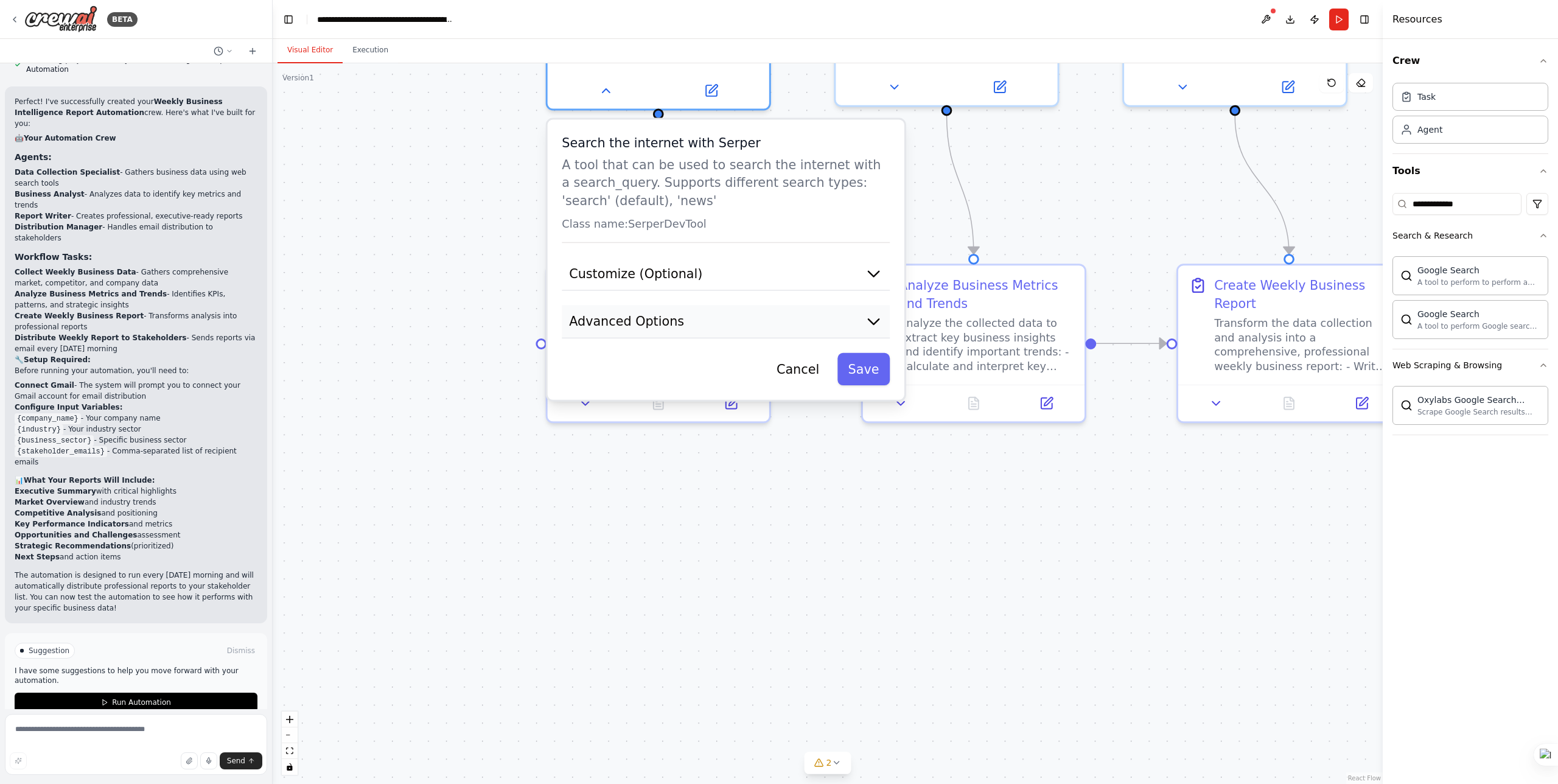
click at [722, 313] on button "Advanced Options" at bounding box center [725, 321] width 328 height 34
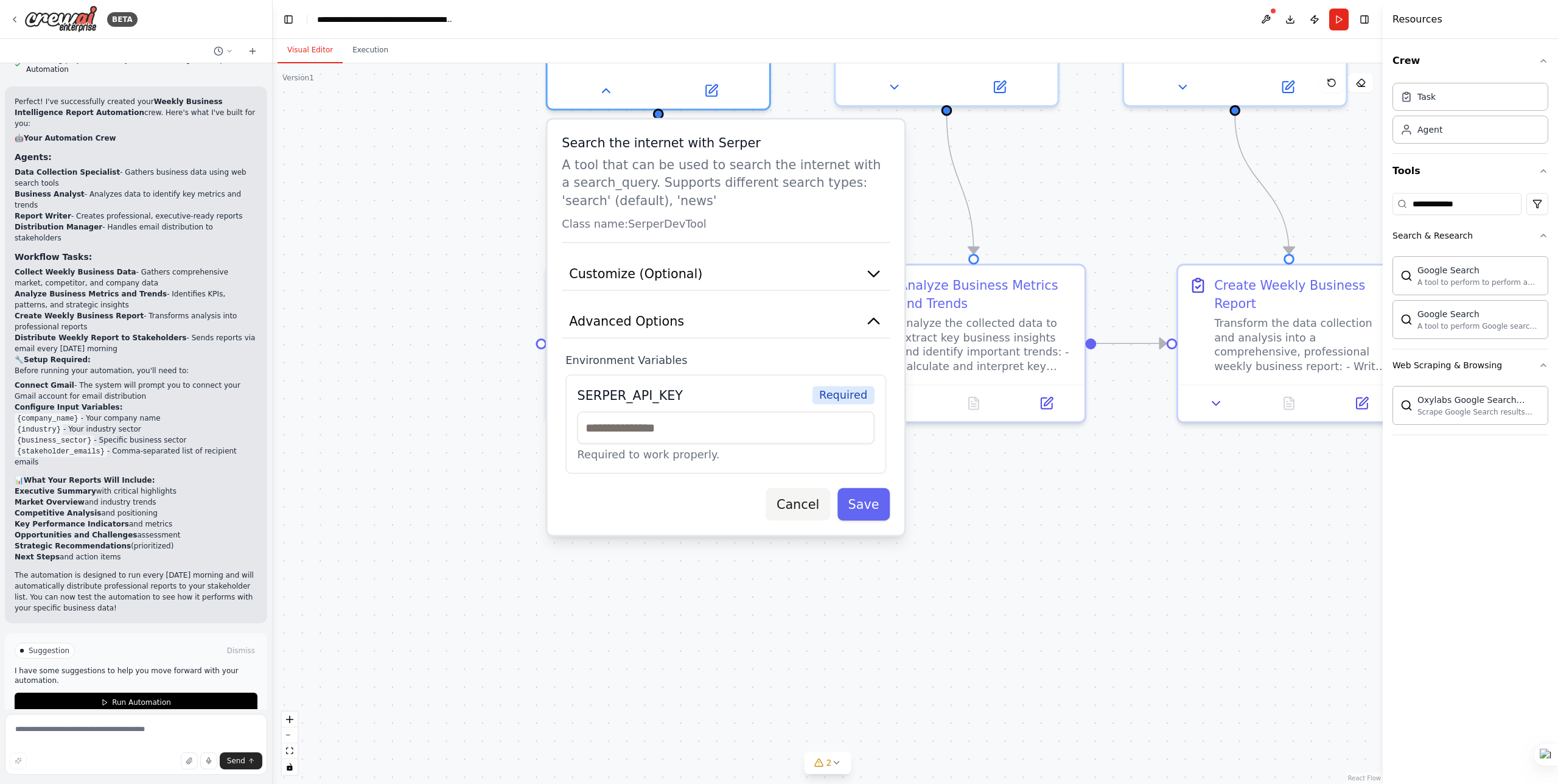
click at [812, 509] on button "Cancel" at bounding box center [798, 504] width 64 height 32
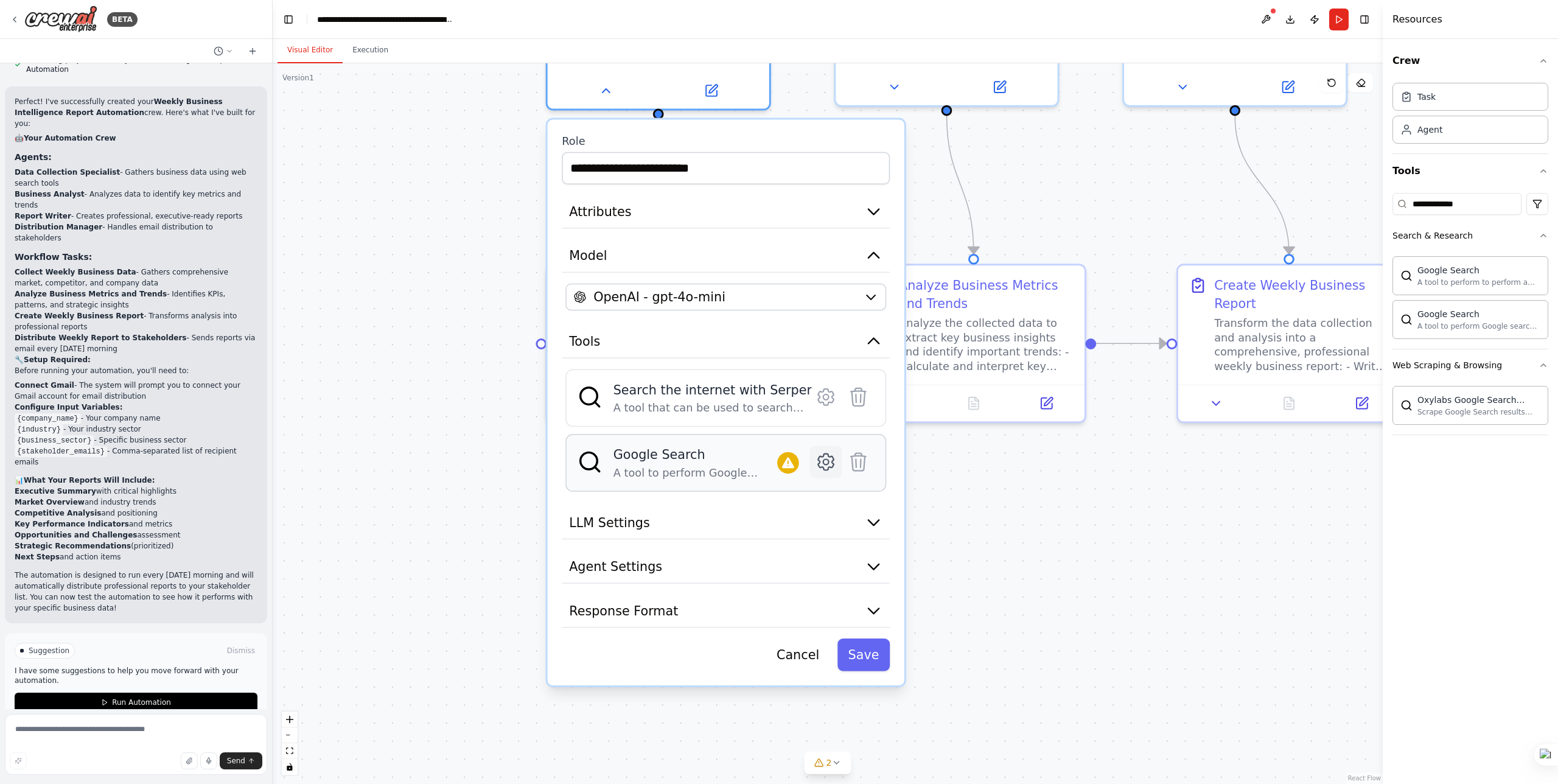
click at [815, 465] on icon at bounding box center [826, 462] width 22 height 22
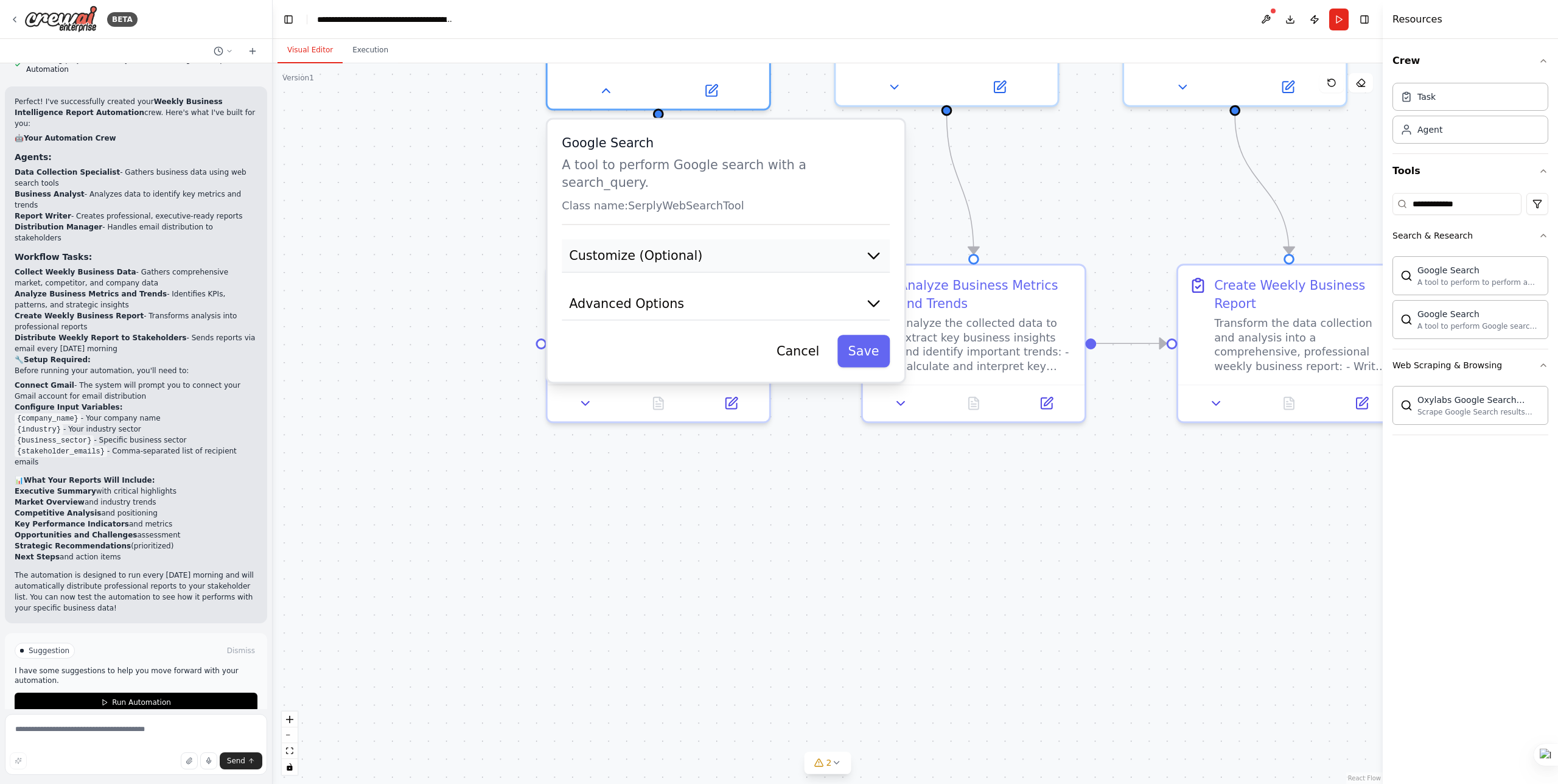
click at [748, 239] on button "Customize (Optional)" at bounding box center [725, 256] width 328 height 34
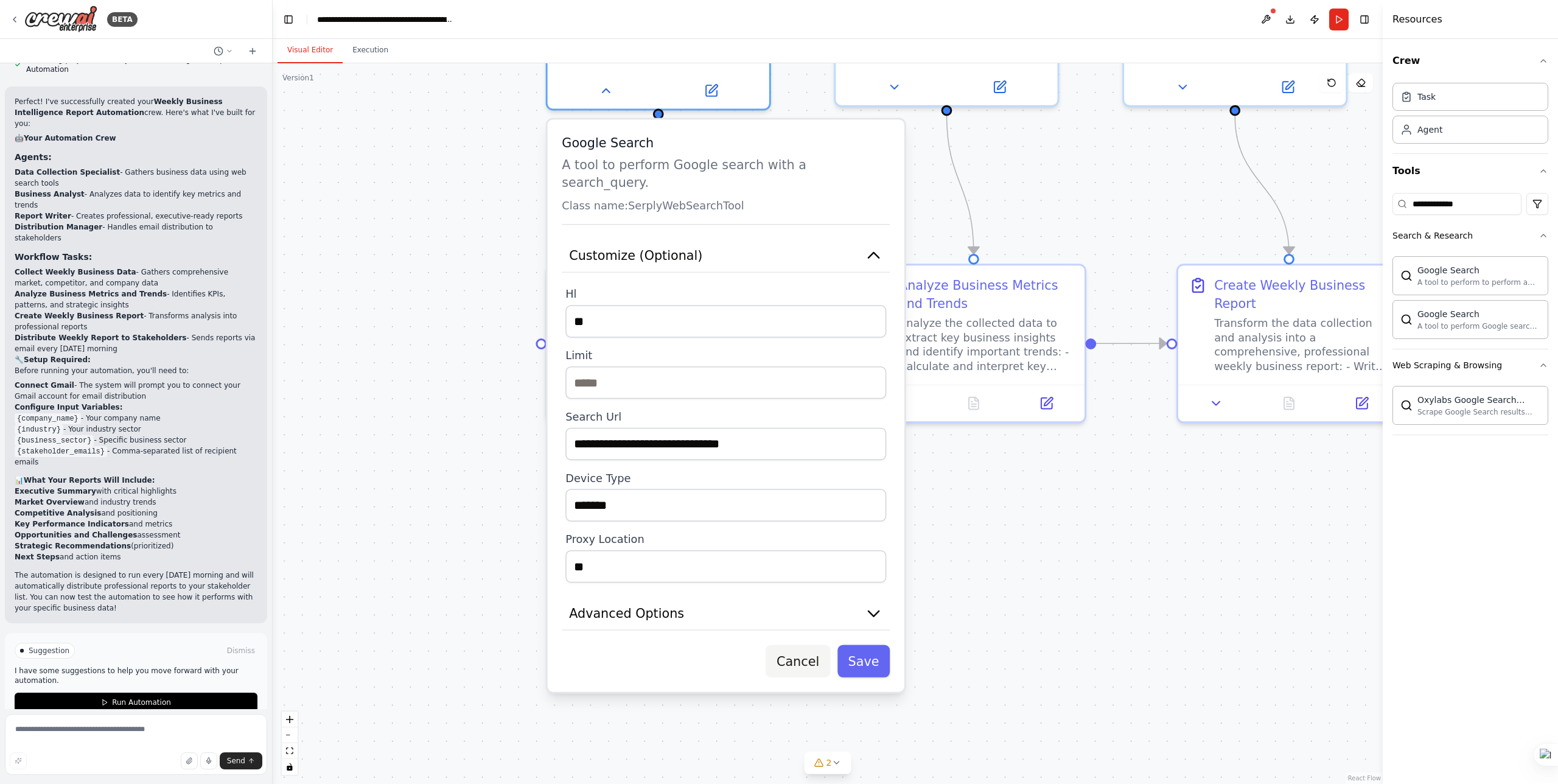
click at [798, 648] on button "Cancel" at bounding box center [798, 660] width 64 height 32
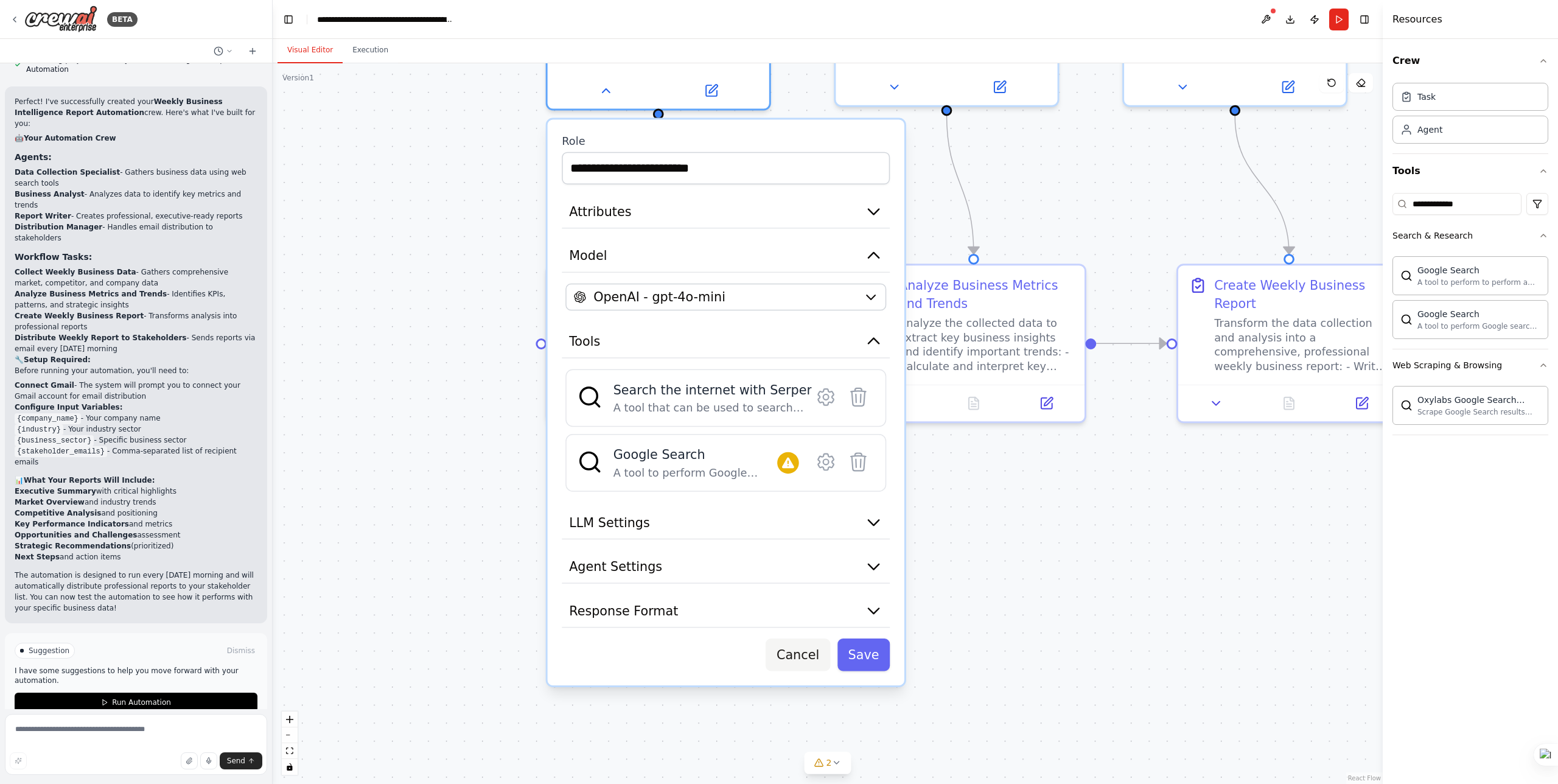
click at [805, 651] on button "Cancel" at bounding box center [798, 654] width 64 height 32
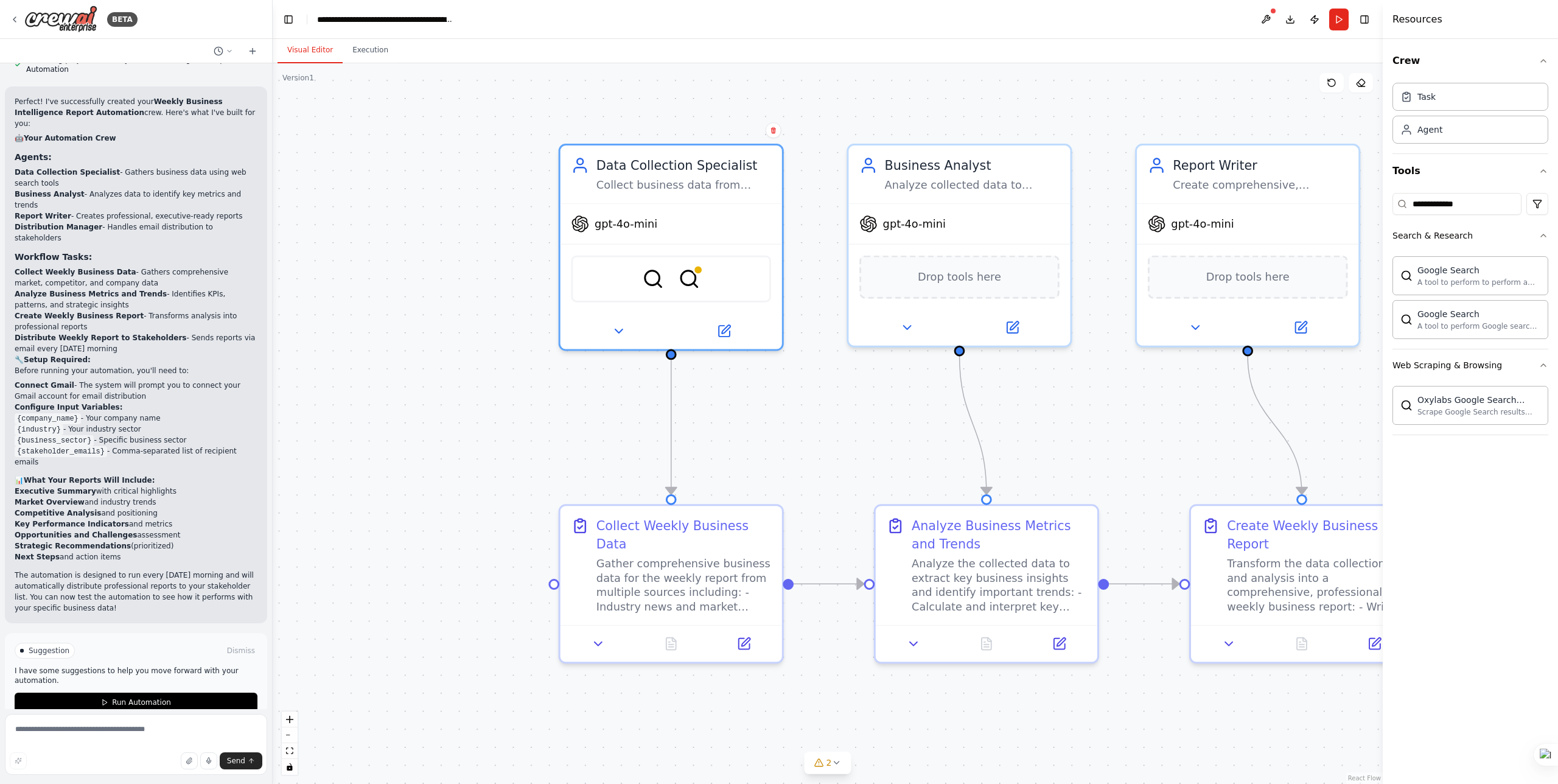
drag, startPoint x: 1125, startPoint y: 162, endPoint x: 1136, endPoint y: 413, distance: 251.2
click at [1136, 413] on div ".deletable-edge-delete-btn { width: 20px; height: 20px; border: 0px solid #ffff…" at bounding box center [828, 423] width 1110 height 721
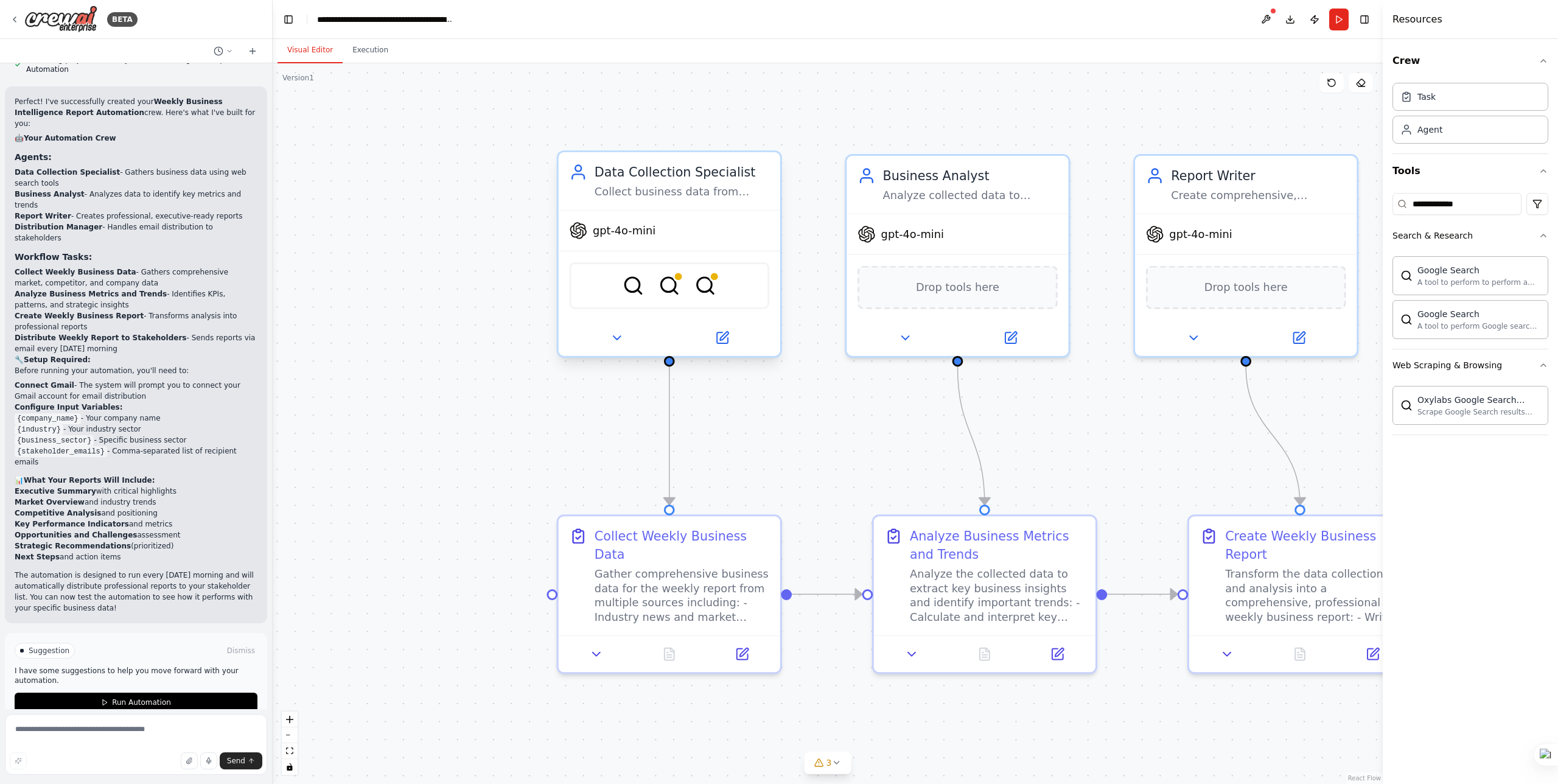
click at [737, 288] on div "SerperDevTool SerplyWebSearchTool SerpApiGoogleSearchTool" at bounding box center [669, 285] width 201 height 47
click at [626, 341] on button at bounding box center [616, 338] width 102 height 22
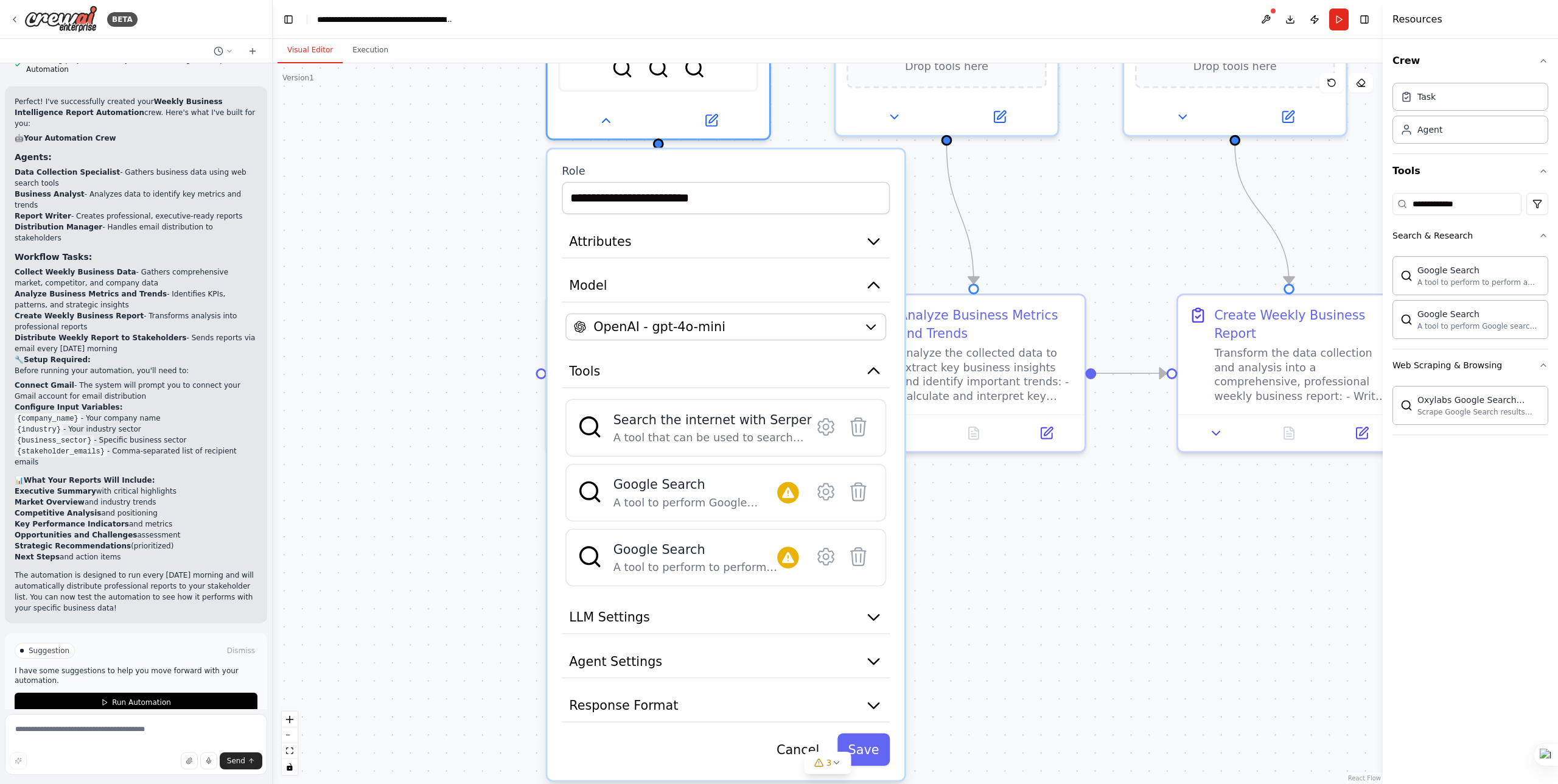
drag, startPoint x: 495, startPoint y: 654, endPoint x: 485, endPoint y: 432, distance: 222.2
click at [485, 432] on div ".deletable-edge-delete-btn { width: 20px; height: 20px; border: 0px solid #ffff…" at bounding box center [828, 423] width 1110 height 721
click at [857, 554] on icon at bounding box center [859, 555] width 15 height 17
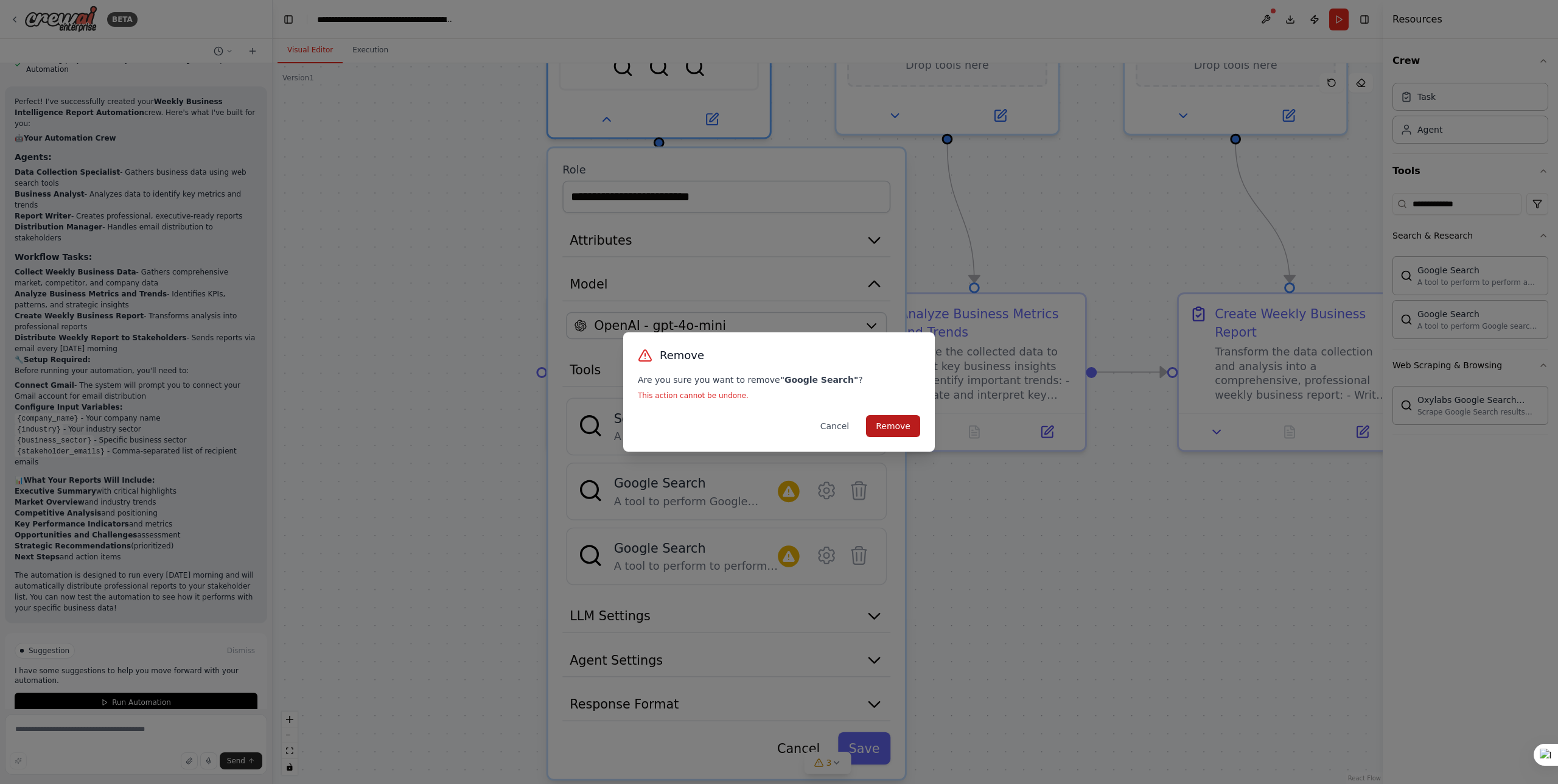
click at [885, 417] on button "Remove" at bounding box center [893, 426] width 54 height 22
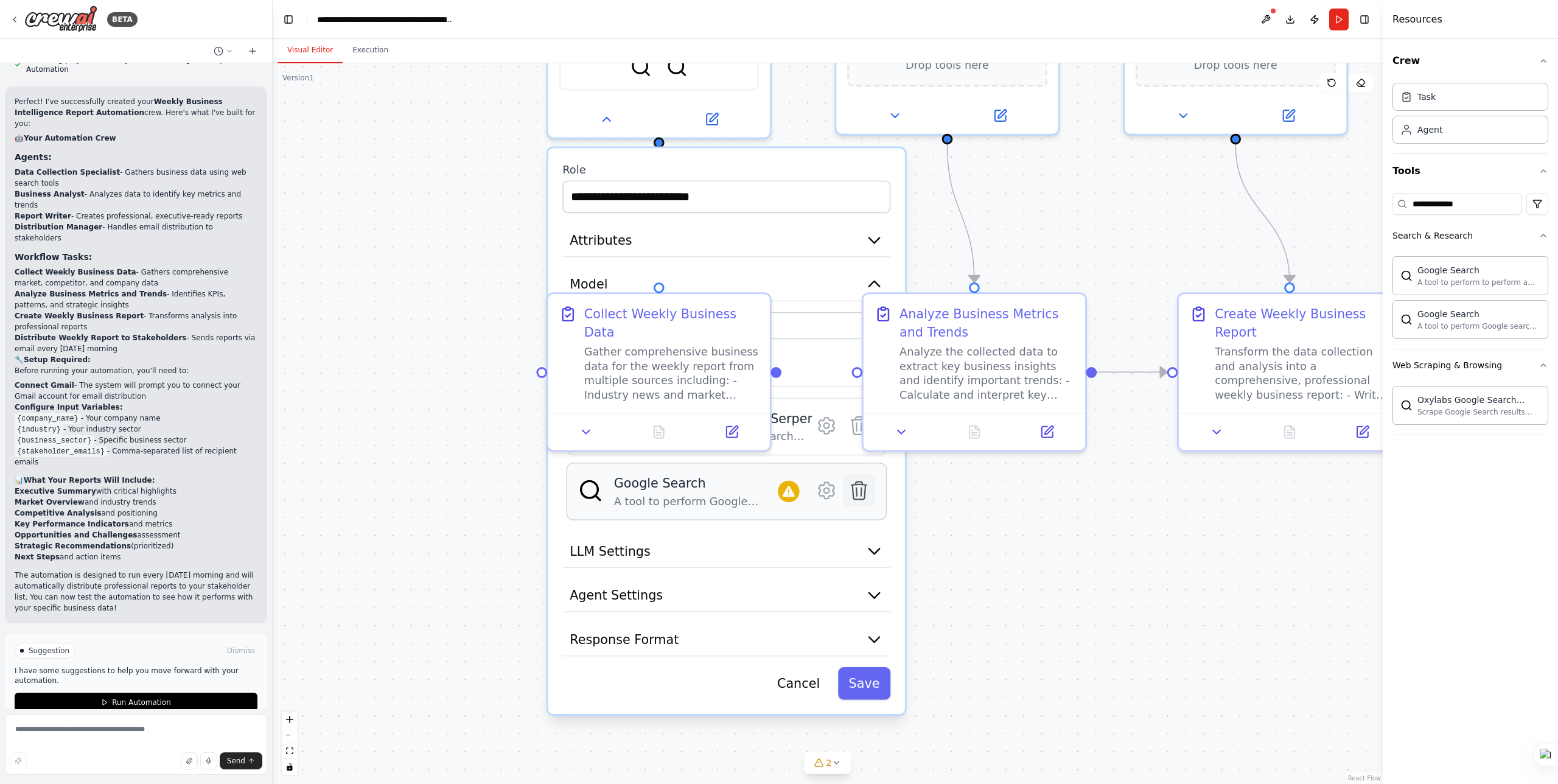
click at [865, 497] on icon at bounding box center [859, 490] width 15 height 17
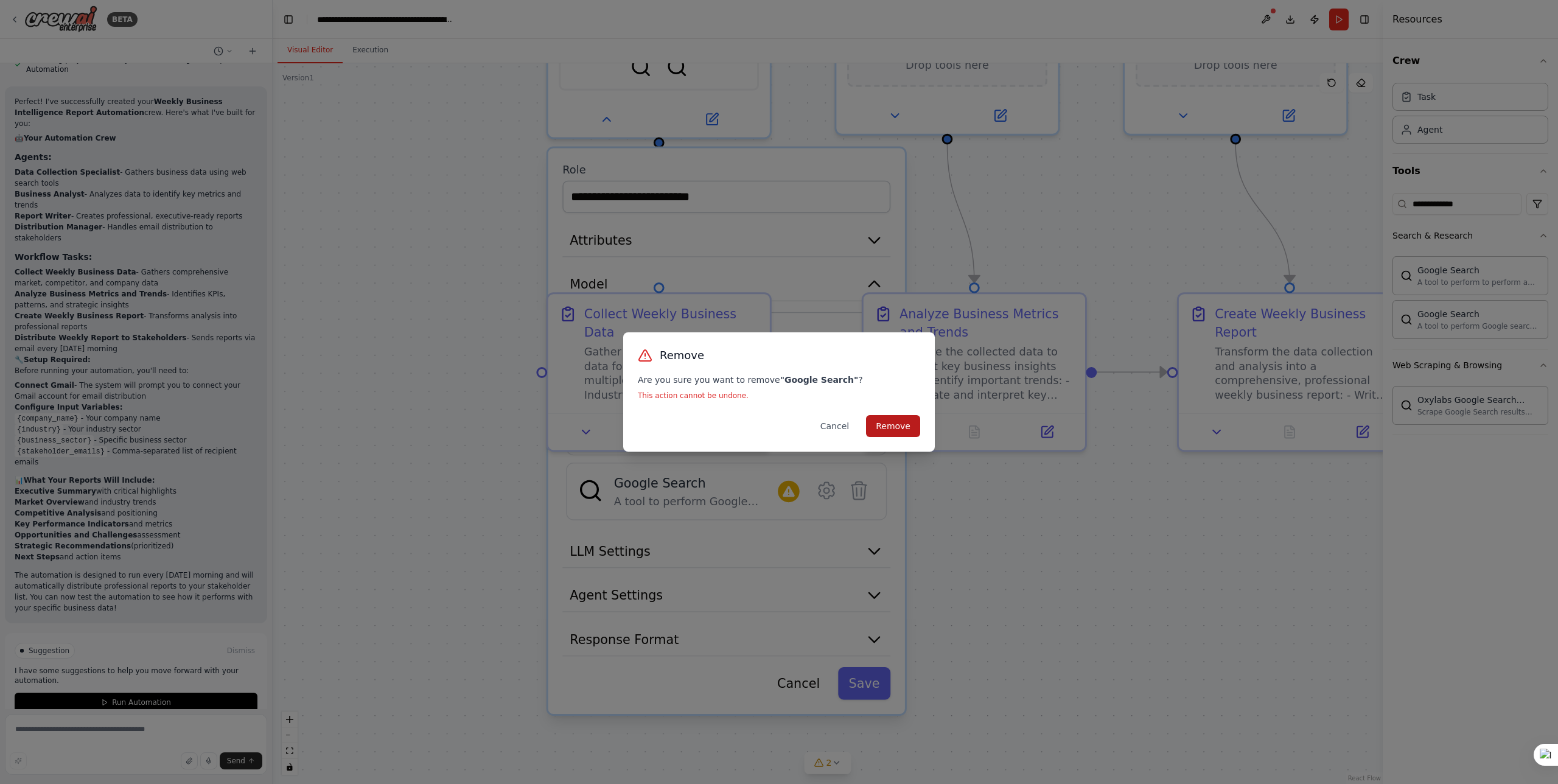
click at [907, 424] on button "Remove" at bounding box center [893, 426] width 54 height 22
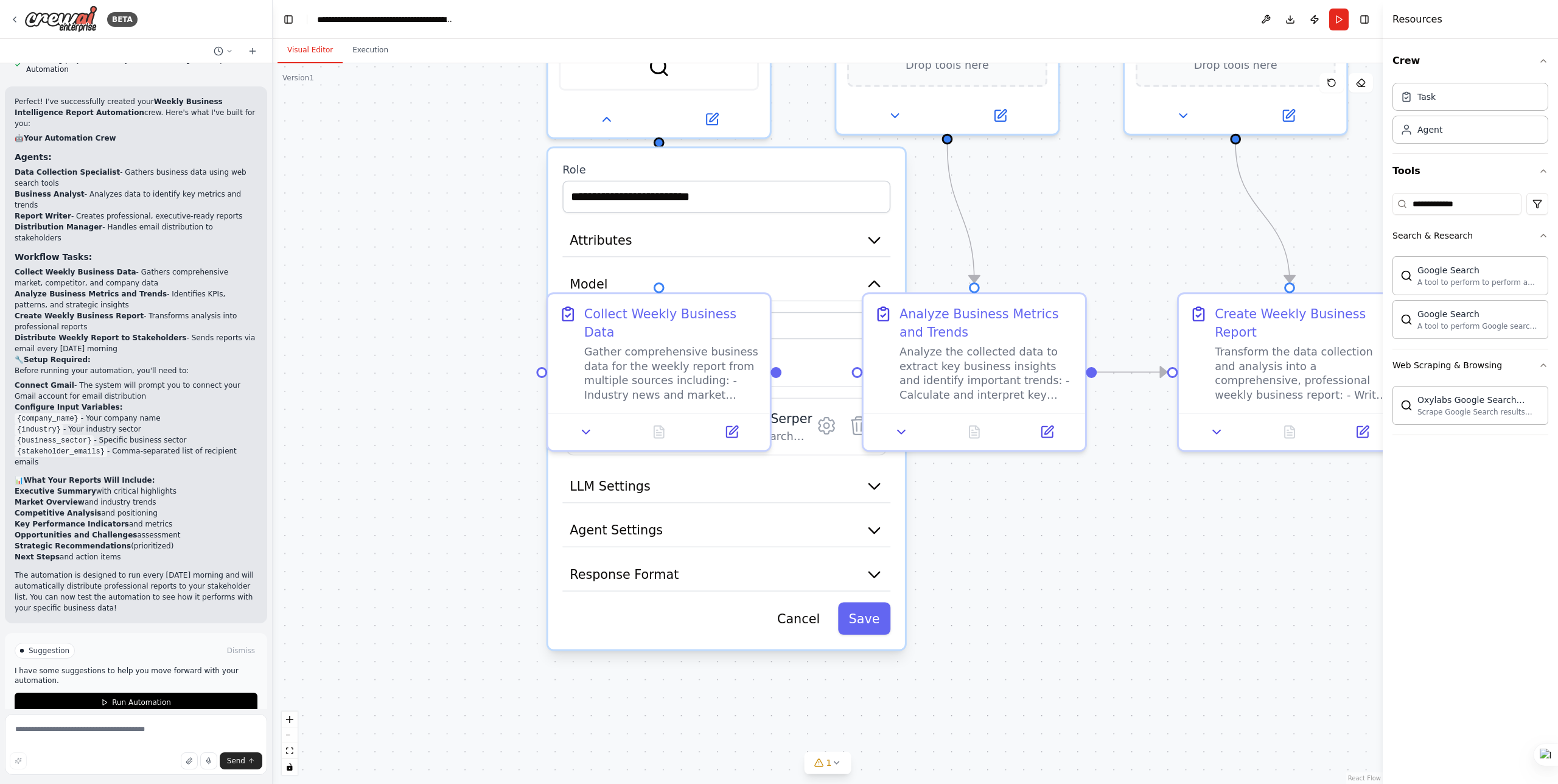
click at [1042, 534] on div ".deletable-edge-delete-btn { width: 20px; height: 20px; border: 0px solid #ffff…" at bounding box center [828, 423] width 1110 height 721
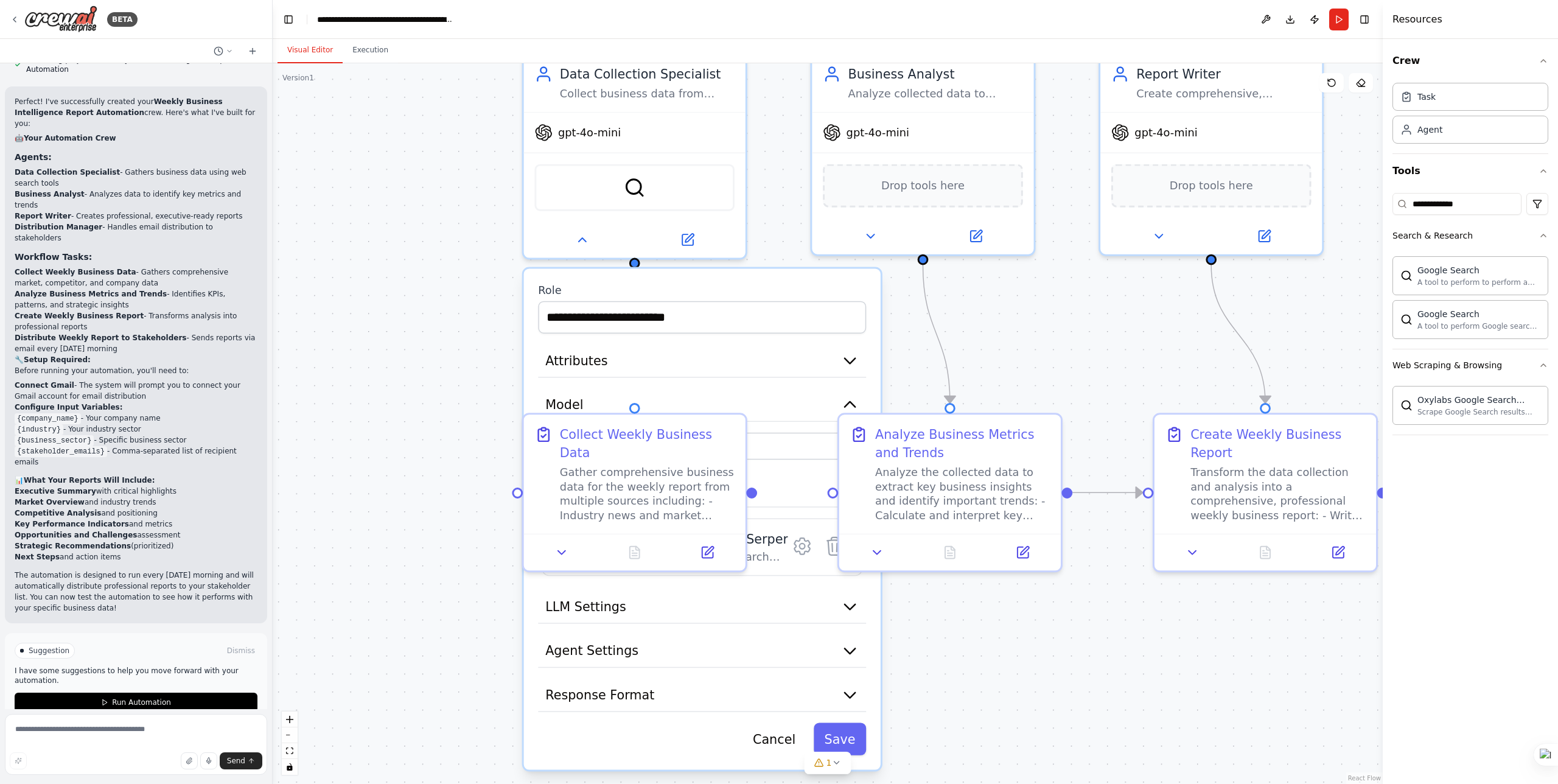
drag, startPoint x: 1121, startPoint y: 517, endPoint x: 1103, endPoint y: 640, distance: 124.3
click at [1103, 640] on div ".deletable-edge-delete-btn { width: 20px; height: 20px; border: 0px solid #ffff…" at bounding box center [828, 423] width 1110 height 721
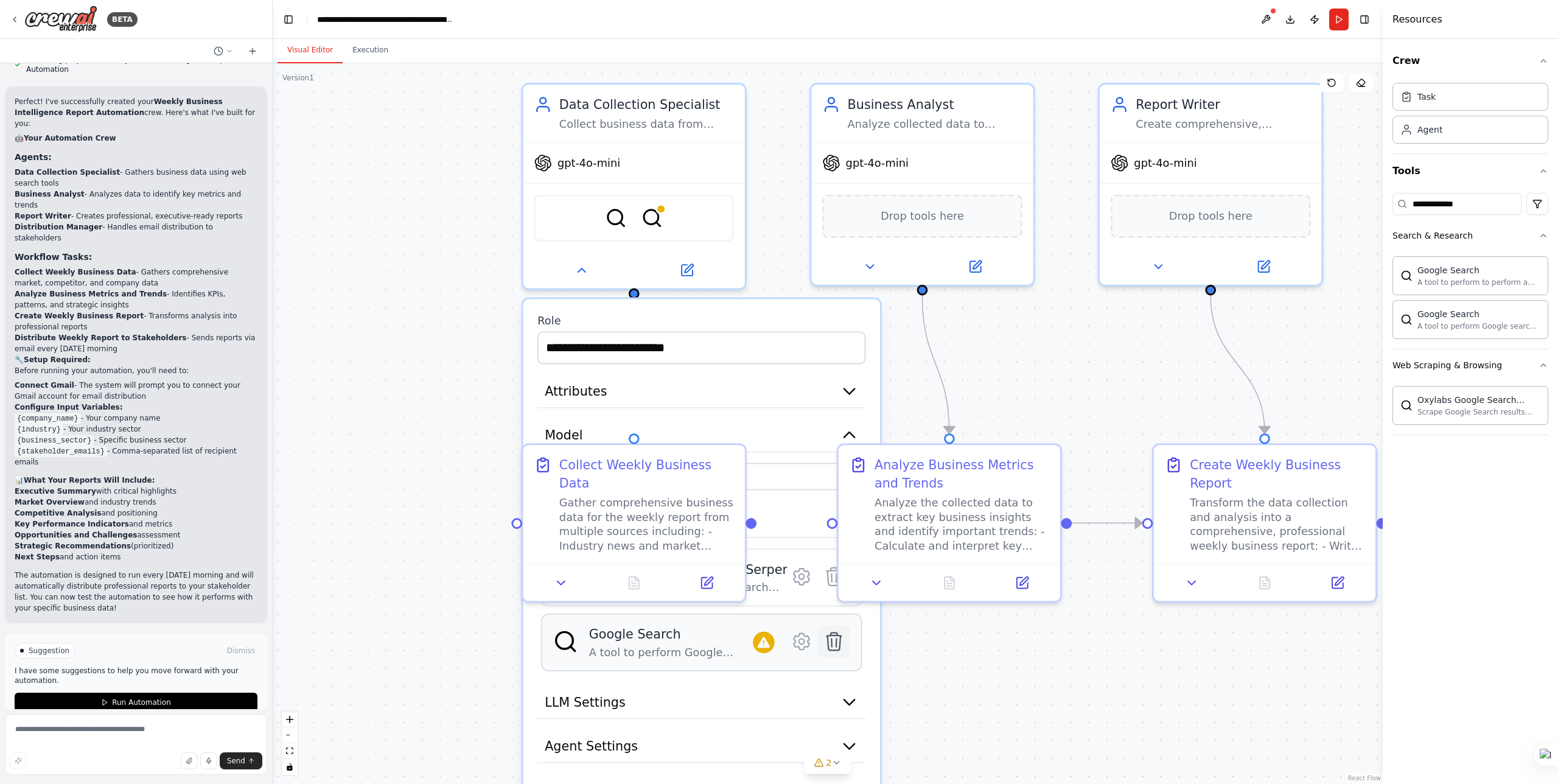
click at [832, 650] on icon at bounding box center [833, 640] width 15 height 17
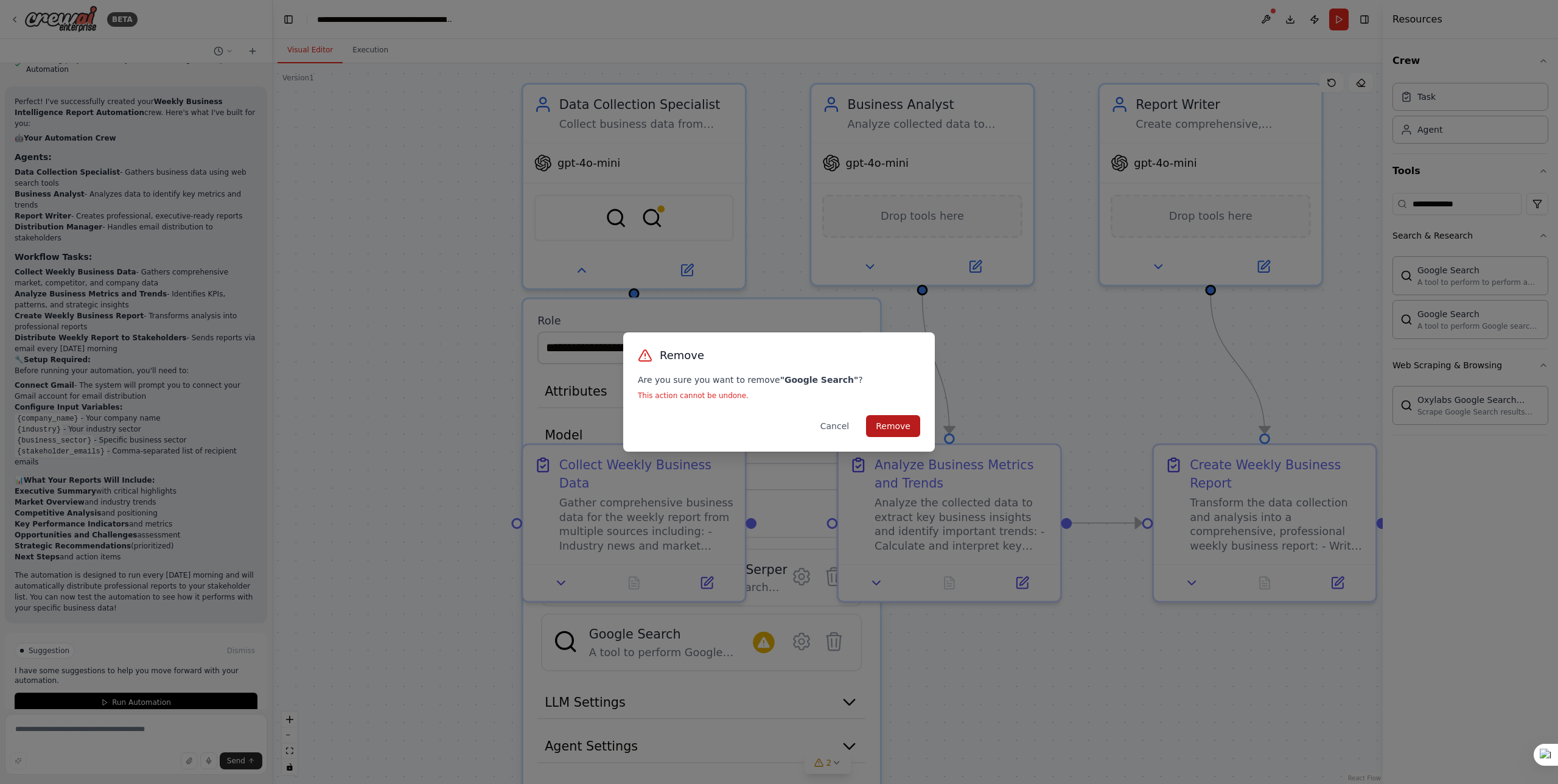
click at [898, 429] on button "Remove" at bounding box center [893, 426] width 54 height 22
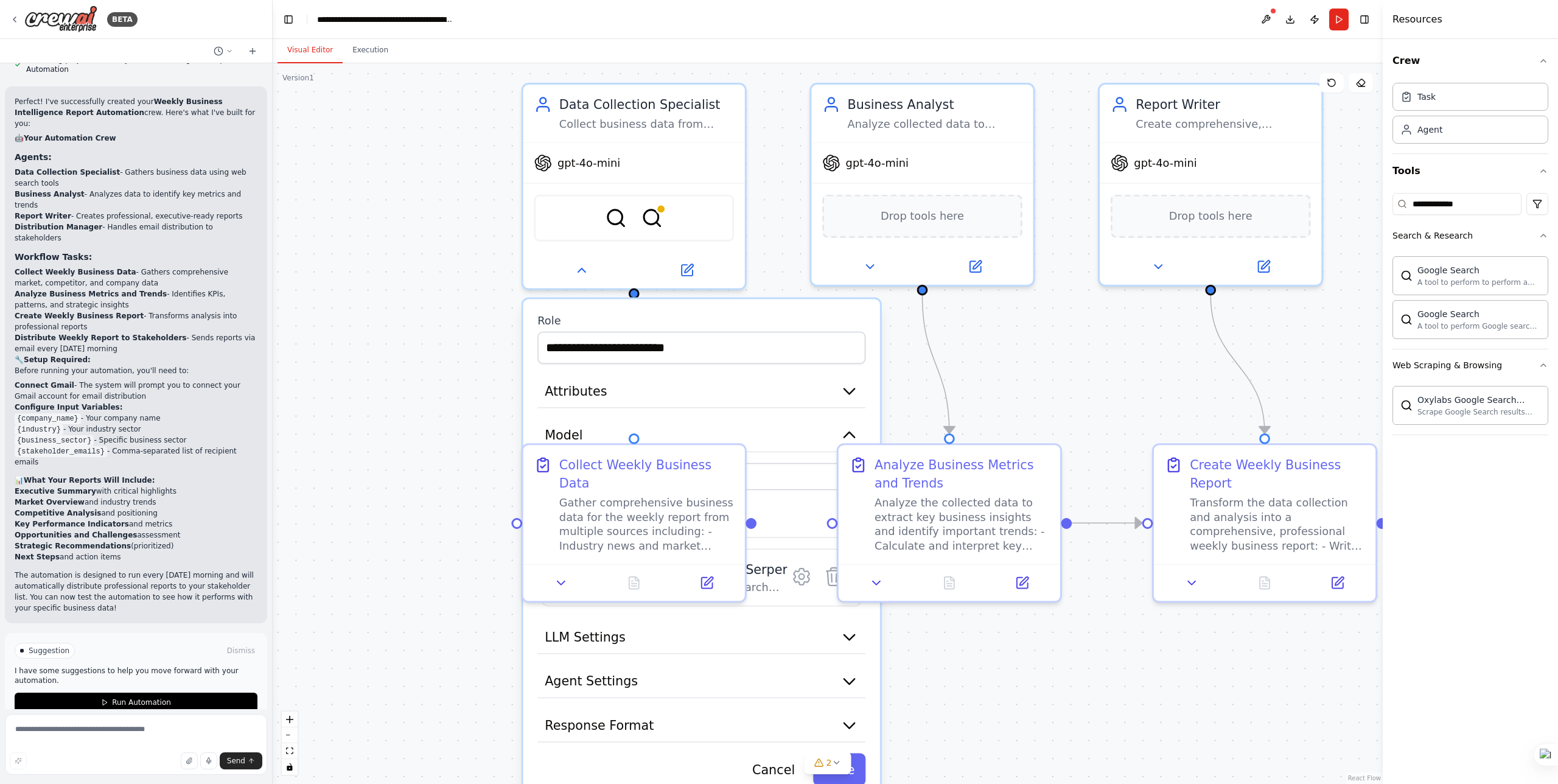
click at [439, 491] on div ".deletable-edge-delete-btn { width: 20px; height: 20px; border: 0px solid #ffff…" at bounding box center [828, 423] width 1110 height 721
click at [443, 445] on div ".deletable-edge-delete-btn { width: 20px; height: 20px; border: 0px solid #ffff…" at bounding box center [828, 423] width 1110 height 721
click at [1361, 21] on button "Toggle Right Sidebar" at bounding box center [1365, 19] width 17 height 17
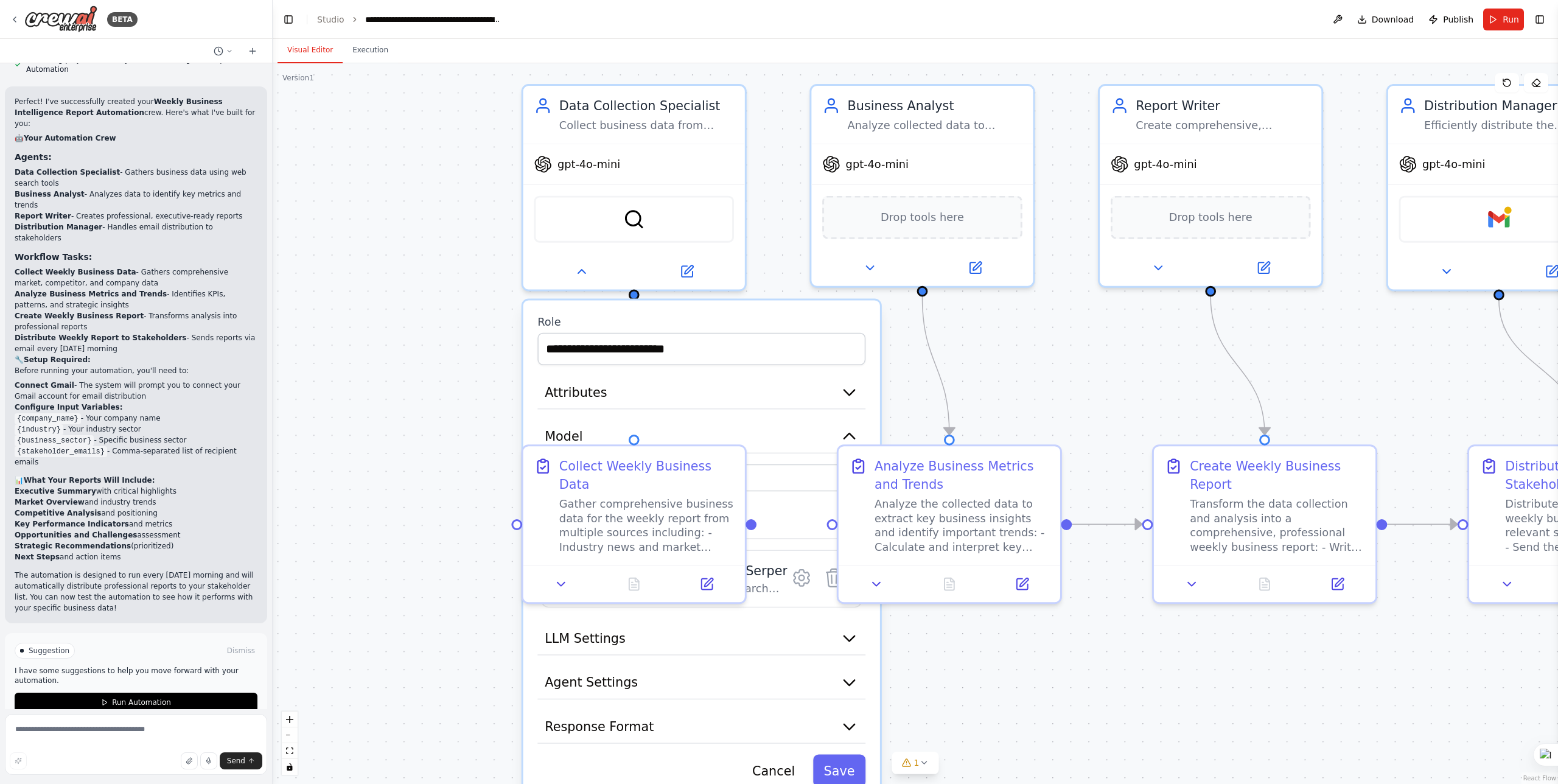
click at [1544, 16] on button "Toggle Right Sidebar" at bounding box center [1540, 19] width 17 height 17
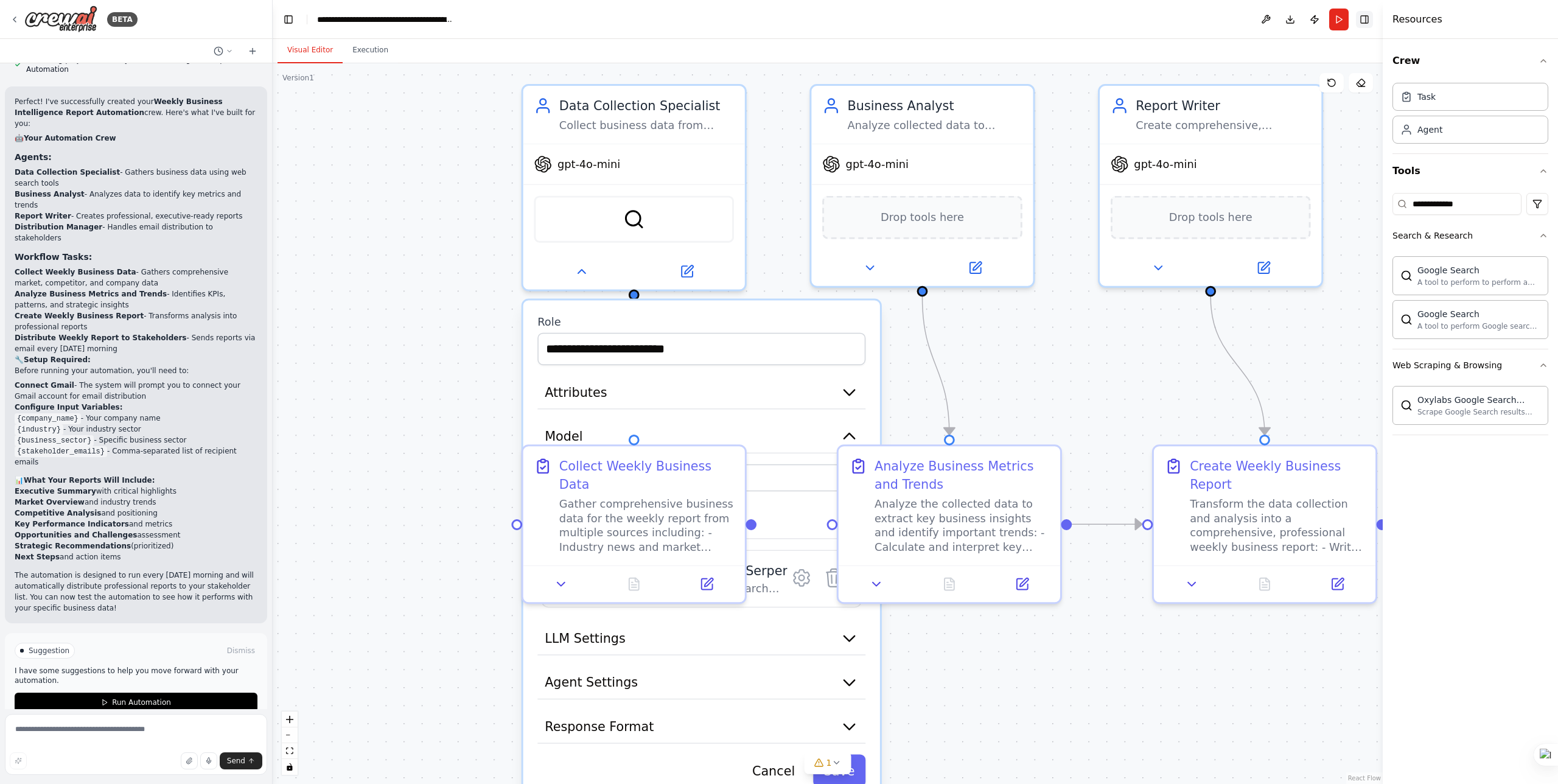
click at [1369, 24] on button "Toggle Right Sidebar" at bounding box center [1365, 19] width 17 height 17
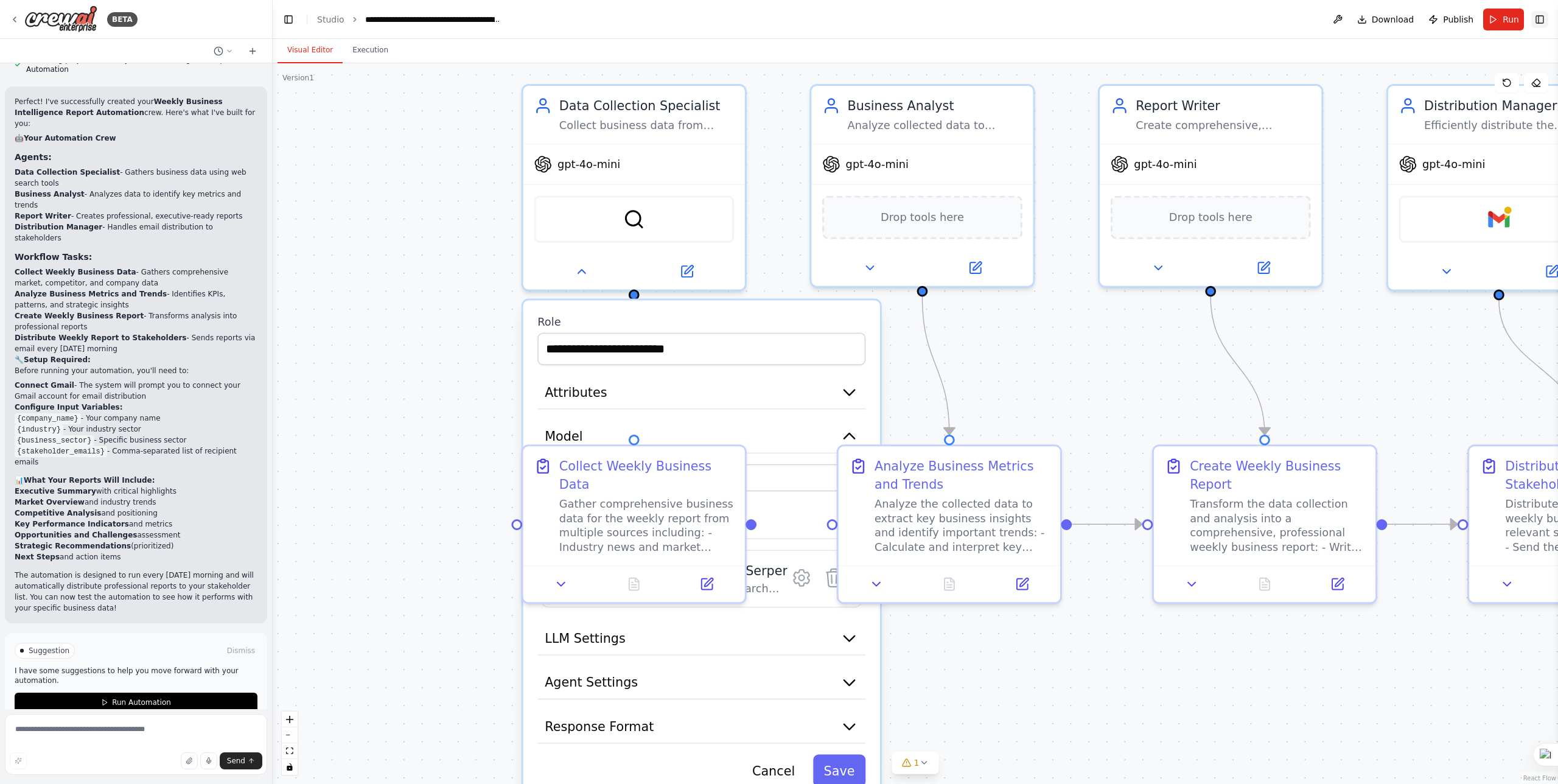
click at [1543, 19] on button "Toggle Right Sidebar" at bounding box center [1540, 19] width 17 height 17
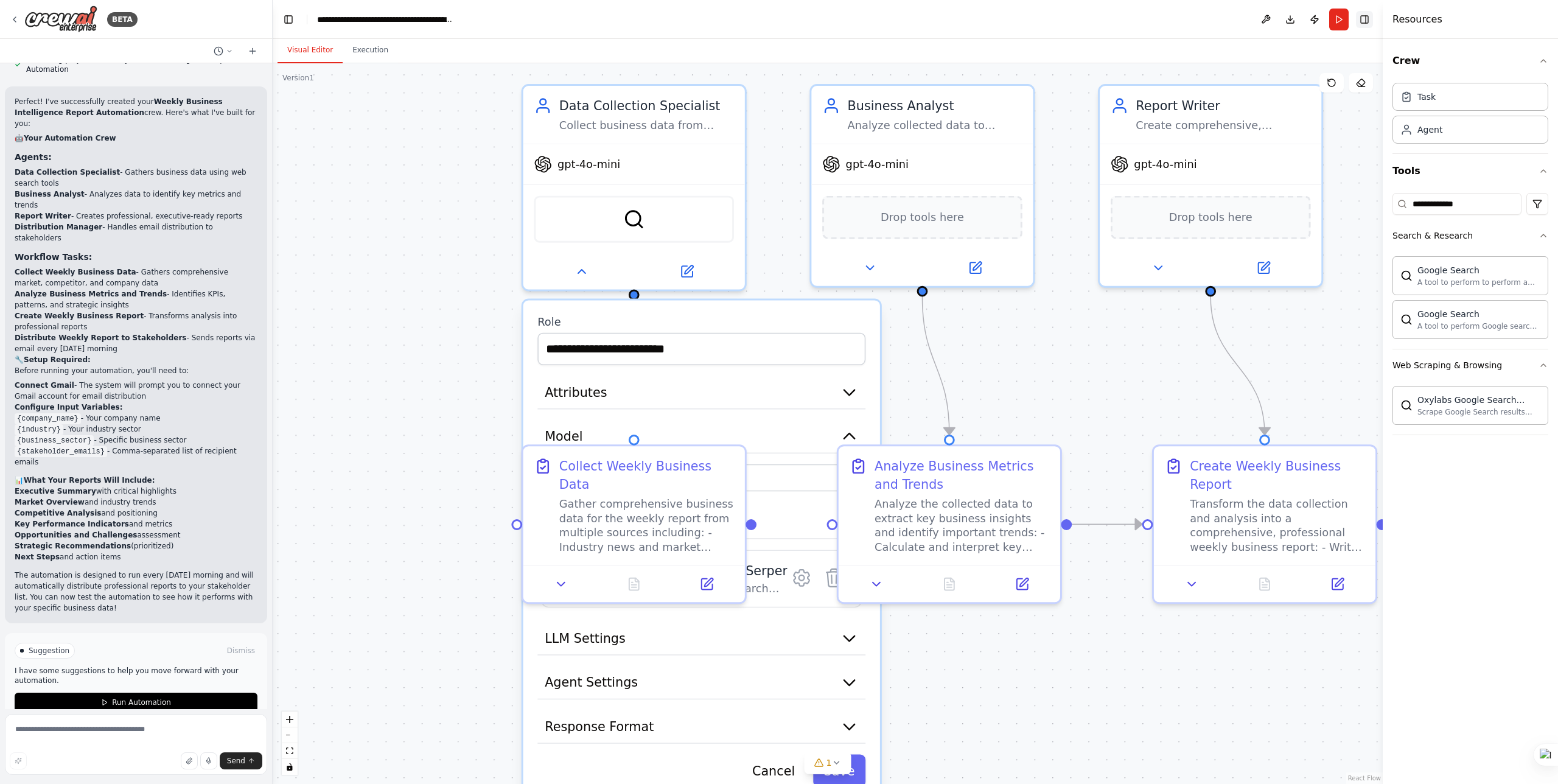
click at [1367, 21] on button "Toggle Right Sidebar" at bounding box center [1365, 19] width 17 height 17
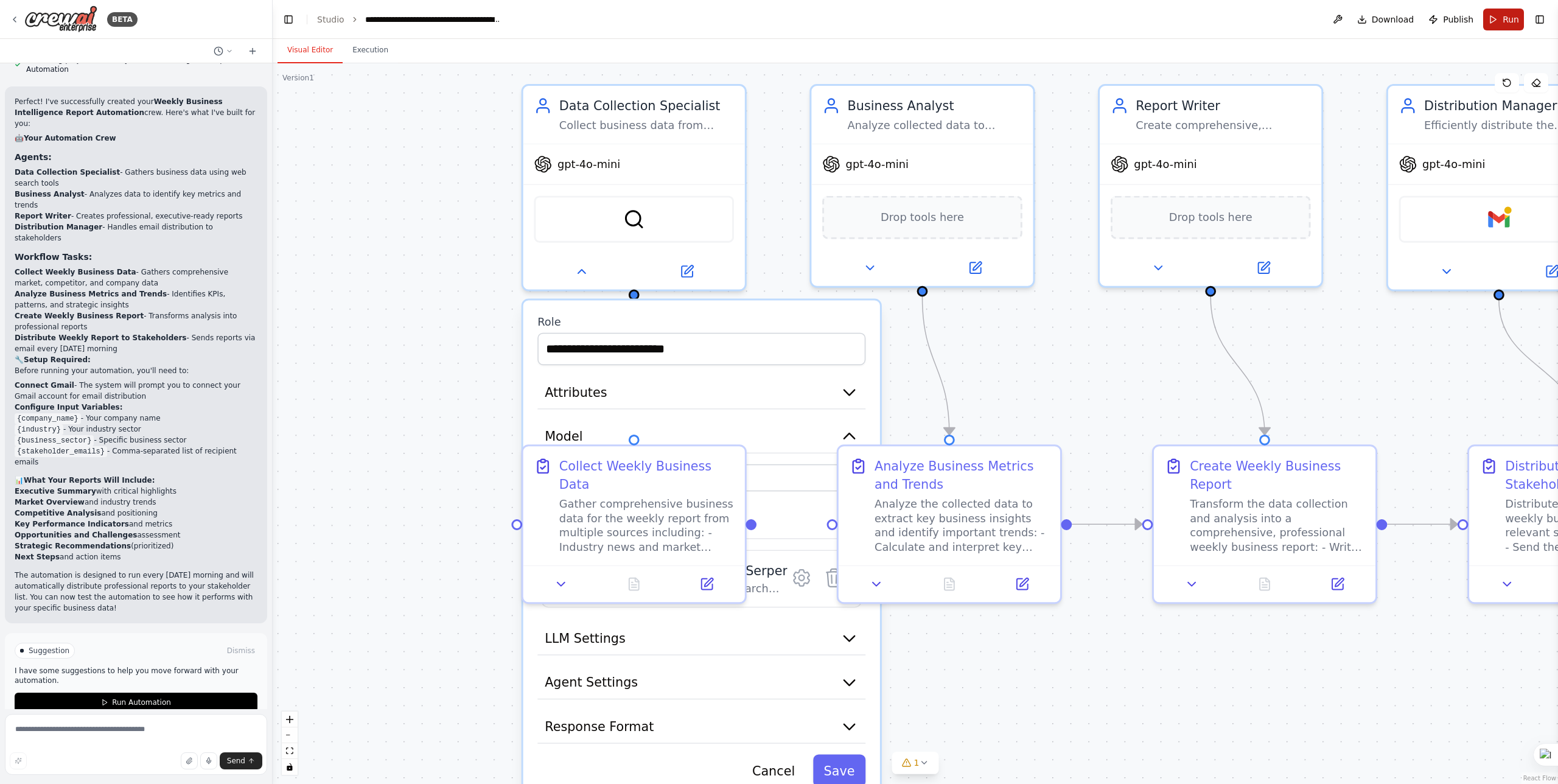
click at [1500, 22] on button "Run" at bounding box center [1504, 19] width 41 height 22
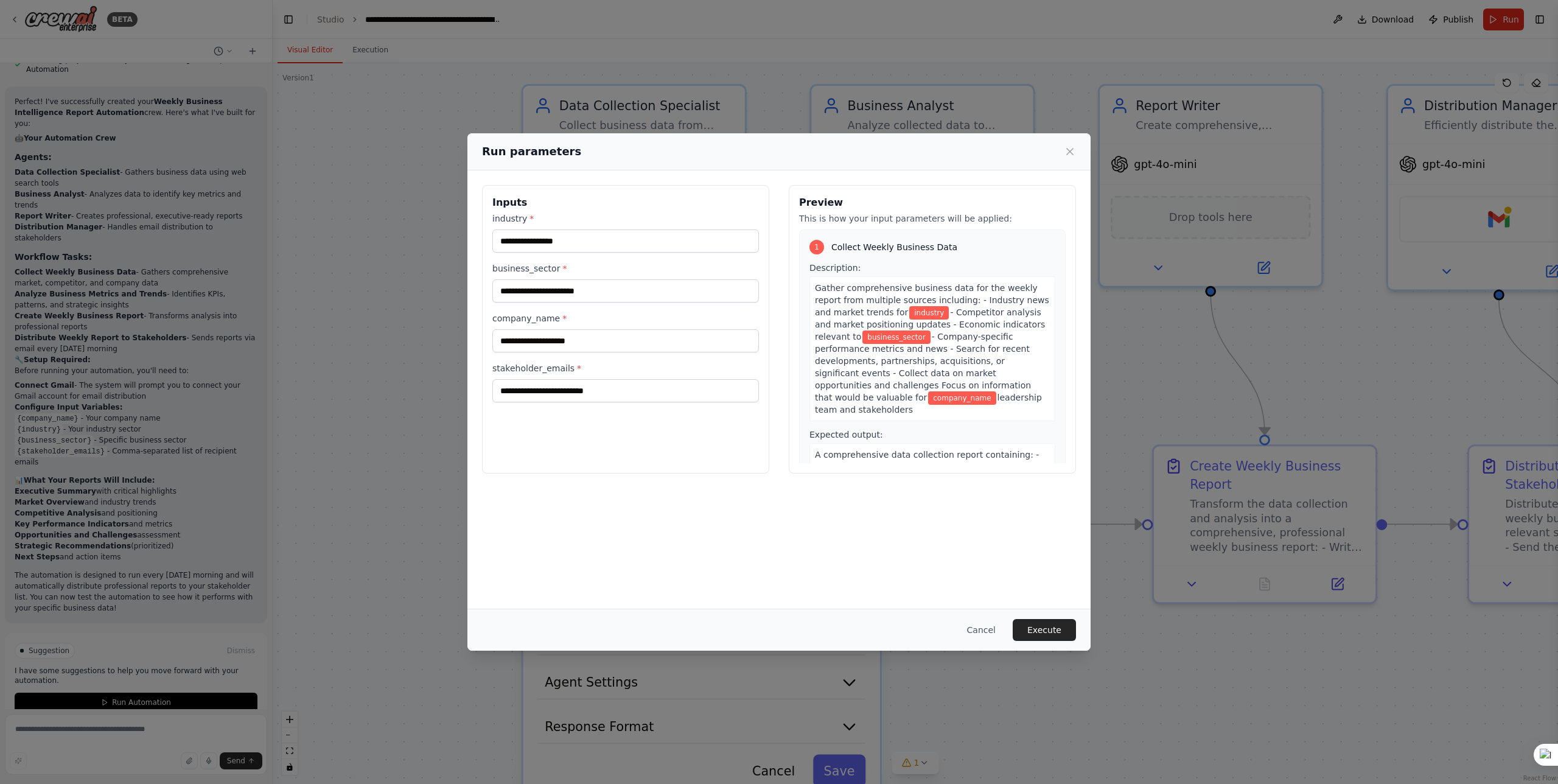
click at [732, 520] on div "Inputs industry * business_sector * company_name * stakeholder_emails * Preview…" at bounding box center [779, 389] width 624 height 438
click at [605, 256] on div "industry * business_sector * company_name * stakeholder_emails *" at bounding box center [626, 307] width 267 height 190
click at [611, 249] on input "industry *" at bounding box center [626, 241] width 267 height 23
click at [710, 524] on div "Inputs industry * business_sector * company_name * stakeholder_emails * Preview…" at bounding box center [779, 389] width 624 height 438
click at [615, 489] on div "Inputs industry * business_sector * company_name * stakeholder_emails * Preview…" at bounding box center [779, 389] width 624 height 438
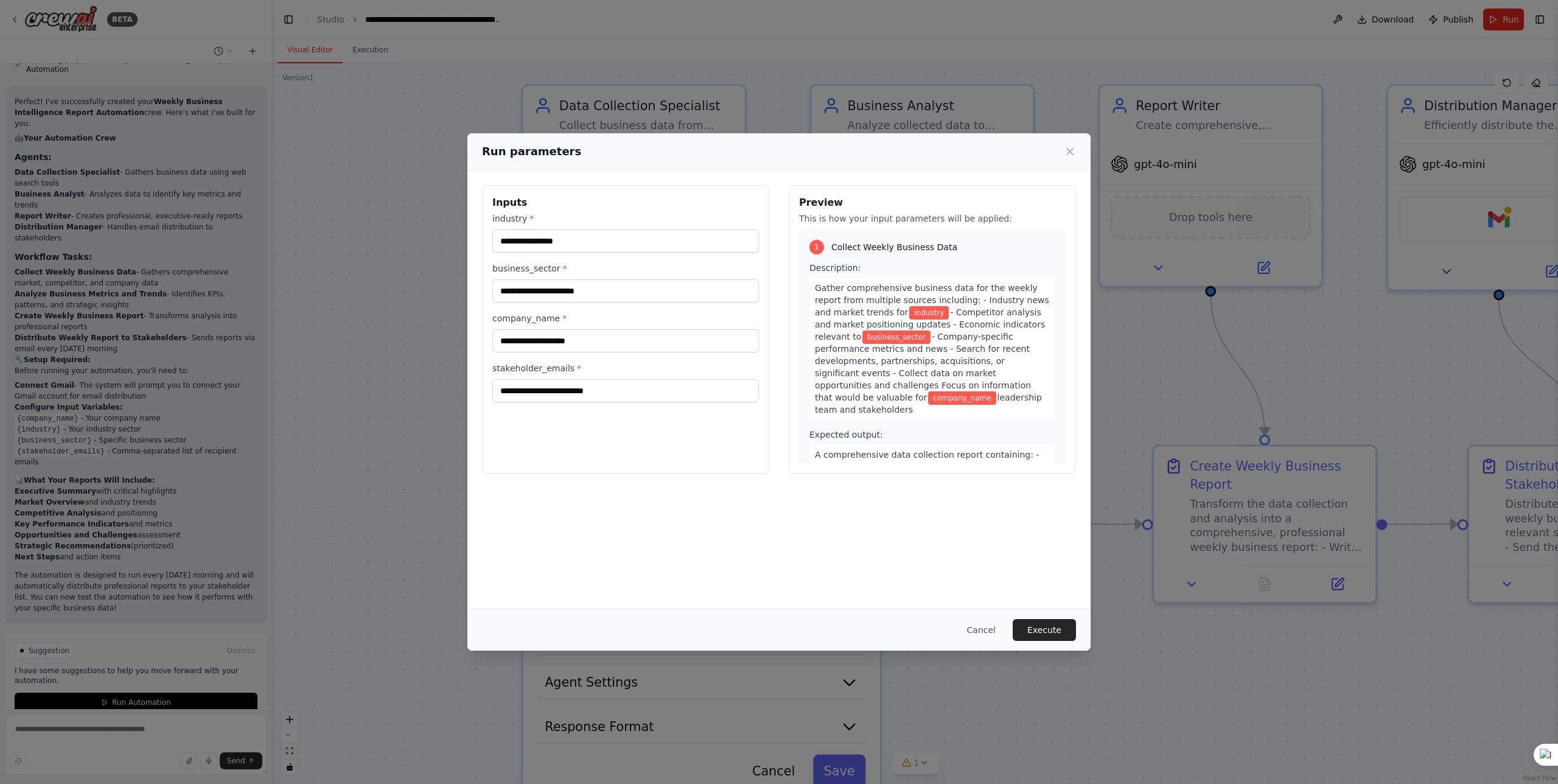
click at [619, 487] on div "Inputs industry * business_sector * company_name * stakeholder_emails * Preview…" at bounding box center [779, 329] width 624 height 318
click at [636, 483] on div "Inputs industry * business_sector * company_name * stakeholder_emails * Preview…" at bounding box center [779, 329] width 624 height 318
click at [638, 478] on div "Inputs industry * business_sector * company_name * stakeholder_emails * Preview…" at bounding box center [779, 329] width 624 height 318
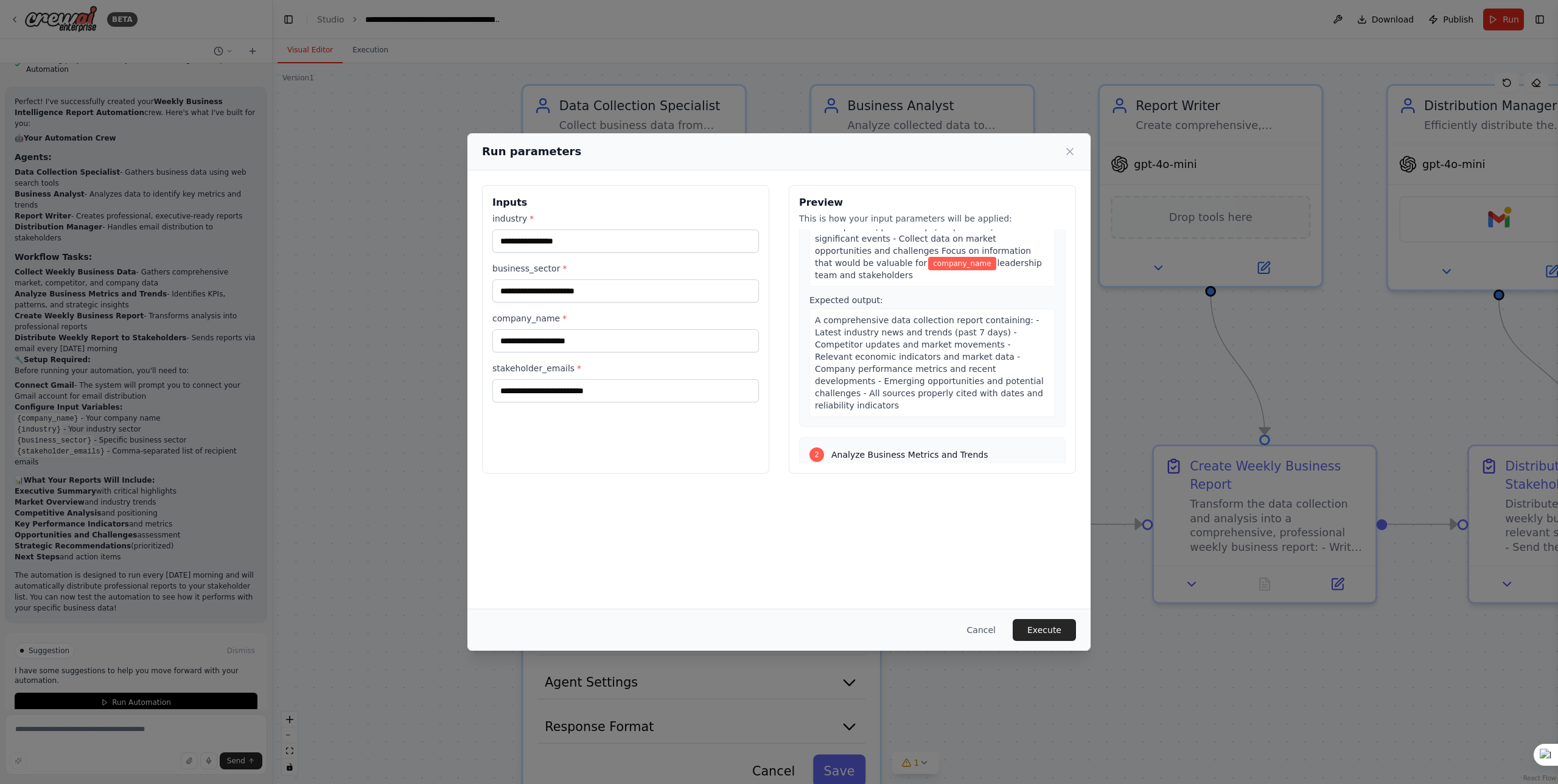
scroll to position [0, 0]
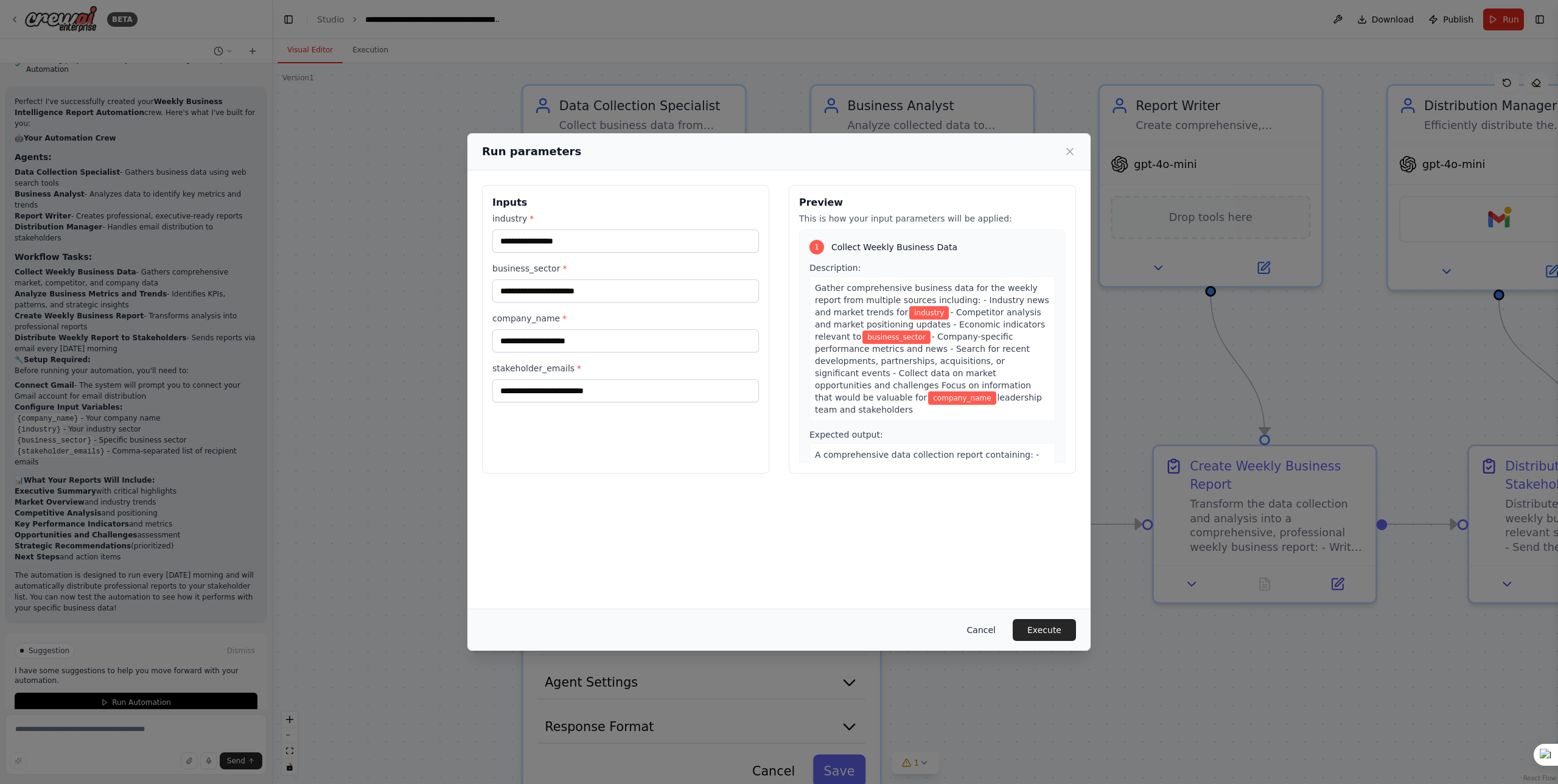
click at [994, 627] on button "Cancel" at bounding box center [981, 630] width 49 height 22
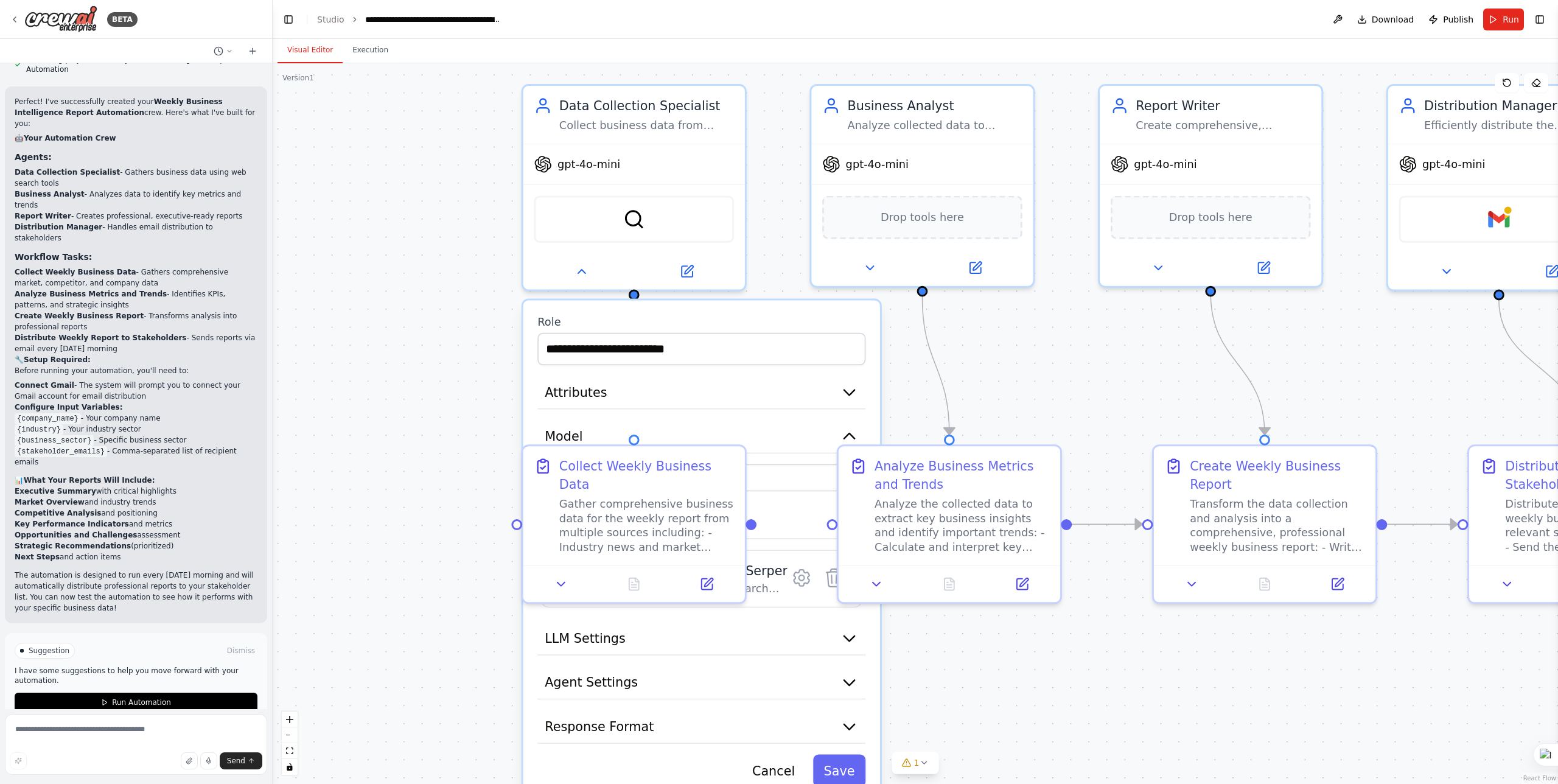
click at [439, 456] on div ".deletable-edge-delete-btn { width: 20px; height: 20px; border: 0px solid #ffff…" at bounding box center [916, 423] width 1286 height 721
click at [566, 589] on button at bounding box center [561, 581] width 62 height 22
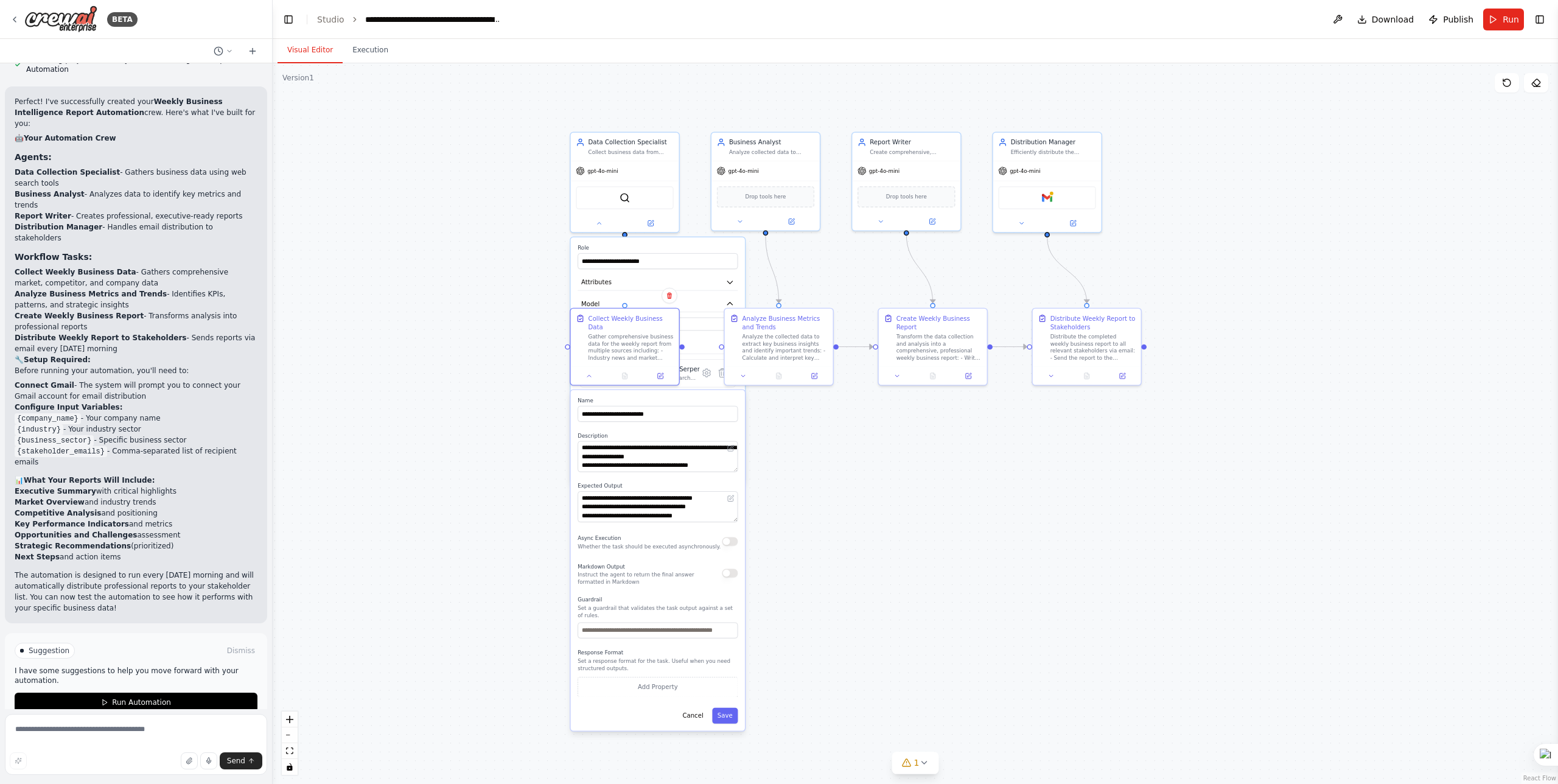
drag, startPoint x: 796, startPoint y: 654, endPoint x: 805, endPoint y: 470, distance: 184.2
click at [806, 470] on div ".deletable-edge-delete-btn { width: 20px; height: 20px; border: 0px solid #ffff…" at bounding box center [916, 423] width 1286 height 721
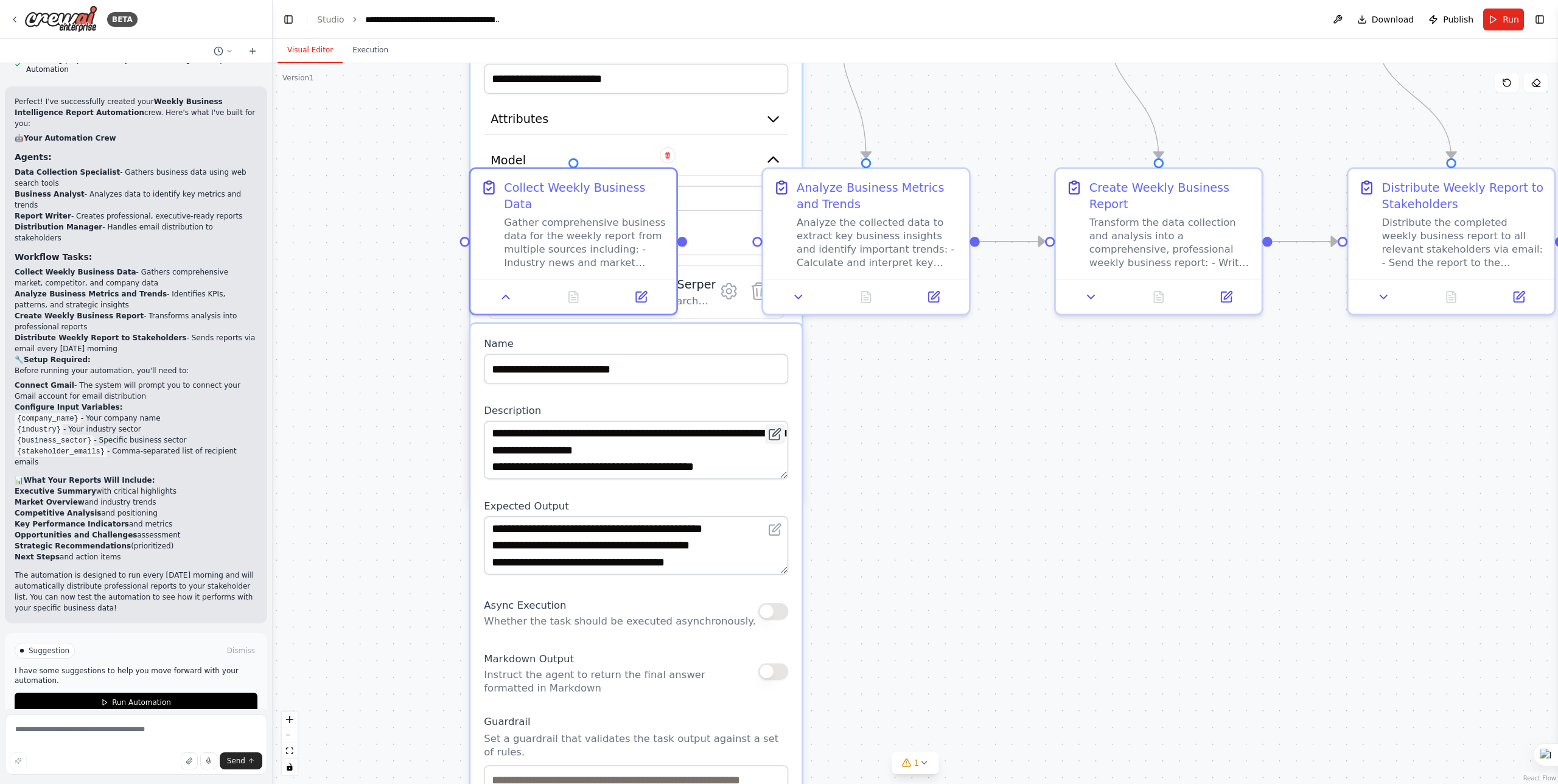
click at [782, 435] on button at bounding box center [775, 434] width 20 height 20
click at [774, 435] on icon at bounding box center [777, 432] width 8 height 8
click at [774, 433] on icon at bounding box center [777, 432] width 8 height 8
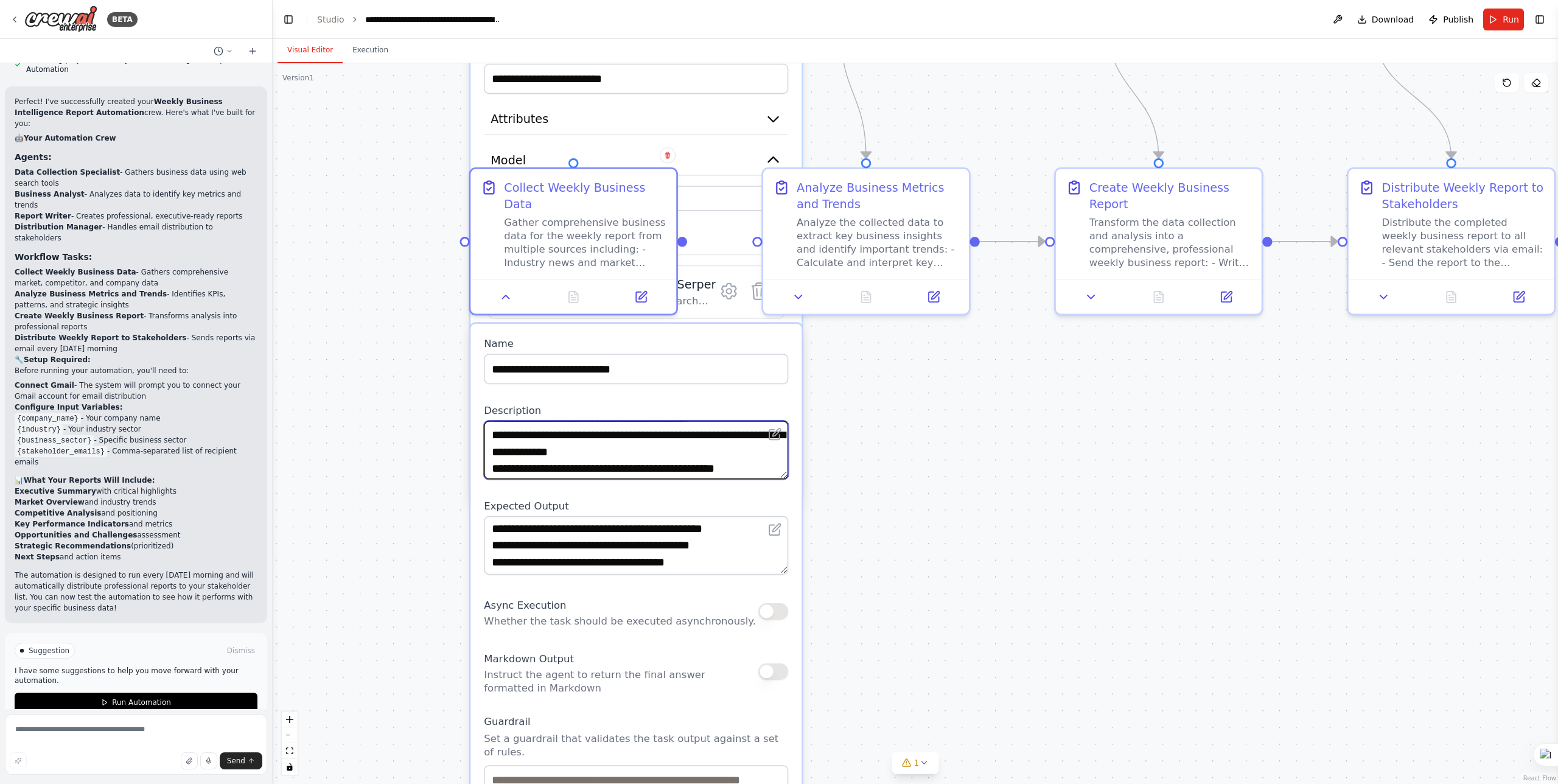
scroll to position [158, 0]
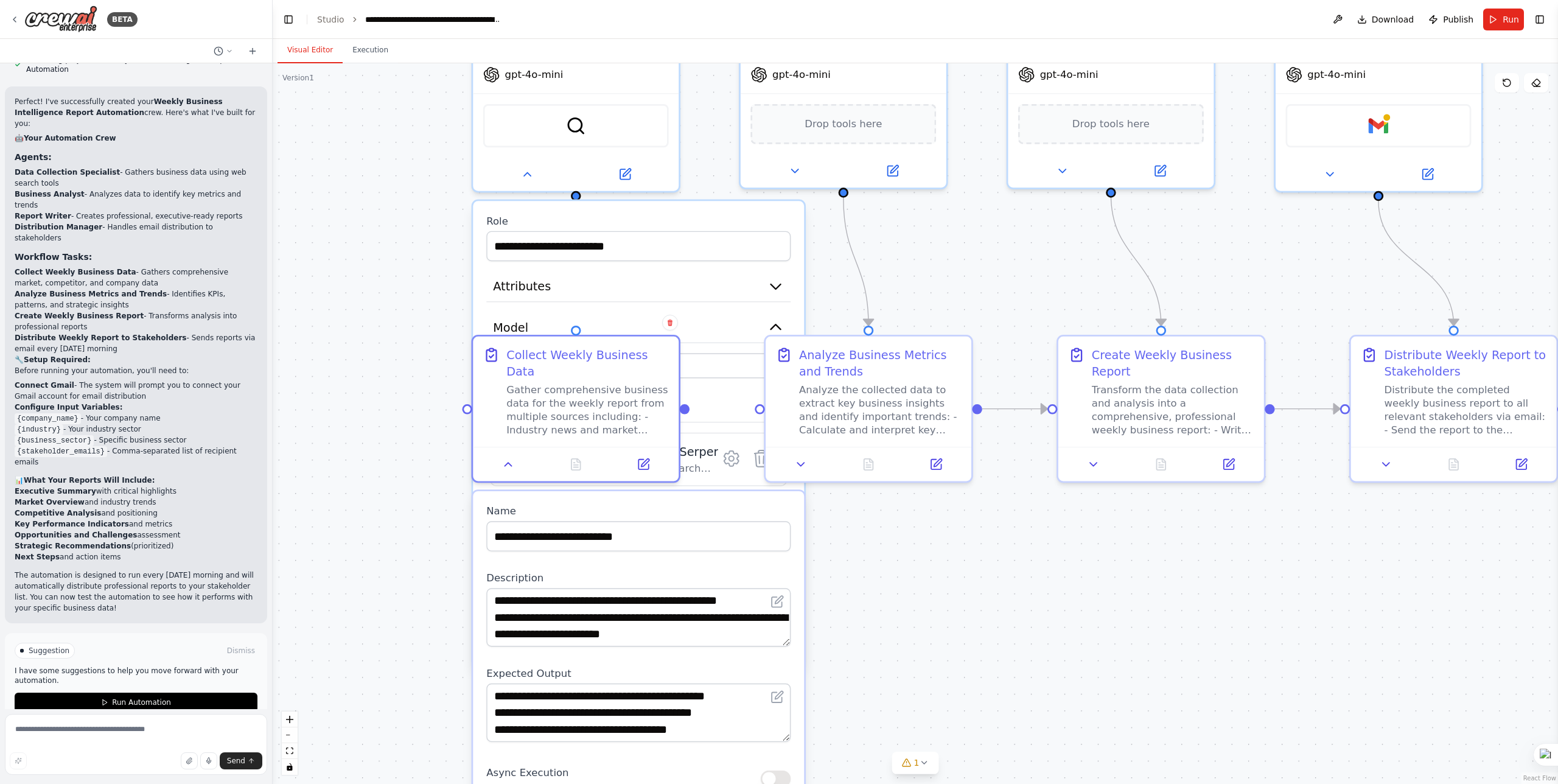
drag, startPoint x: 406, startPoint y: 182, endPoint x: 427, endPoint y: 542, distance: 360.6
click at [427, 542] on div ".deletable-edge-delete-btn { width: 20px; height: 20px; border: 0px solid #ffff…" at bounding box center [916, 423] width 1286 height 721
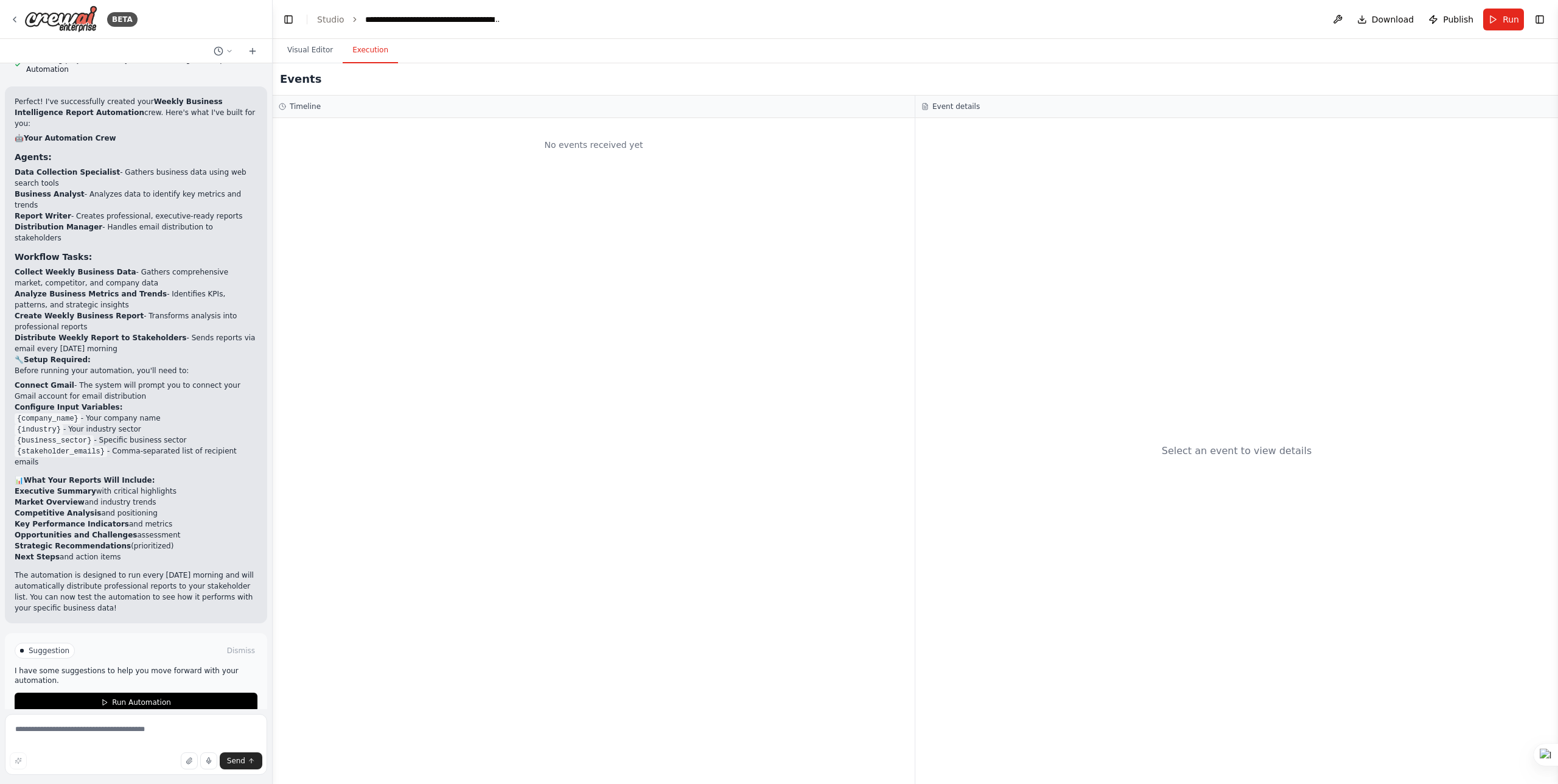
click at [384, 55] on button "Execution" at bounding box center [370, 50] width 55 height 26
click at [861, 77] on div "Events" at bounding box center [916, 79] width 1286 height 32
click at [1291, 51] on div "Visual Editor Execution" at bounding box center [916, 51] width 1286 height 25
click at [698, 522] on div "No events received yet" at bounding box center [594, 451] width 642 height 666
click at [441, 480] on div "No events received yet" at bounding box center [594, 451] width 642 height 666
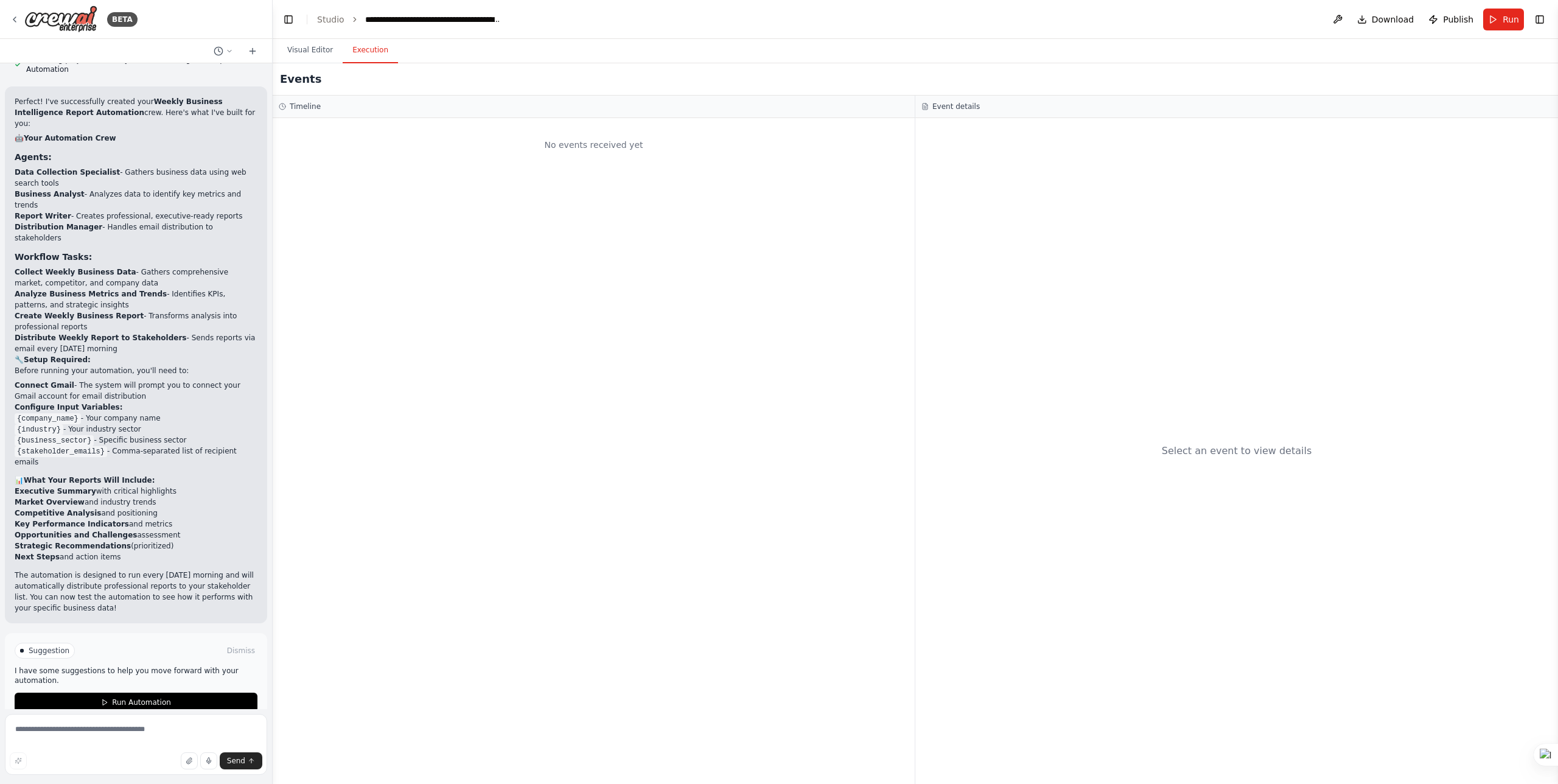
drag, startPoint x: 436, startPoint y: 321, endPoint x: 611, endPoint y: 363, distance: 180.0
click at [611, 363] on div "No events received yet" at bounding box center [594, 451] width 642 height 666
click at [710, 55] on div "Visual Editor Execution" at bounding box center [916, 51] width 1286 height 25
